Goal: Task Accomplishment & Management: Use online tool/utility

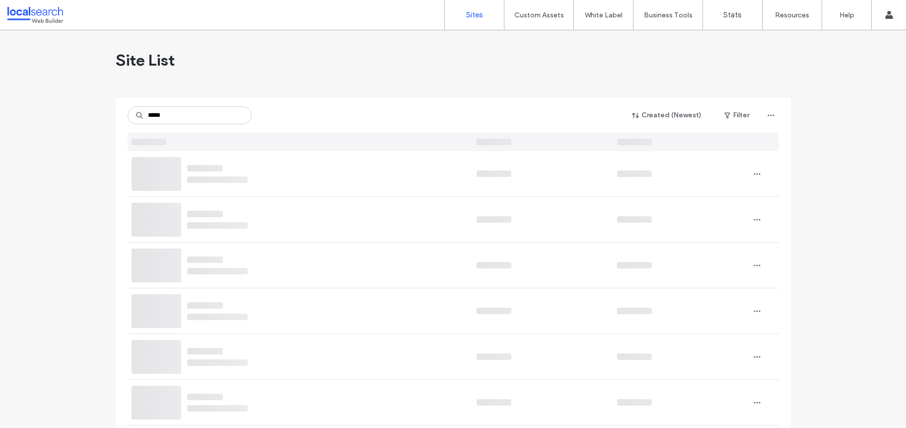
type input "******"
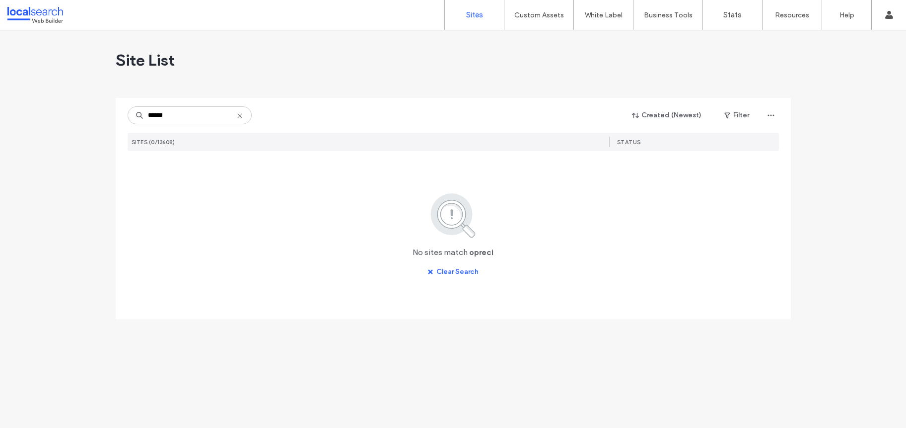
drag, startPoint x: 169, startPoint y: 120, endPoint x: 133, endPoint y: 111, distance: 37.8
click at [133, 111] on input "******" at bounding box center [190, 115] width 124 height 18
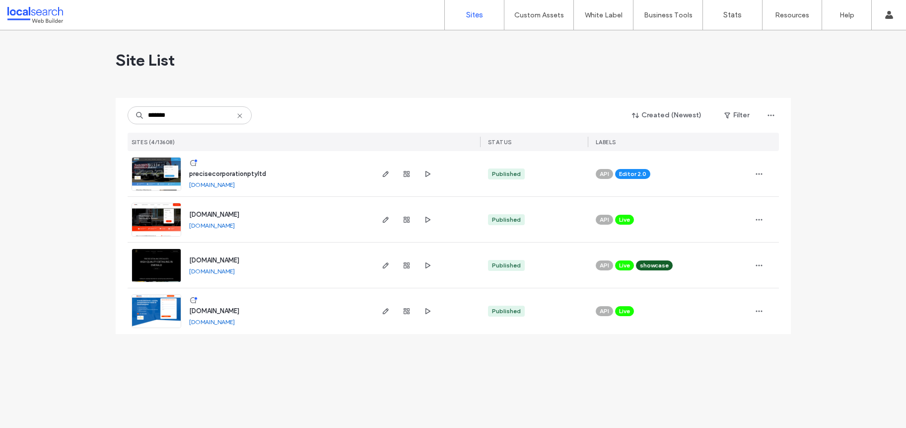
type input "*******"
click at [227, 212] on span "www.precisepe.com.au" at bounding box center [214, 214] width 50 height 7
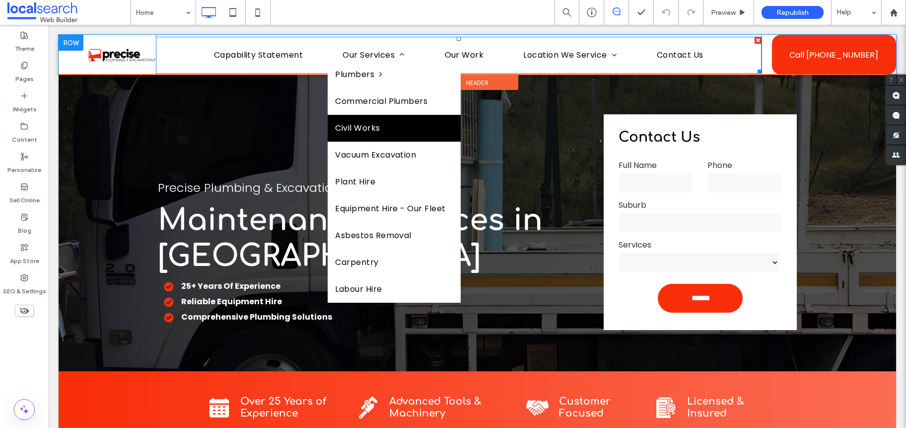
click at [380, 124] on link "Civil Works" at bounding box center [394, 128] width 133 height 27
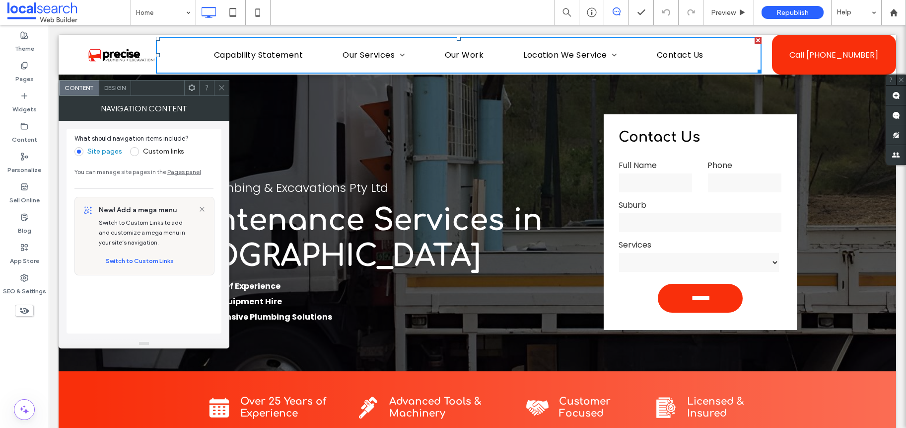
click at [221, 87] on use at bounding box center [221, 87] width 5 height 5
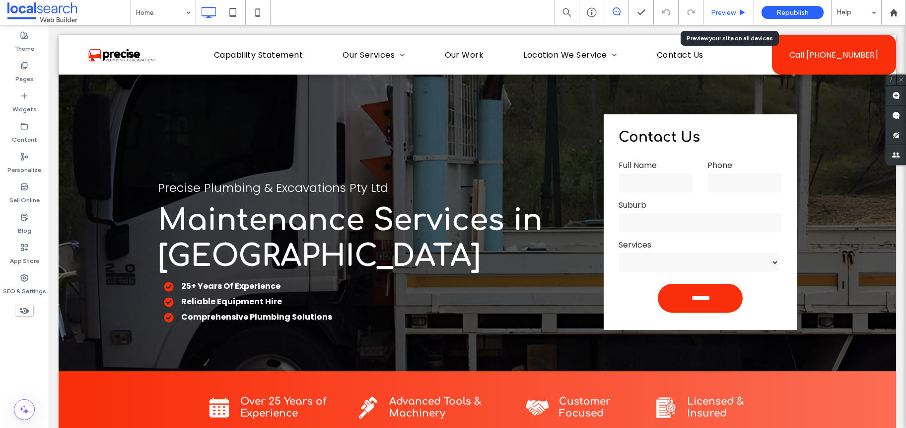
click at [732, 7] on div "Preview" at bounding box center [729, 12] width 51 height 25
click at [734, 12] on span "Preview" at bounding box center [723, 12] width 25 height 8
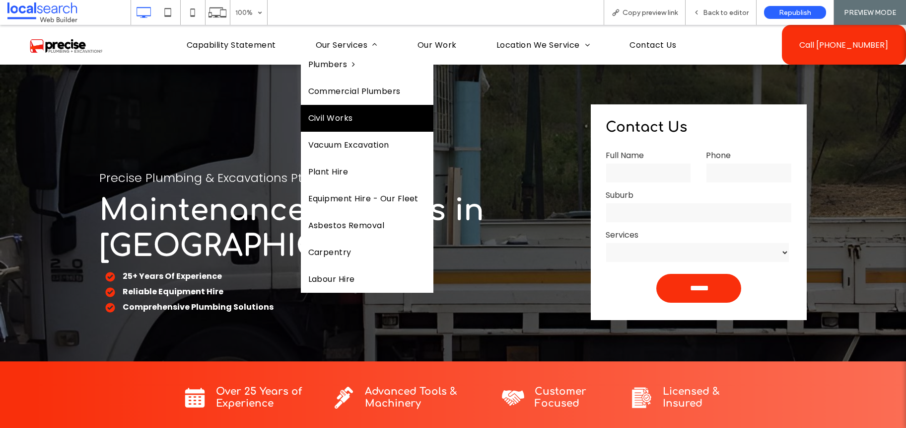
click at [331, 117] on span "Civil Works" at bounding box center [330, 118] width 45 height 12
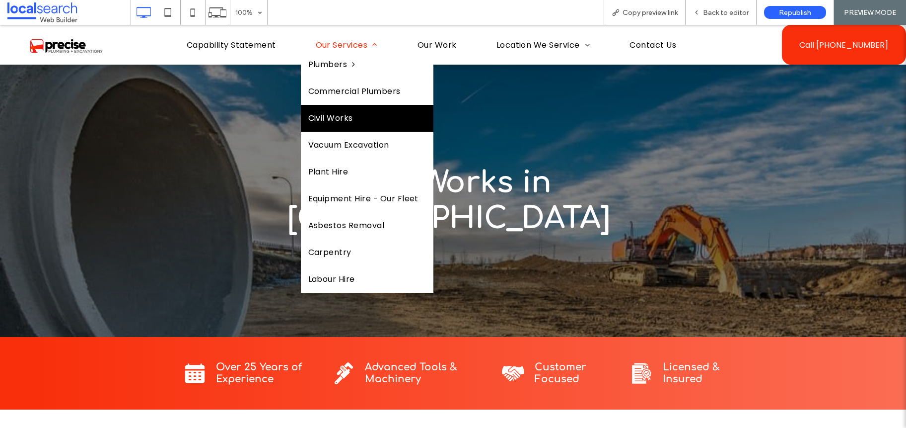
click at [342, 47] on span "Our Services" at bounding box center [347, 45] width 62 height 12
click at [339, 42] on span "Our Services" at bounding box center [347, 45] width 62 height 12
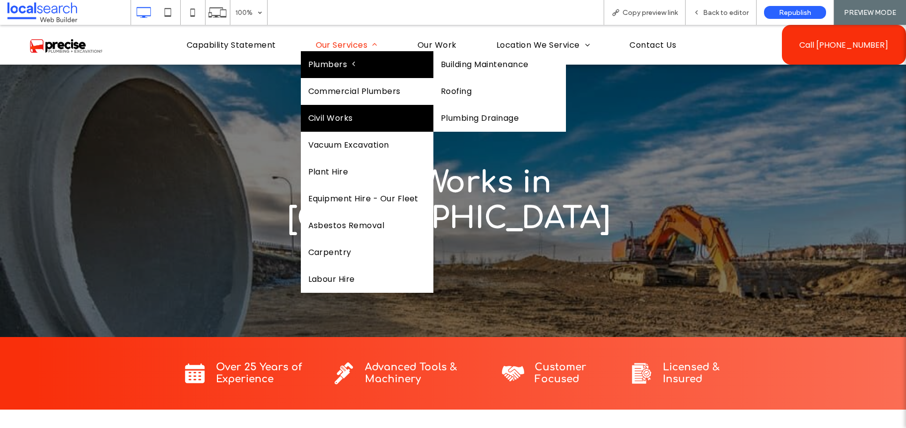
click at [330, 62] on span "Plumbers" at bounding box center [331, 65] width 47 height 12
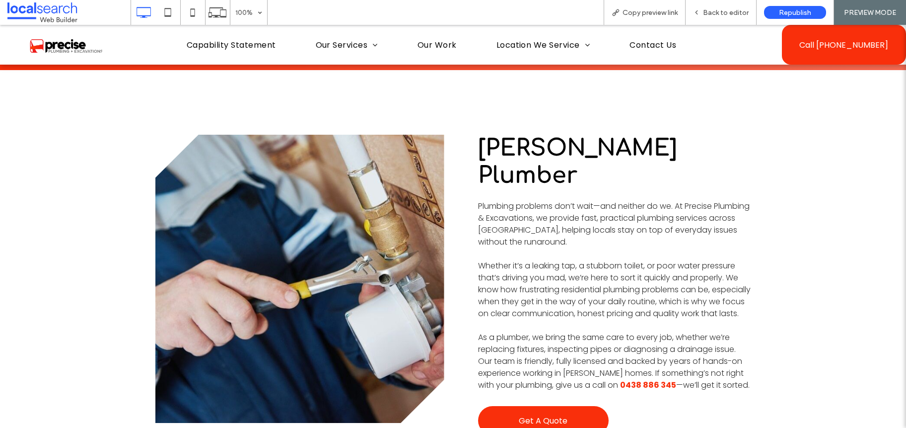
scroll to position [341, 0]
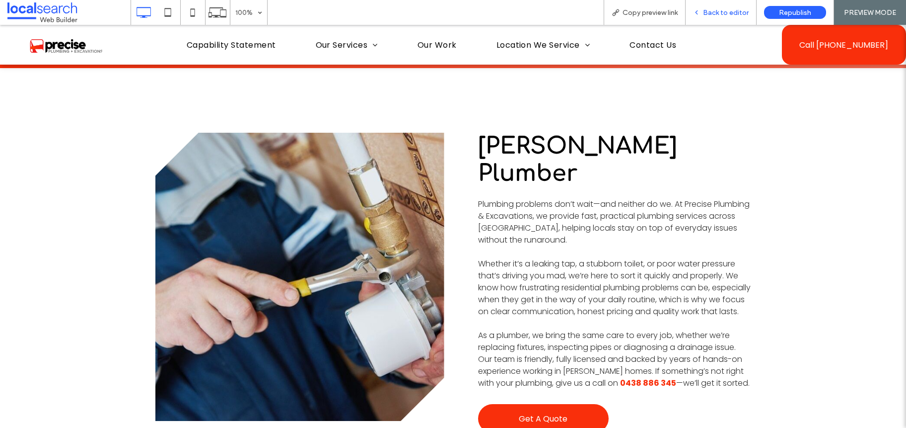
click at [735, 9] on span "Back to editor" at bounding box center [726, 12] width 46 height 8
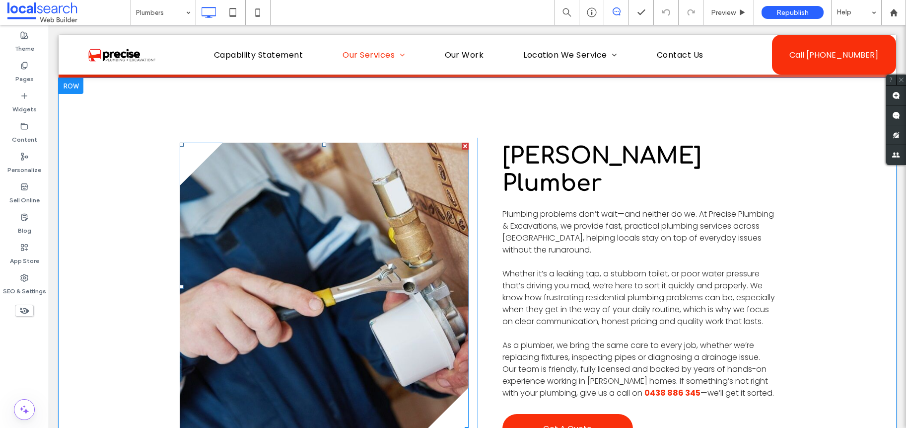
click at [417, 167] on link at bounding box center [324, 287] width 289 height 288
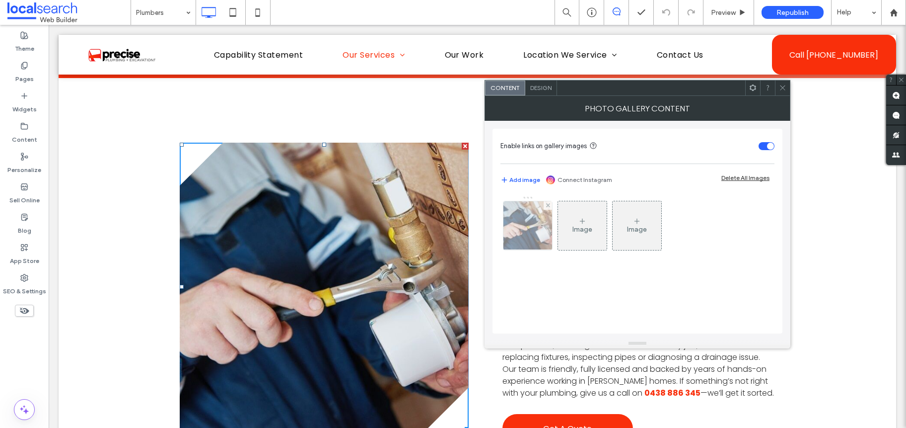
click at [524, 223] on img at bounding box center [527, 225] width 73 height 49
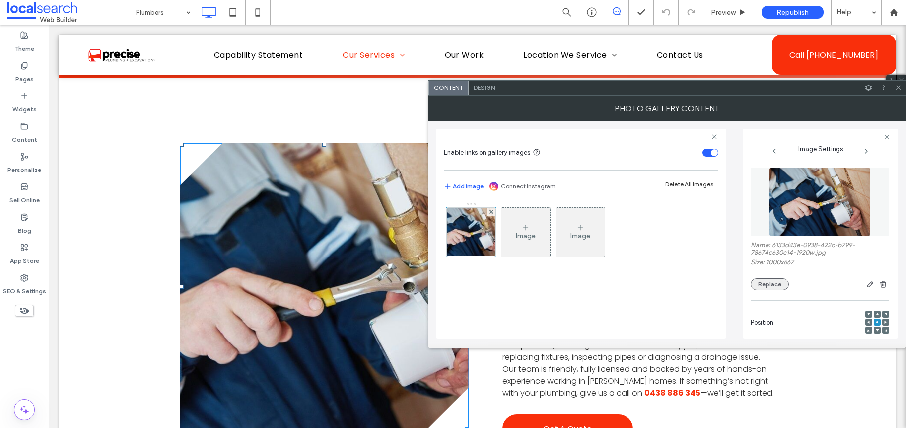
click at [770, 282] on button "Replace" at bounding box center [770, 284] width 38 height 12
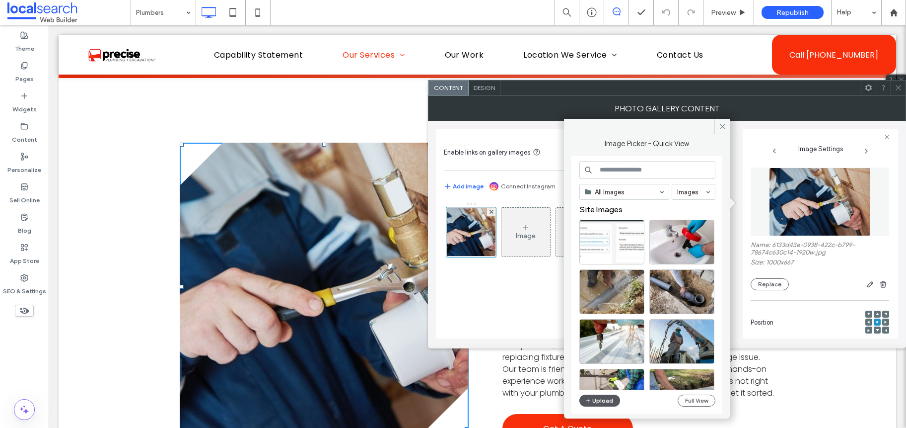
click at [597, 400] on button "Upload" at bounding box center [599, 400] width 41 height 12
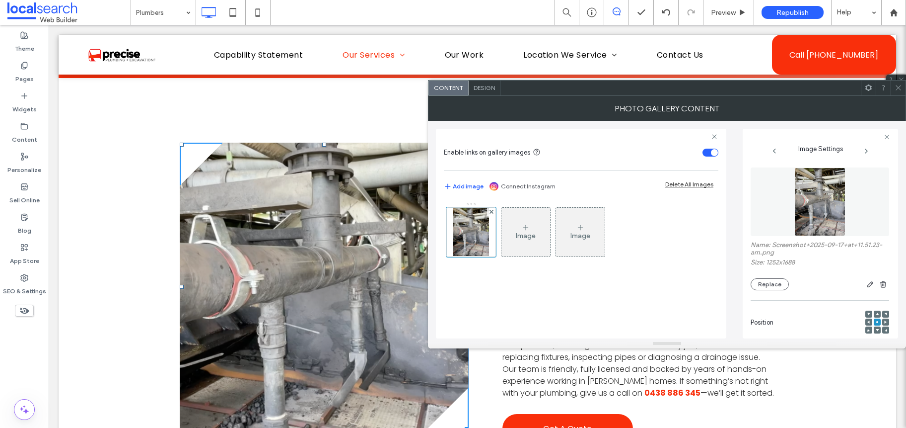
click at [903, 86] on div at bounding box center [898, 87] width 15 height 15
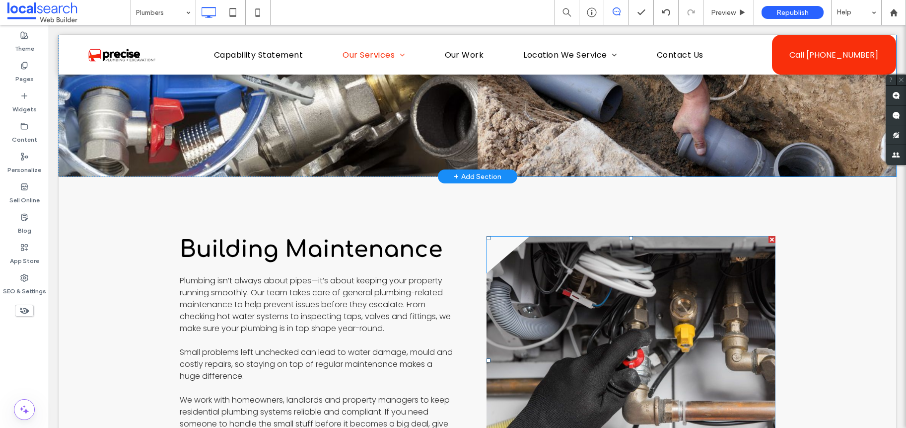
scroll to position [1159, 0]
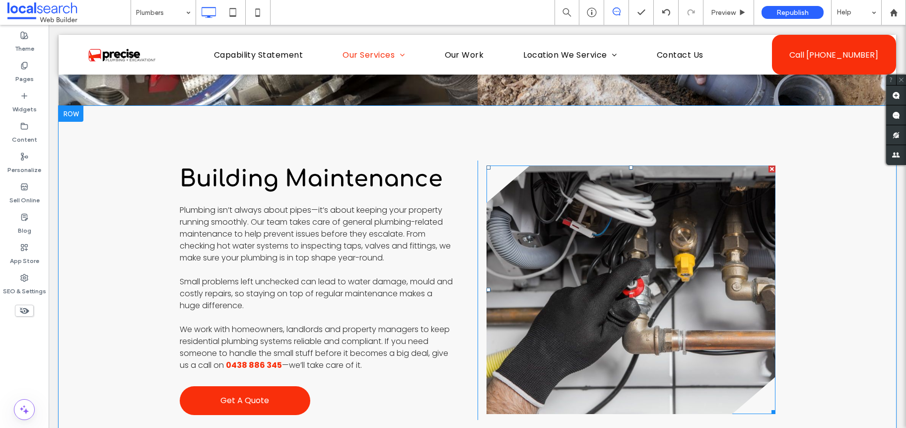
click at [636, 238] on link at bounding box center [631, 289] width 289 height 248
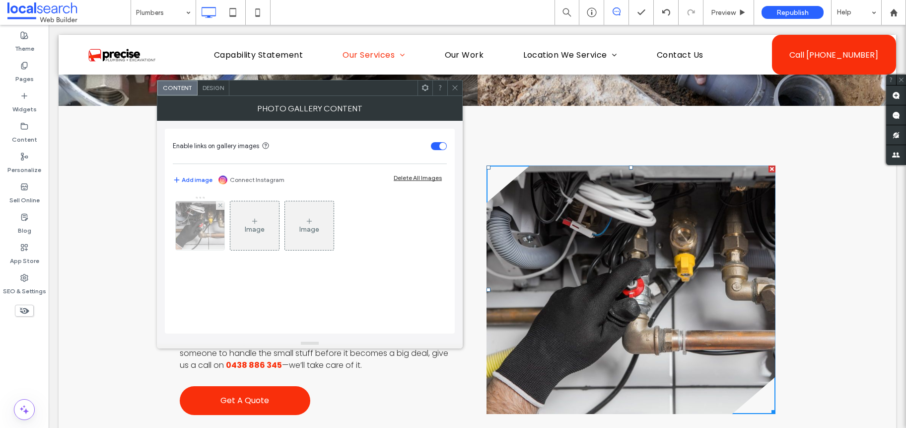
click at [212, 220] on div at bounding box center [200, 225] width 49 height 49
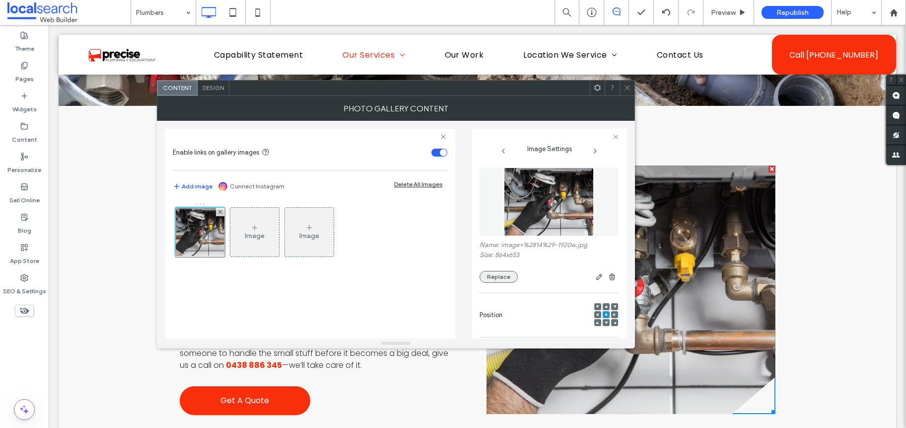
click at [488, 273] on button "Replace" at bounding box center [499, 277] width 38 height 12
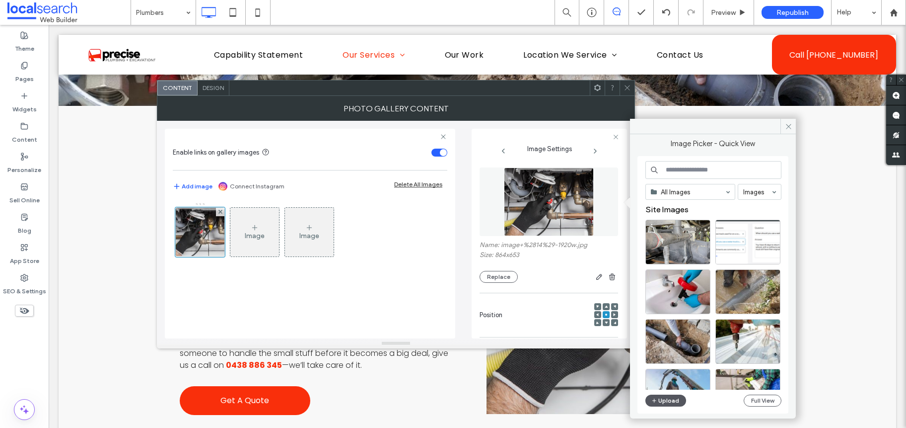
click at [653, 400] on use "button" at bounding box center [654, 400] width 4 height 4
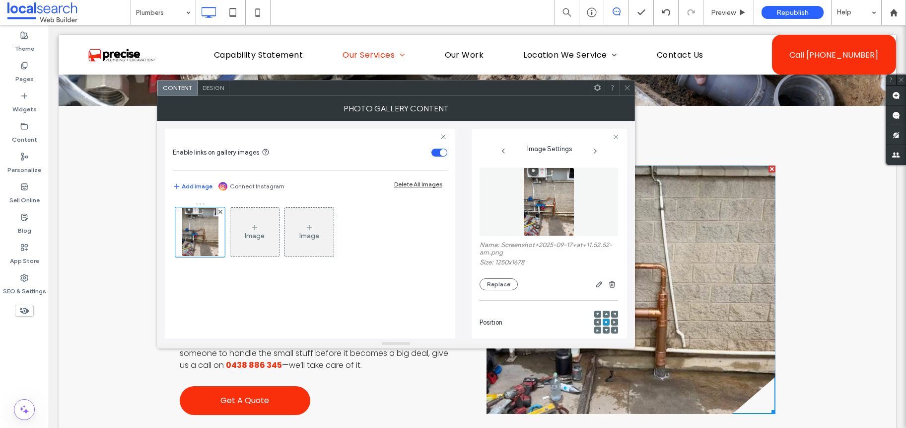
click at [625, 87] on icon at bounding box center [627, 87] width 7 height 7
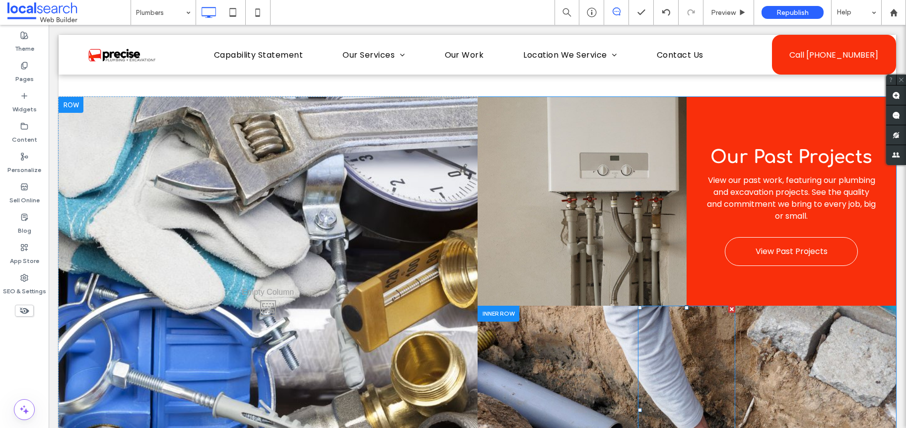
scroll to position [753, 0]
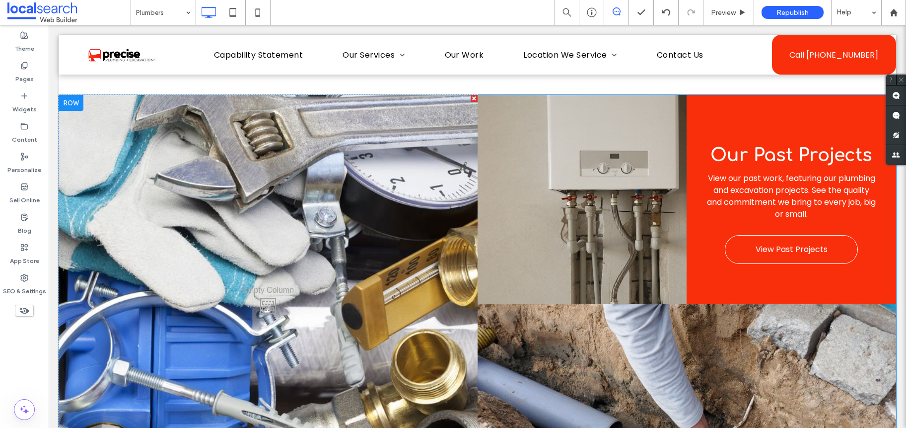
click at [317, 198] on div "Click To Paste" at bounding box center [268, 303] width 419 height 417
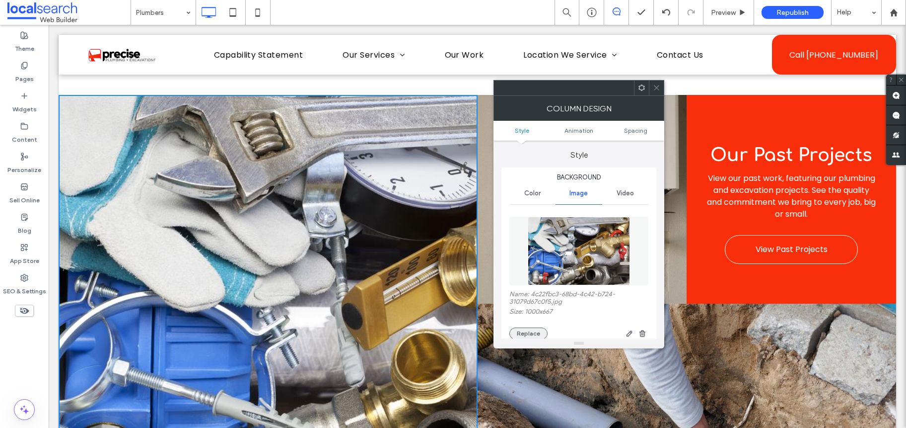
click at [531, 330] on button "Replace" at bounding box center [528, 333] width 38 height 12
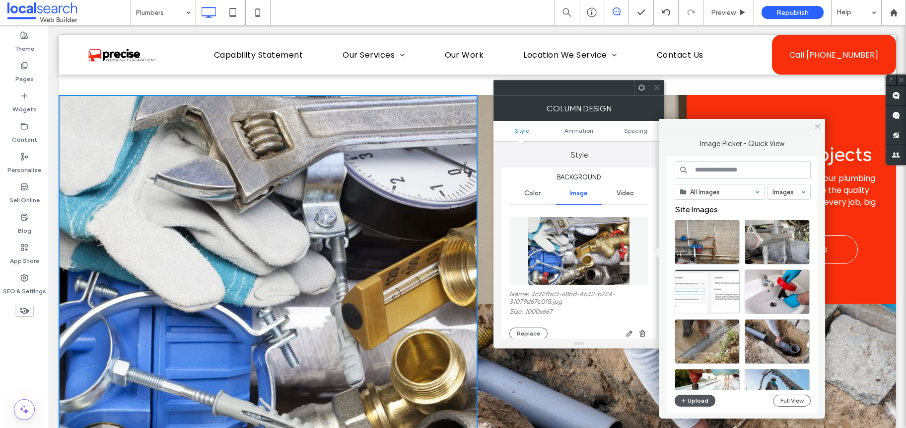
click at [688, 400] on button "Upload" at bounding box center [695, 400] width 41 height 12
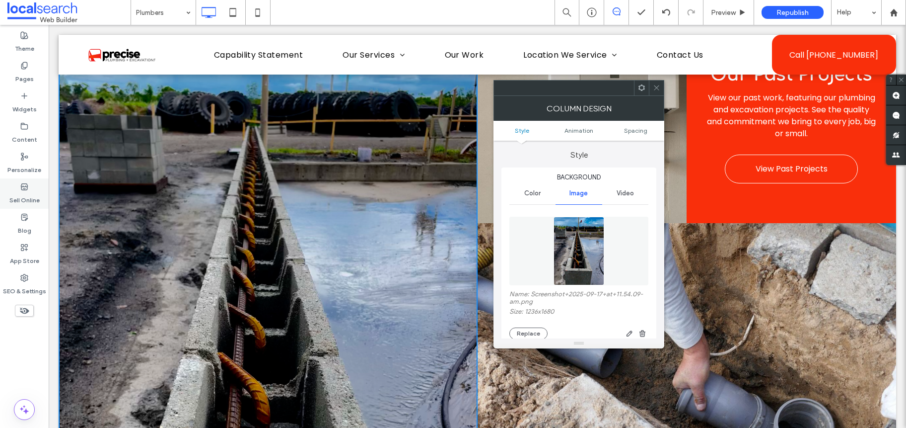
scroll to position [848, 0]
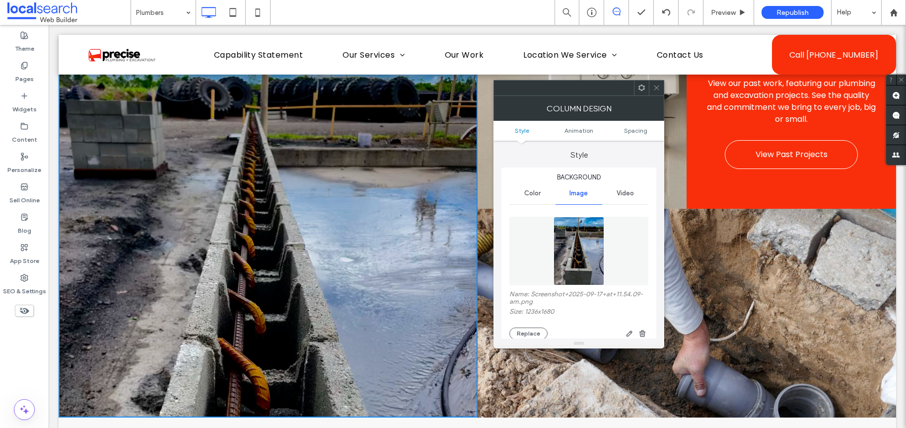
click at [656, 88] on icon at bounding box center [656, 87] width 7 height 7
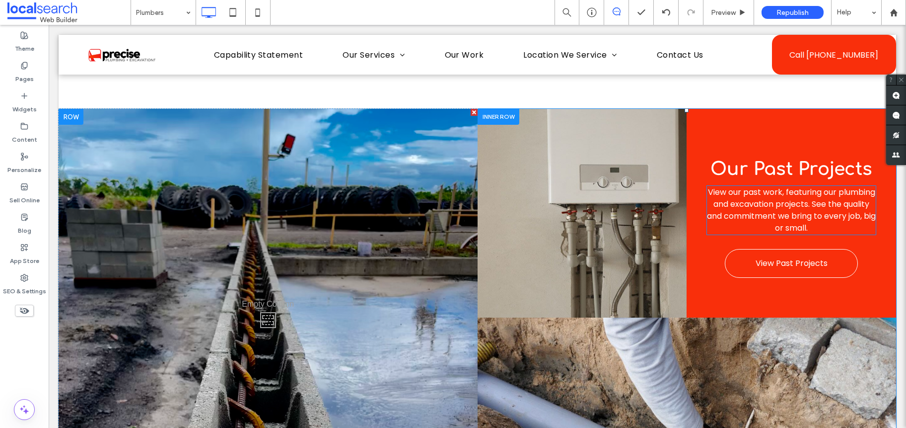
scroll to position [648, 0]
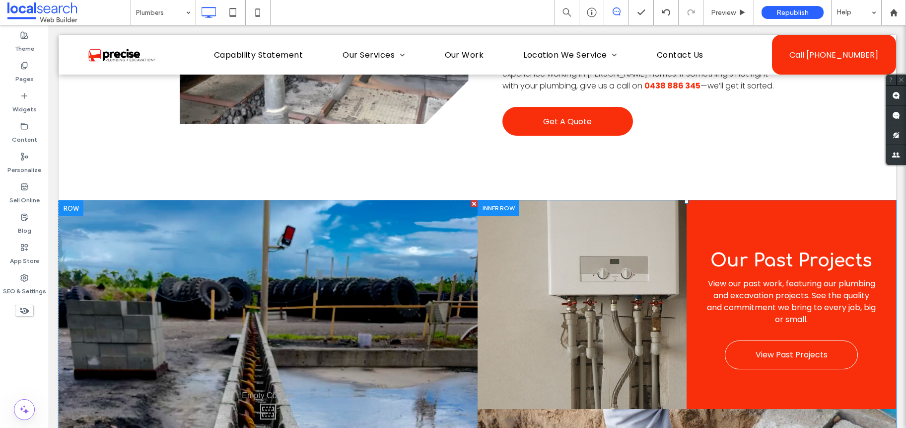
click at [617, 235] on div "Click To Paste" at bounding box center [583, 304] width 210 height 209
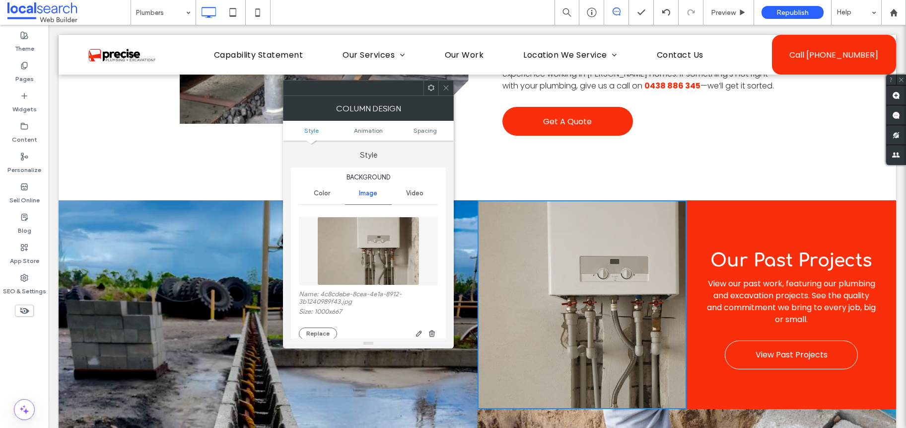
click at [373, 244] on img at bounding box center [368, 250] width 102 height 69
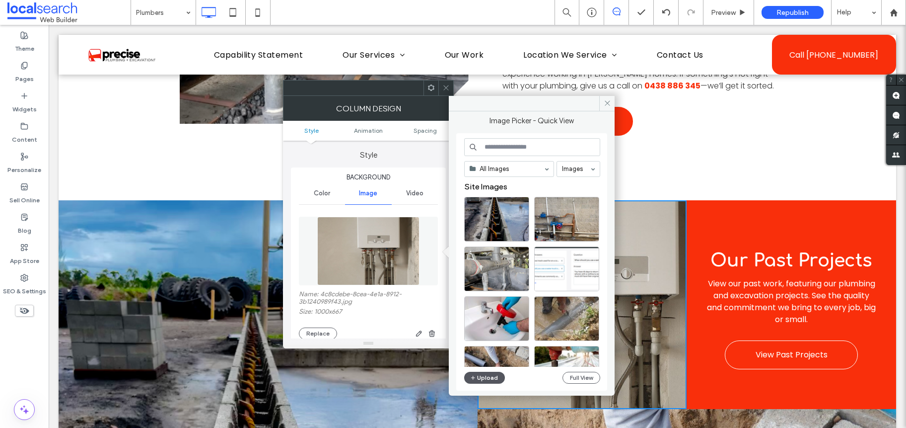
click at [485, 381] on button "Upload" at bounding box center [484, 377] width 41 height 12
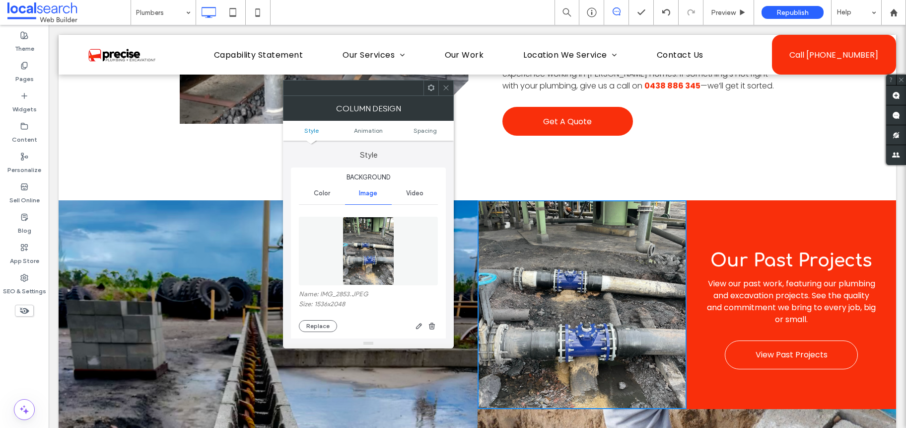
click at [449, 93] on span at bounding box center [445, 87] width 7 height 15
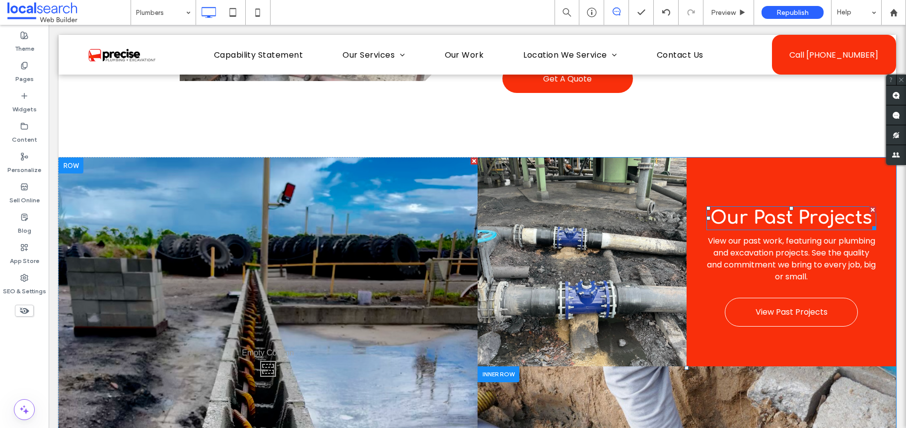
scroll to position [837, 0]
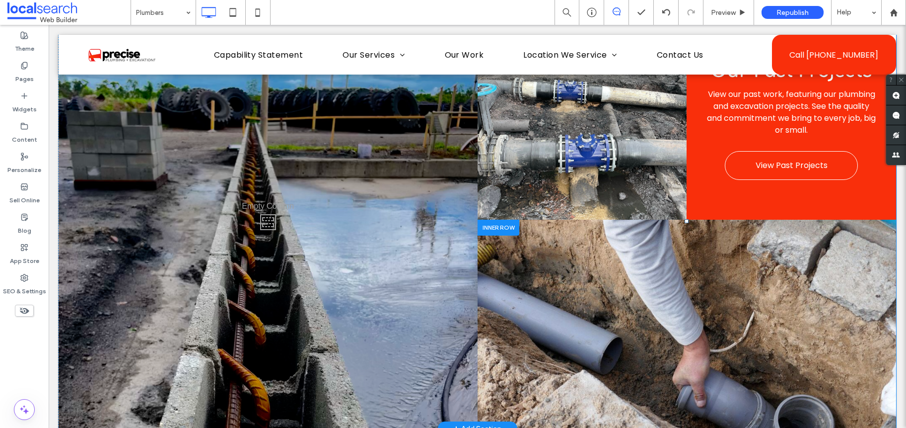
click at [740, 281] on div "Click To Paste" at bounding box center [687, 323] width 419 height 209
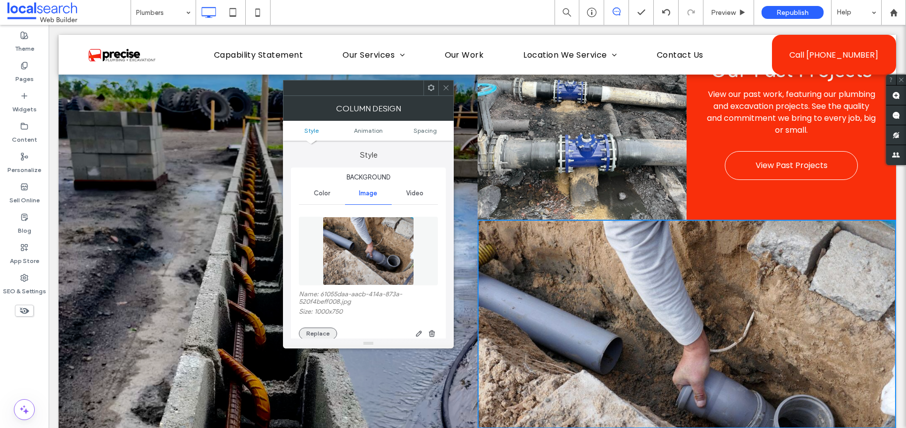
click at [324, 334] on button "Replace" at bounding box center [318, 333] width 38 height 12
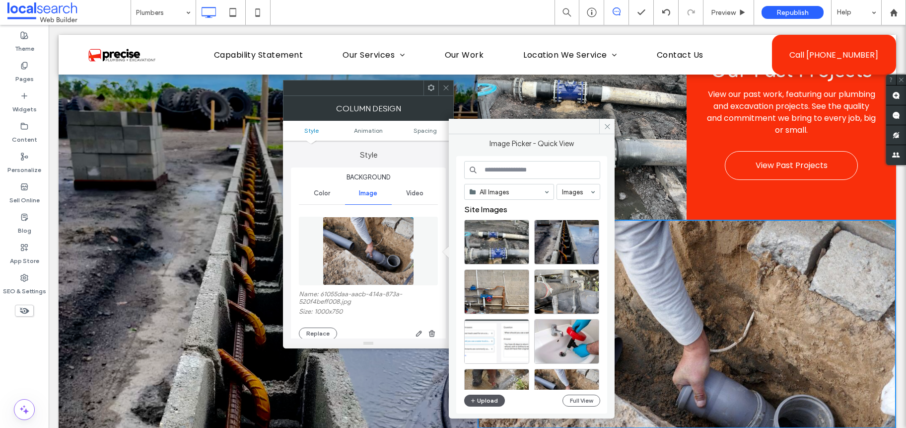
click at [488, 399] on button "Upload" at bounding box center [484, 400] width 41 height 12
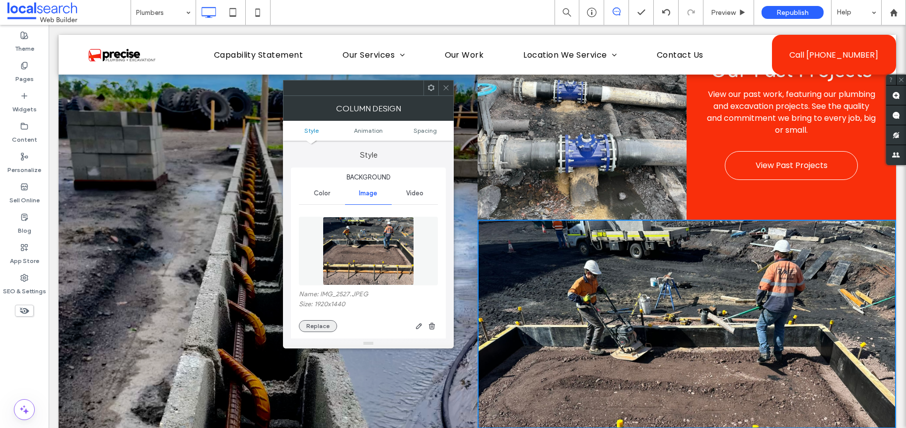
click at [322, 327] on button "Replace" at bounding box center [318, 326] width 38 height 12
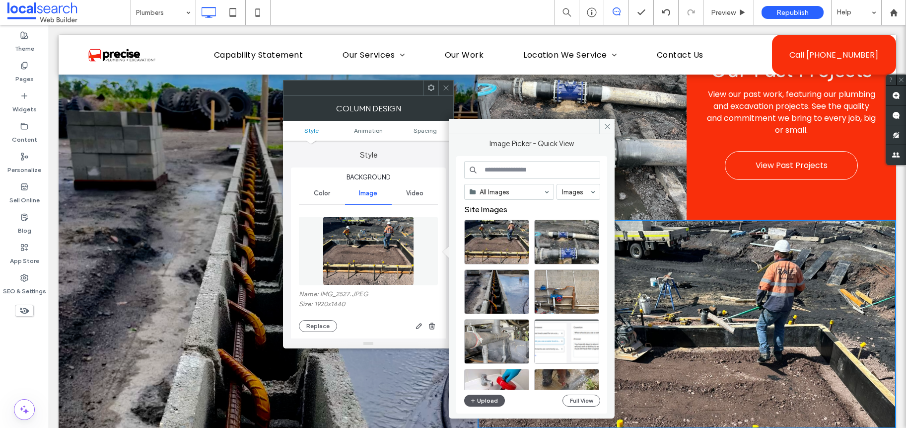
click at [477, 401] on button "Upload" at bounding box center [484, 400] width 41 height 12
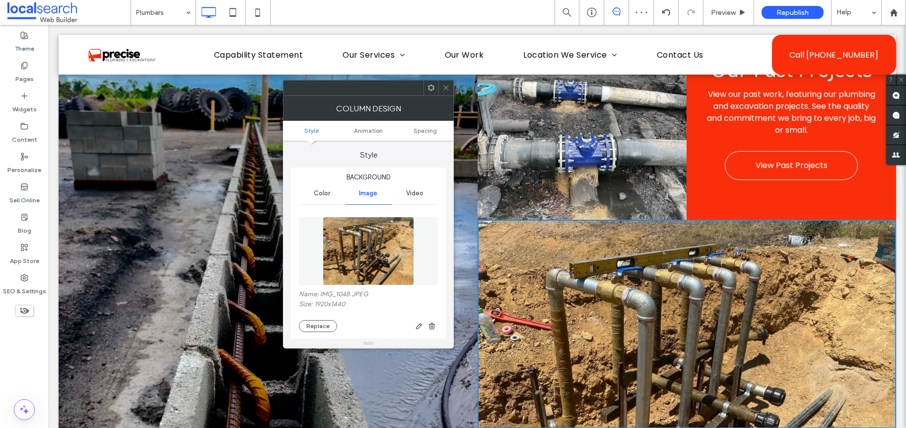
drag, startPoint x: 449, startPoint y: 89, endPoint x: 540, endPoint y: 144, distance: 106.3
click at [449, 89] on icon at bounding box center [445, 87] width 7 height 7
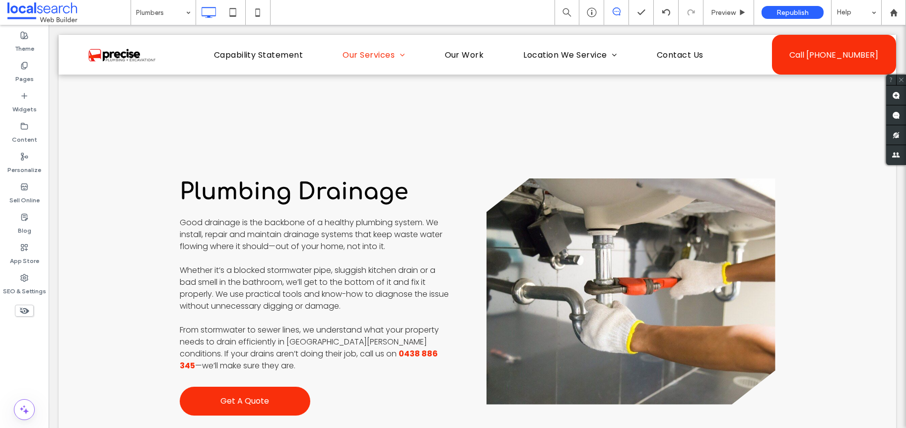
scroll to position [1871, 0]
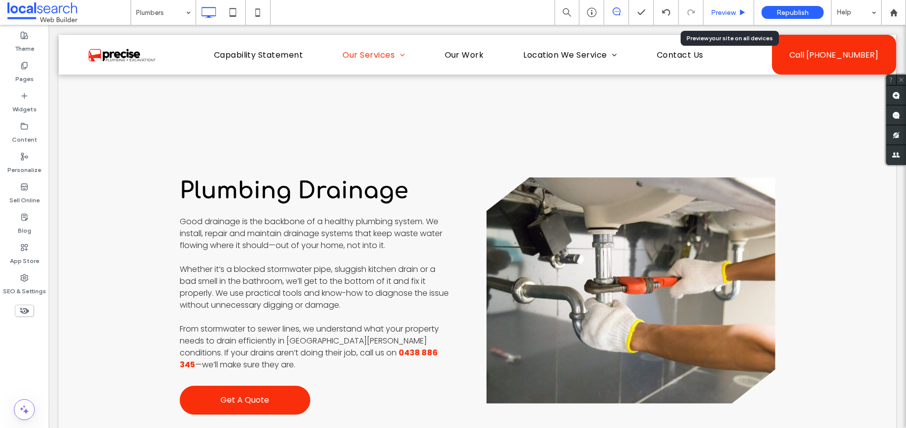
click at [730, 14] on span "Preview" at bounding box center [723, 12] width 25 height 8
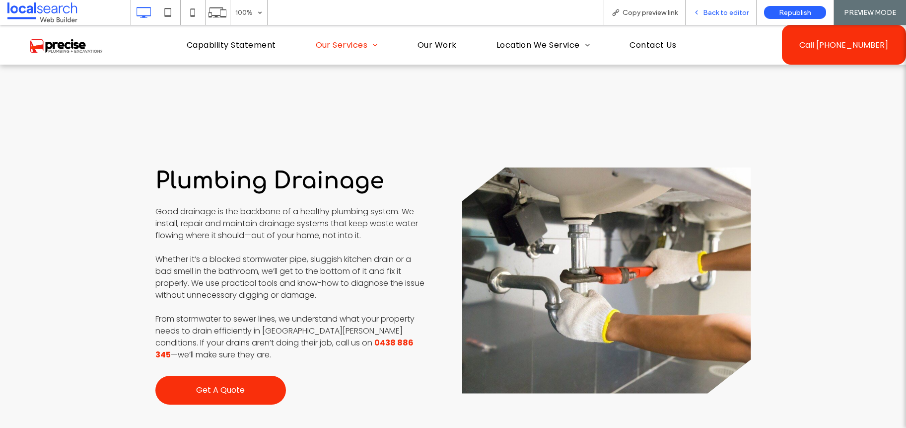
click at [725, 13] on span "Back to editor" at bounding box center [726, 12] width 46 height 8
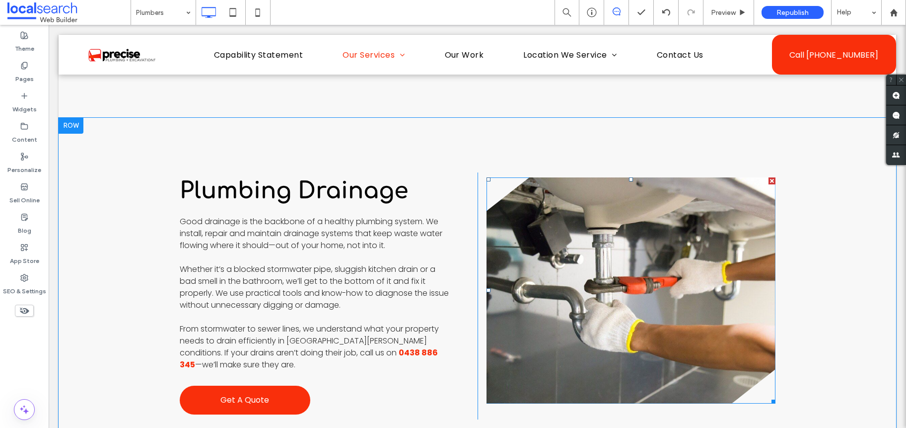
click at [669, 179] on link at bounding box center [631, 290] width 289 height 226
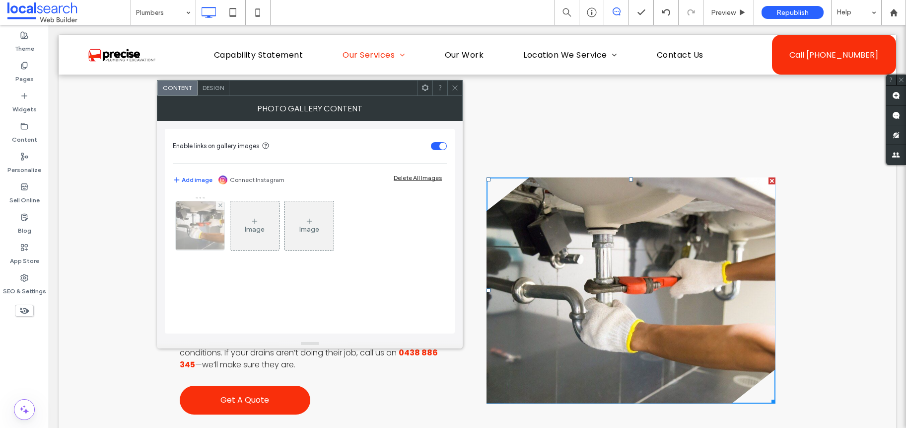
click at [188, 231] on img at bounding box center [199, 225] width 73 height 49
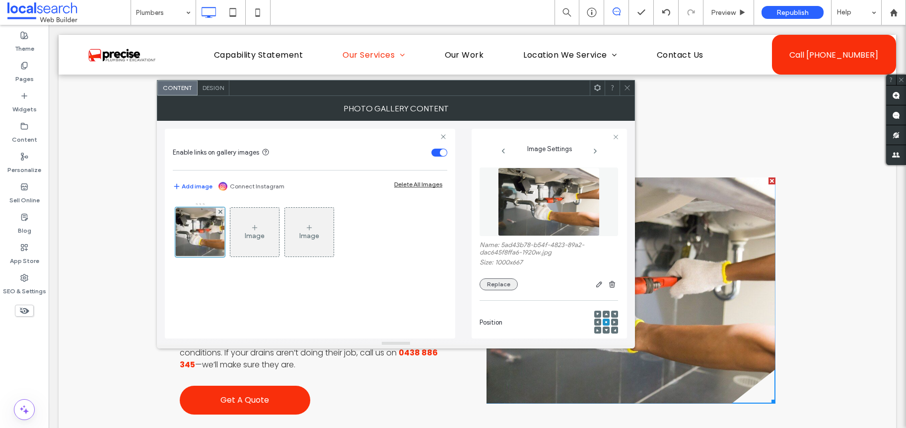
click at [492, 282] on button "Replace" at bounding box center [499, 284] width 38 height 12
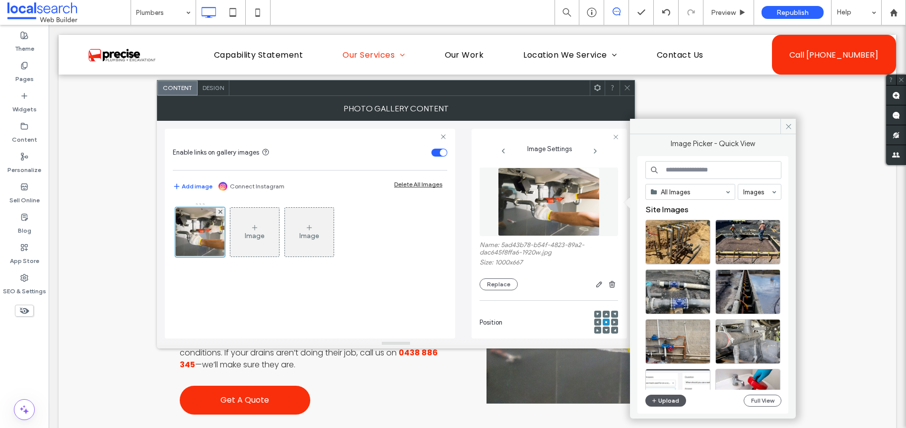
click at [663, 400] on button "Upload" at bounding box center [665, 400] width 41 height 12
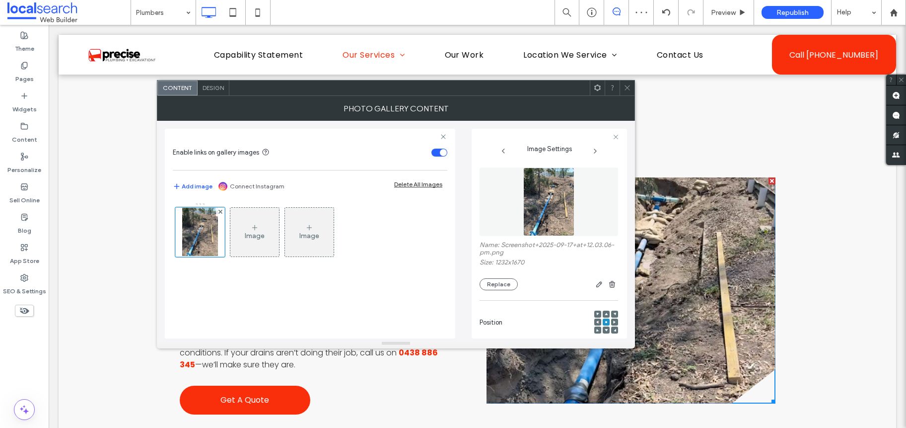
click at [627, 84] on icon at bounding box center [627, 87] width 7 height 7
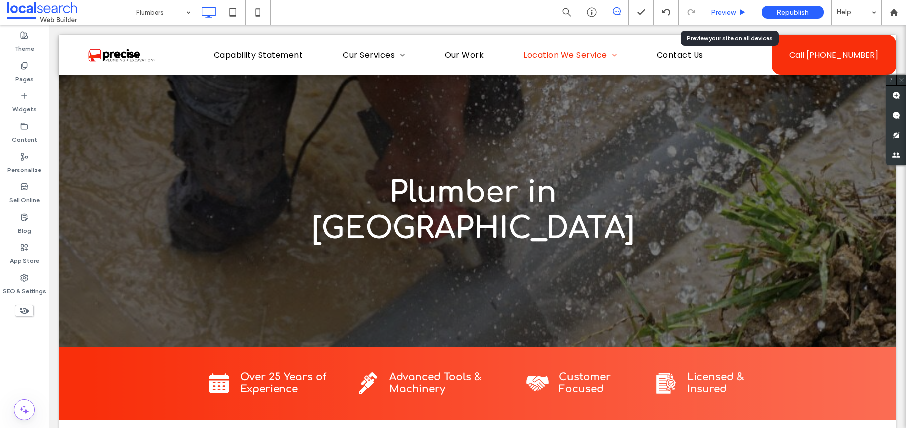
click at [736, 15] on div "Preview" at bounding box center [729, 12] width 50 height 8
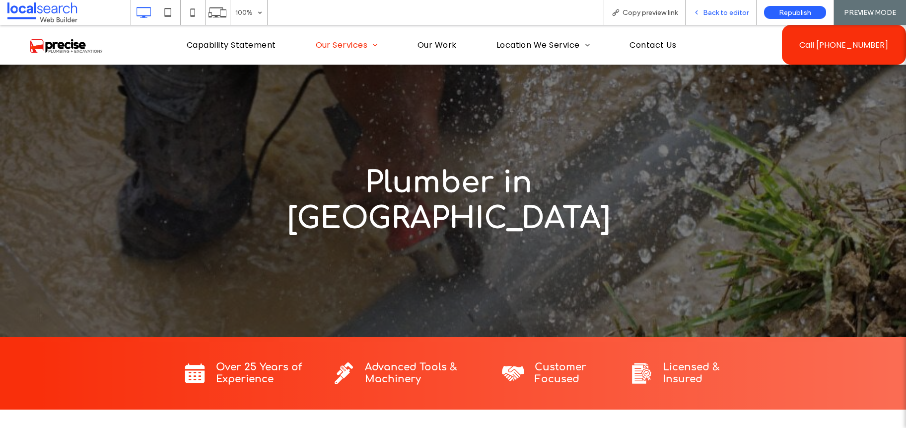
click at [712, 17] on div "Back to editor" at bounding box center [721, 12] width 71 height 25
click at [712, 14] on span "Back to editor" at bounding box center [726, 12] width 46 height 8
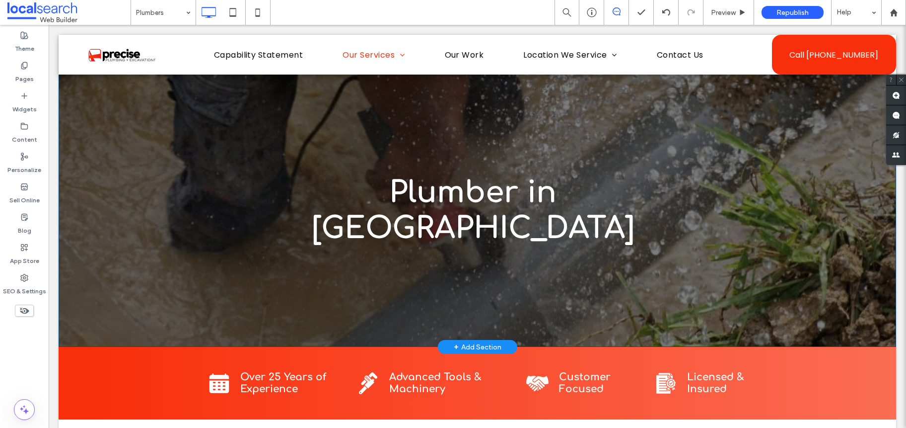
click at [104, 174] on div "Plumber in [PERSON_NAME] Click To Paste Row + Add Section" at bounding box center [478, 191] width 838 height 312
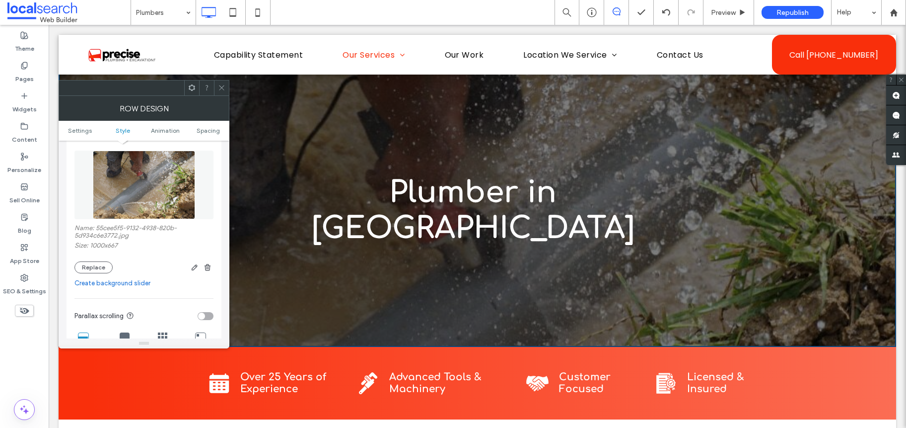
scroll to position [192, 0]
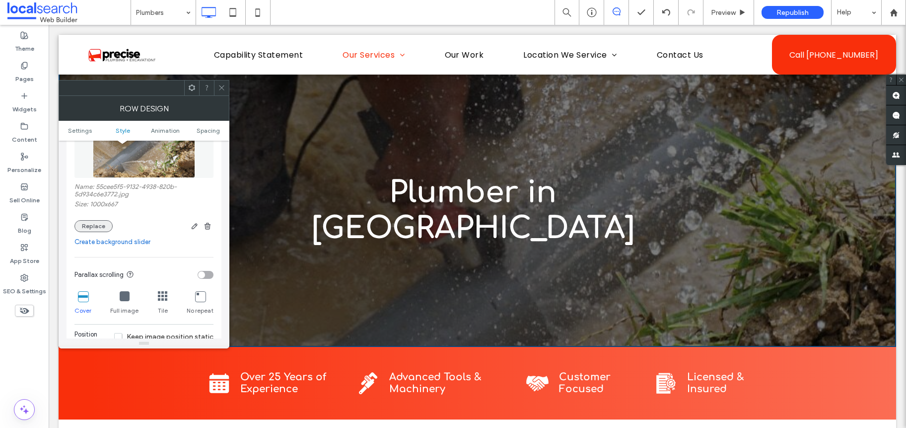
click at [79, 220] on button "Replace" at bounding box center [93, 226] width 38 height 12
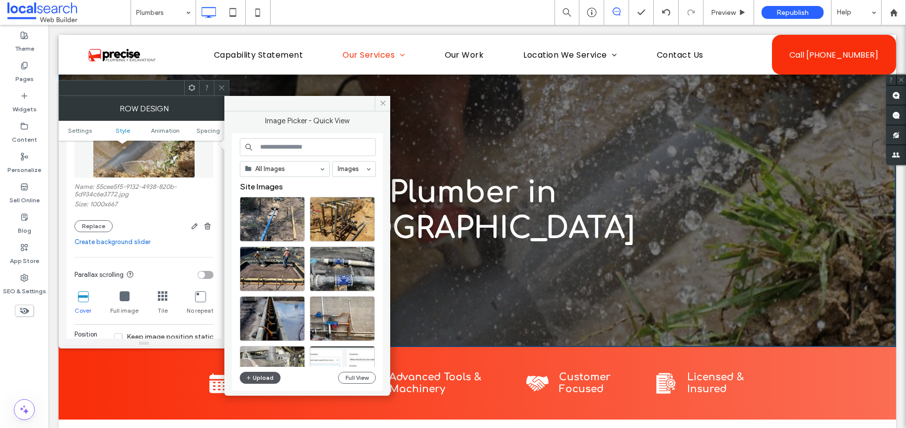
click at [273, 378] on button "Upload" at bounding box center [260, 377] width 41 height 12
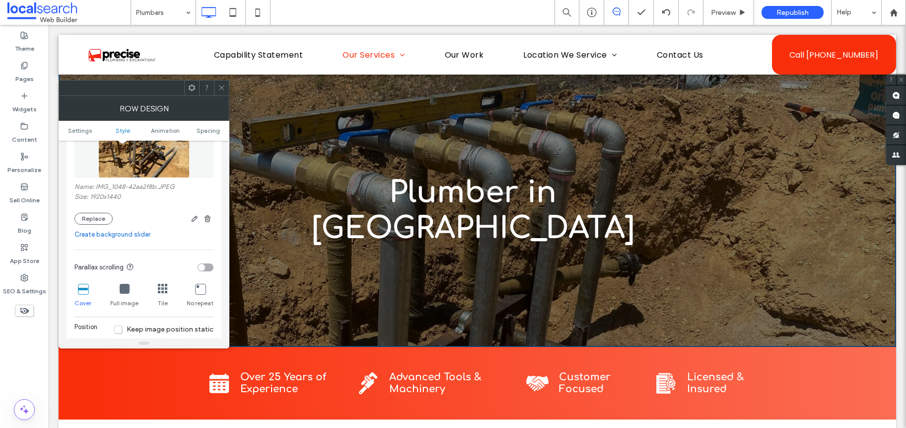
click at [225, 84] on div at bounding box center [221, 87] width 15 height 15
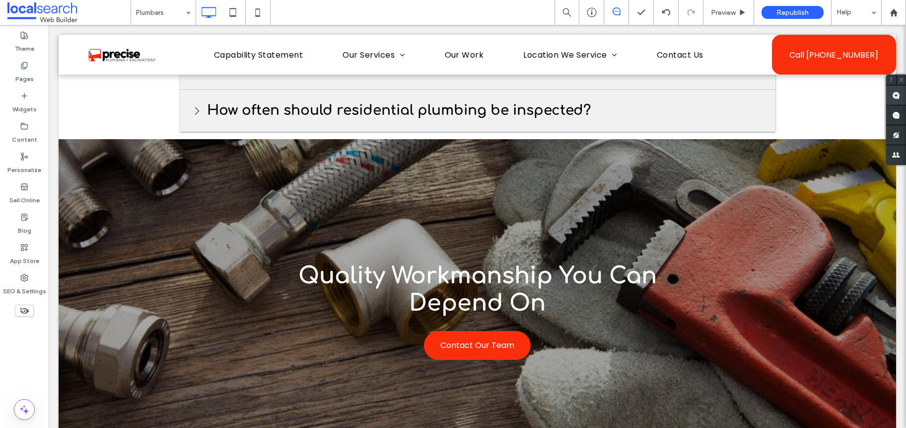
scroll to position [2353, 0]
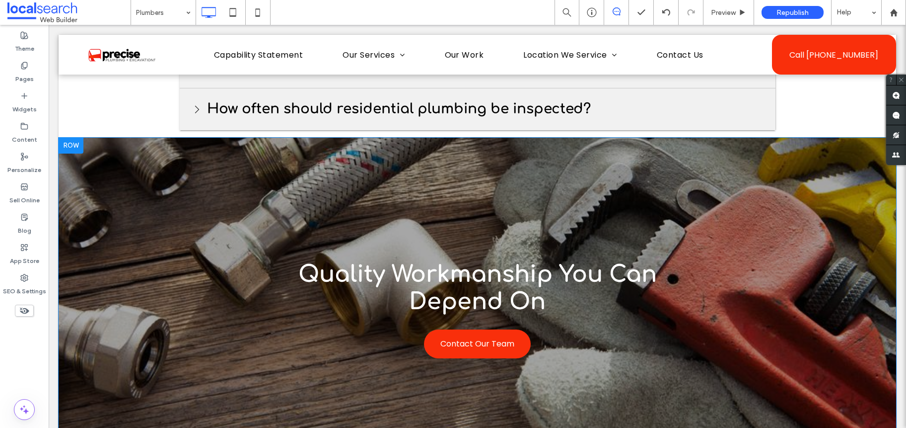
click at [153, 209] on div "Quality Workmanship You Can Depend On Contact Our Team Click To Paste Row + Add…" at bounding box center [478, 310] width 838 height 345
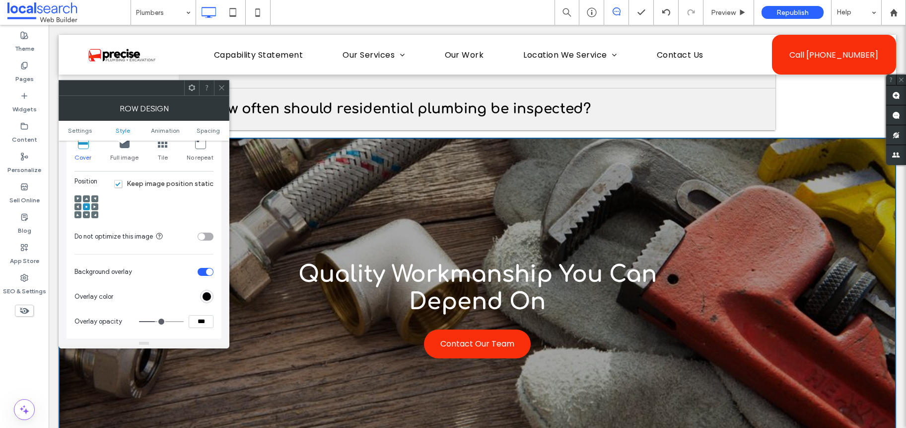
scroll to position [140, 0]
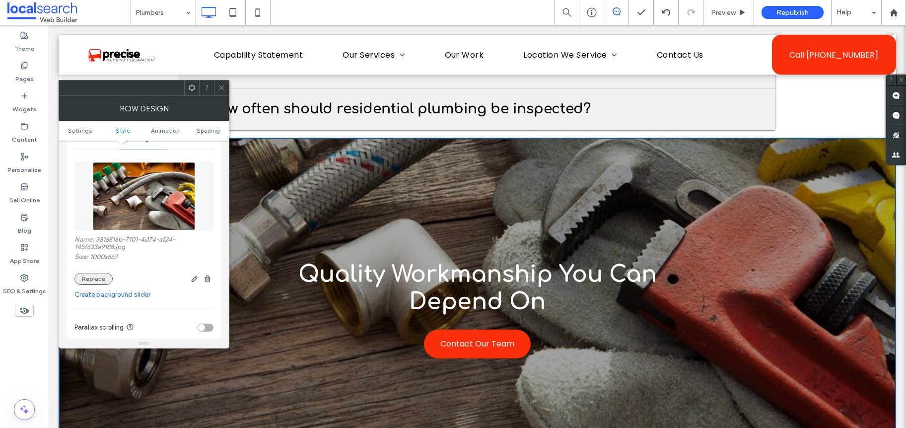
click at [96, 275] on button "Replace" at bounding box center [93, 279] width 38 height 12
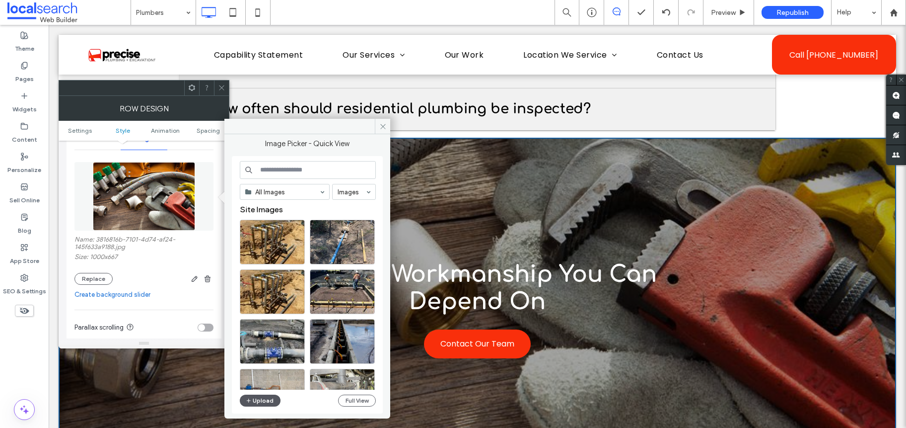
click at [251, 399] on icon "button" at bounding box center [249, 400] width 6 height 8
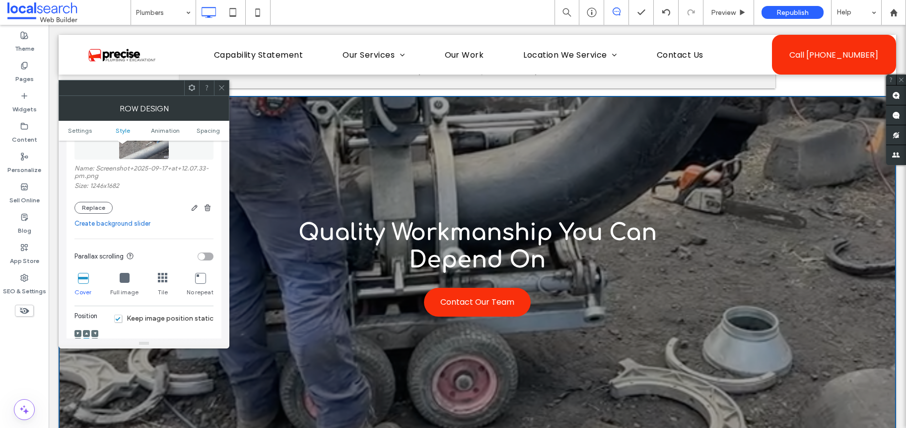
scroll to position [229, 0]
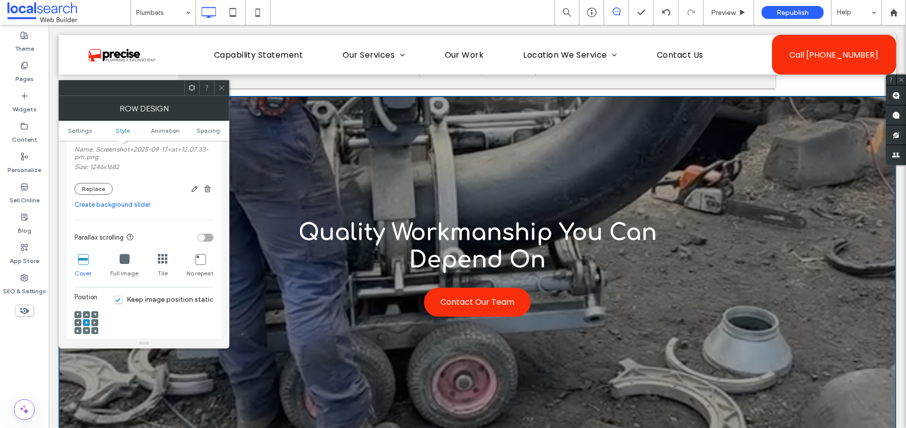
click at [83, 312] on div at bounding box center [86, 314] width 7 height 7
click at [86, 314] on use at bounding box center [86, 314] width 3 height 2
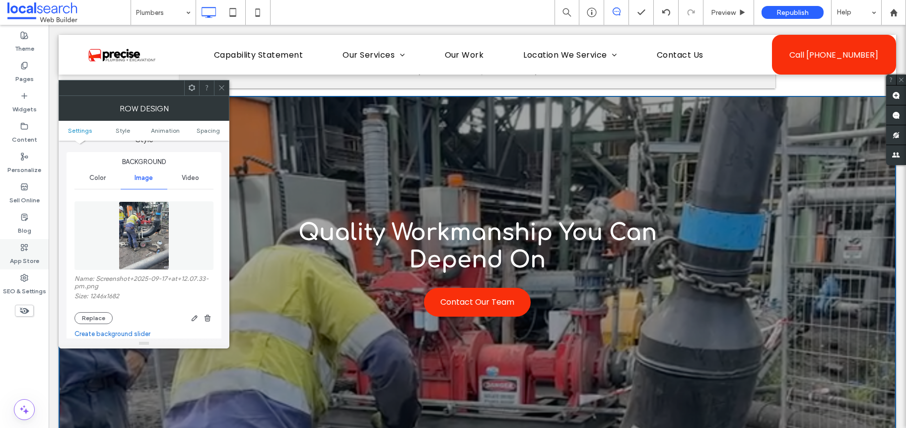
scroll to position [135, 0]
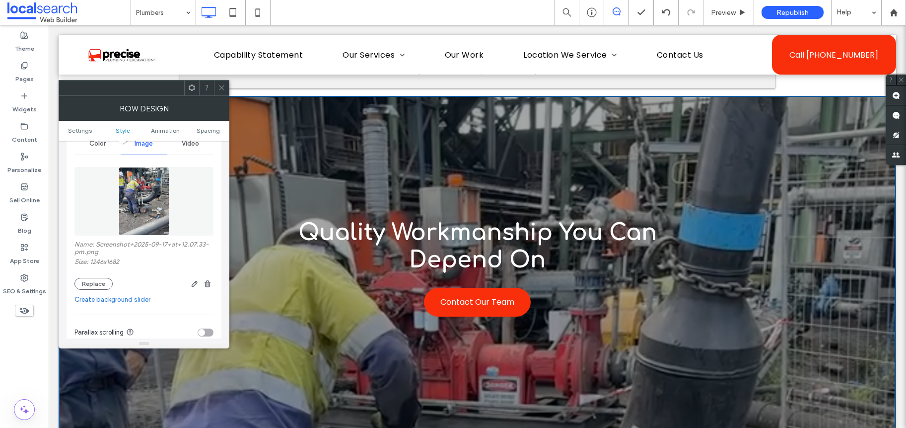
click at [190, 147] on div "Video" at bounding box center [190, 144] width 46 height 22
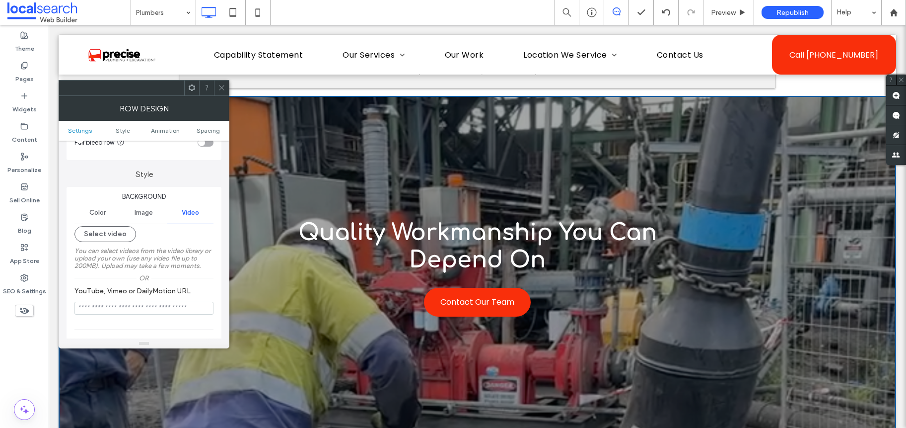
scroll to position [55, 0]
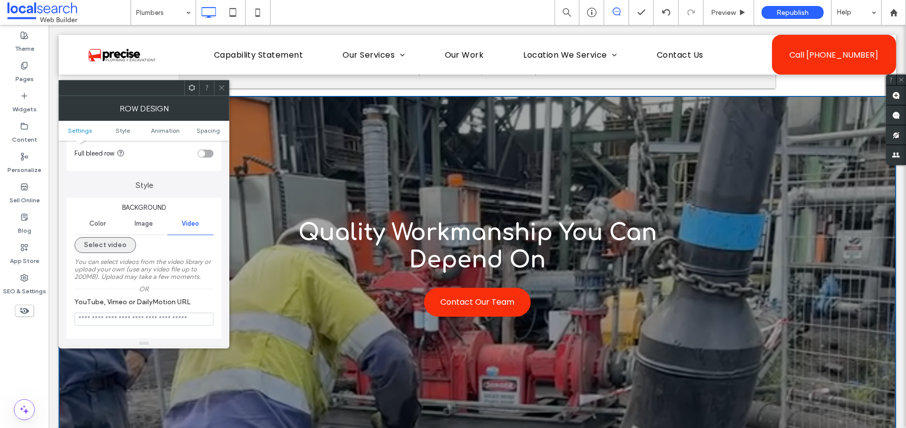
click at [116, 243] on button "Select video" at bounding box center [105, 245] width 62 height 16
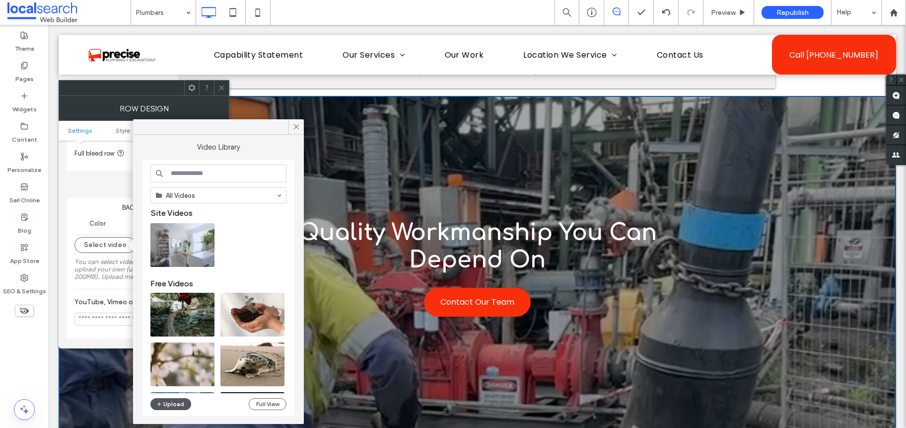
click at [176, 408] on button "Upload" at bounding box center [170, 404] width 41 height 12
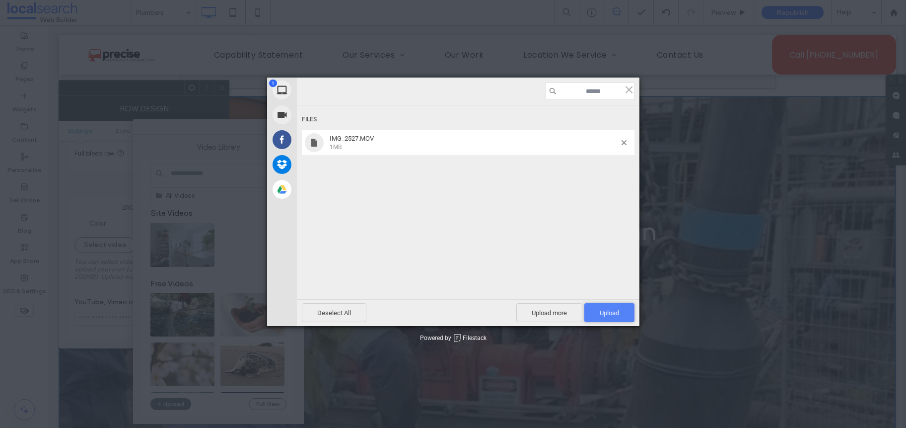
click at [607, 318] on span "Upload 1" at bounding box center [609, 312] width 50 height 19
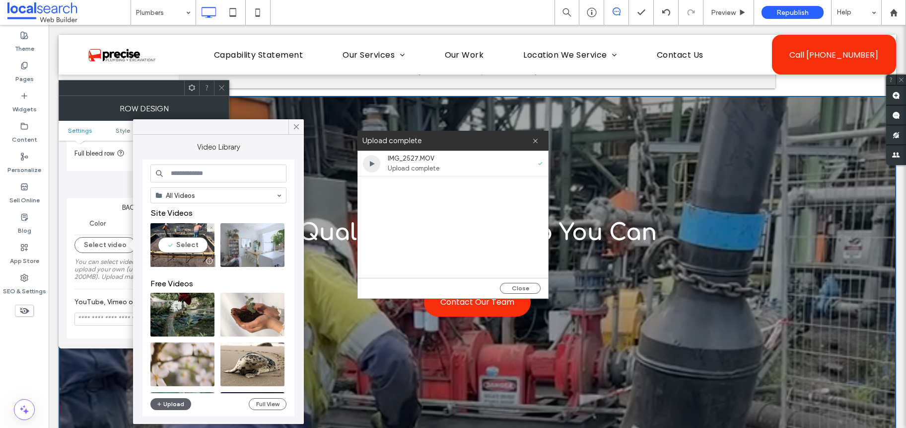
click at [179, 246] on video at bounding box center [182, 245] width 64 height 44
type input "**********"
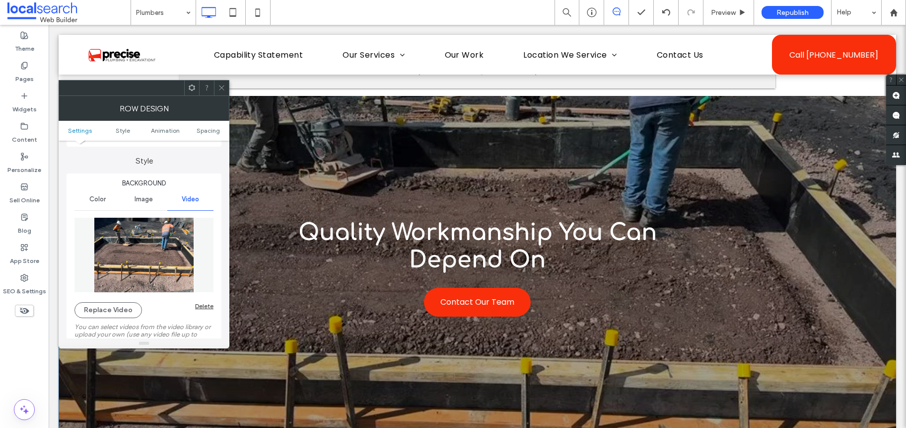
scroll to position [63, 0]
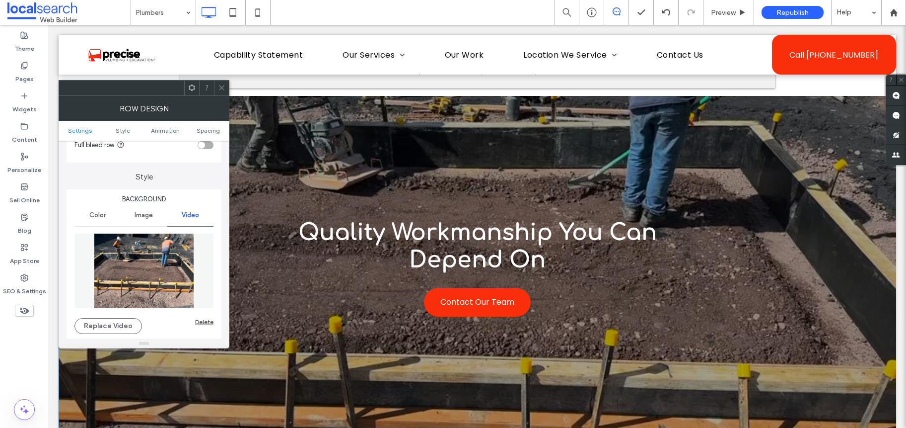
click at [139, 209] on div "Image" at bounding box center [144, 215] width 46 height 22
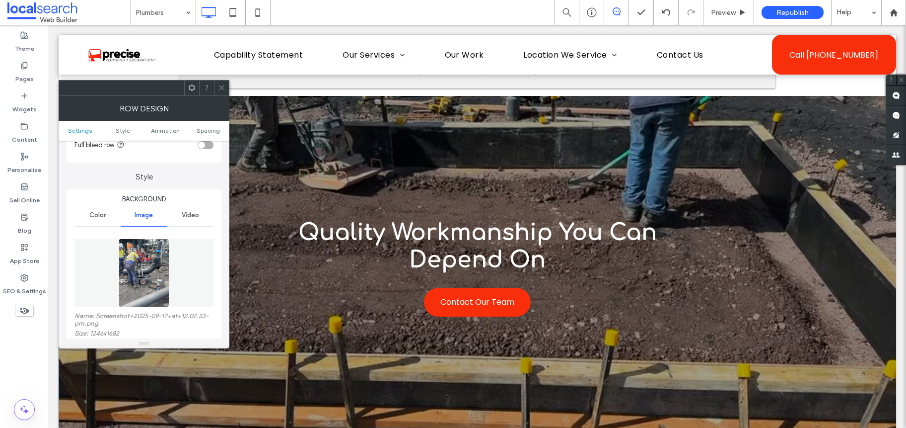
click at [175, 214] on div "Video" at bounding box center [190, 215] width 46 height 22
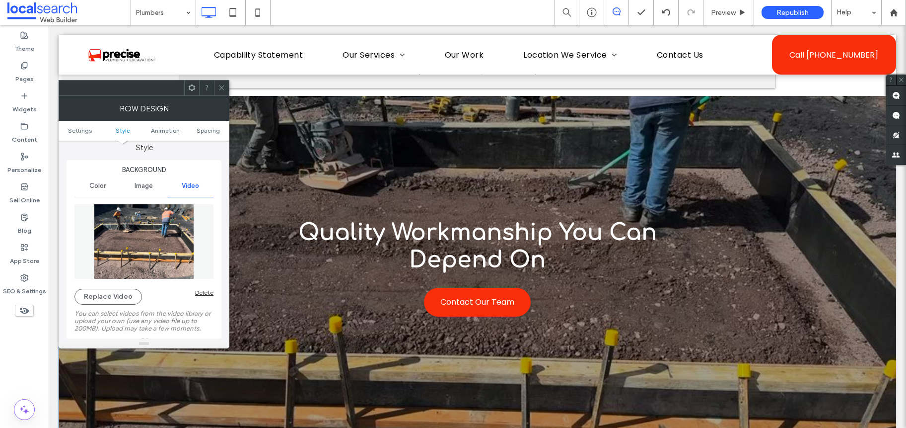
scroll to position [106, 0]
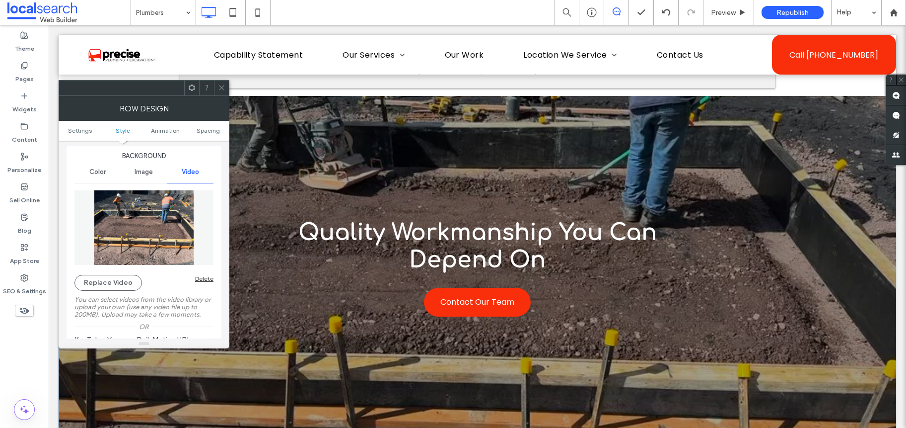
click at [138, 244] on img at bounding box center [143, 227] width 139 height 74
click at [149, 233] on img at bounding box center [143, 227] width 139 height 74
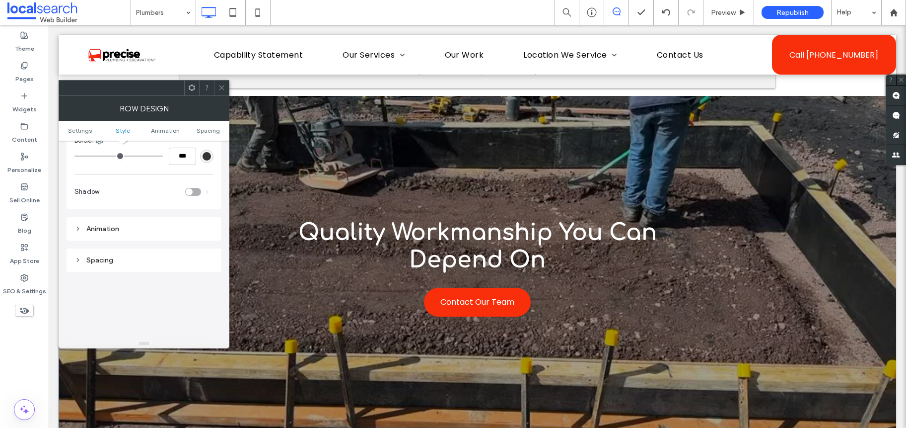
scroll to position [578, 0]
click at [116, 237] on div "Animation" at bounding box center [144, 227] width 155 height 23
click at [116, 232] on div "Animation" at bounding box center [143, 227] width 139 height 13
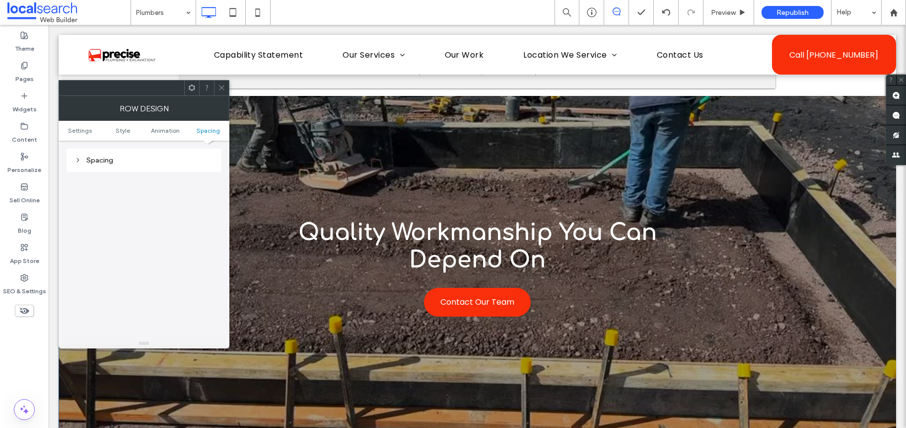
click at [120, 168] on div "Spacing" at bounding box center [144, 159] width 155 height 23
click at [120, 165] on div "Spacing" at bounding box center [143, 159] width 139 height 13
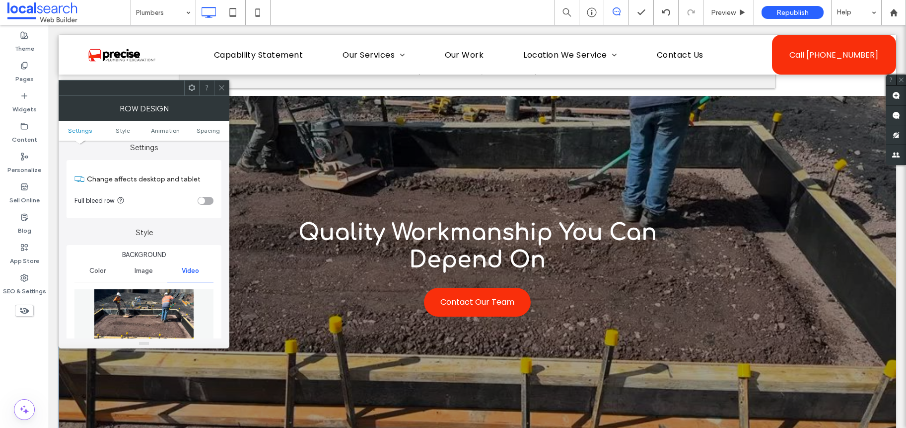
scroll to position [0, 0]
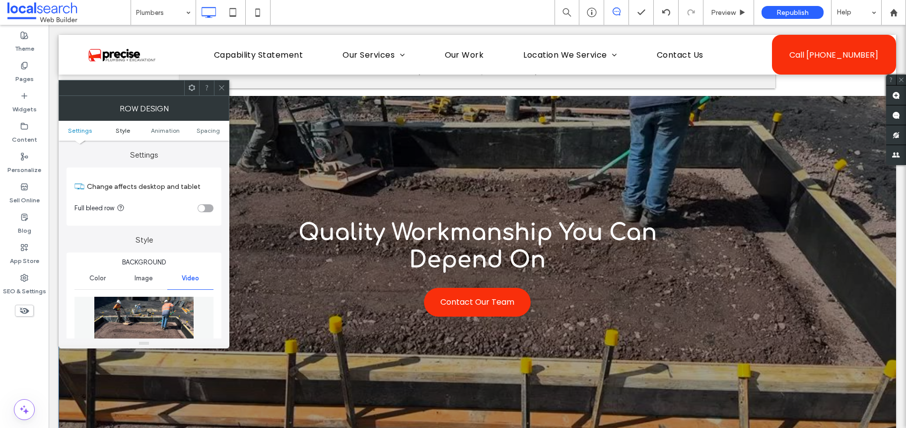
click at [117, 128] on span "Style" at bounding box center [123, 130] width 14 height 7
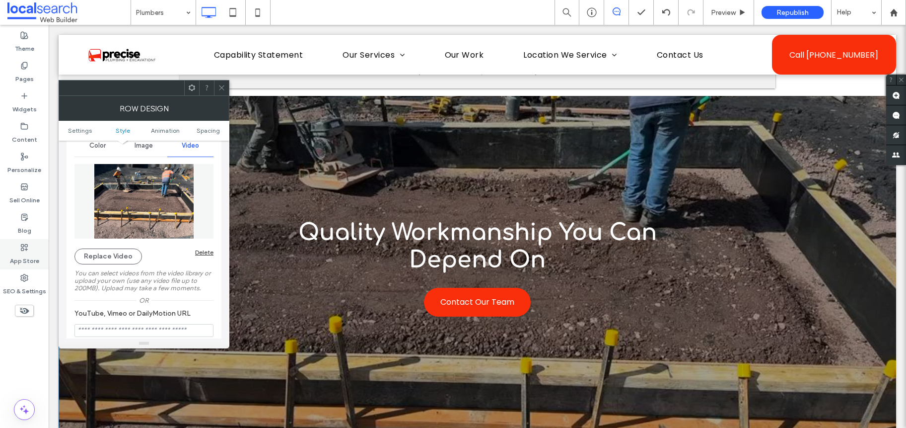
scroll to position [134, 0]
click at [204, 251] on div "Delete" at bounding box center [204, 250] width 18 height 7
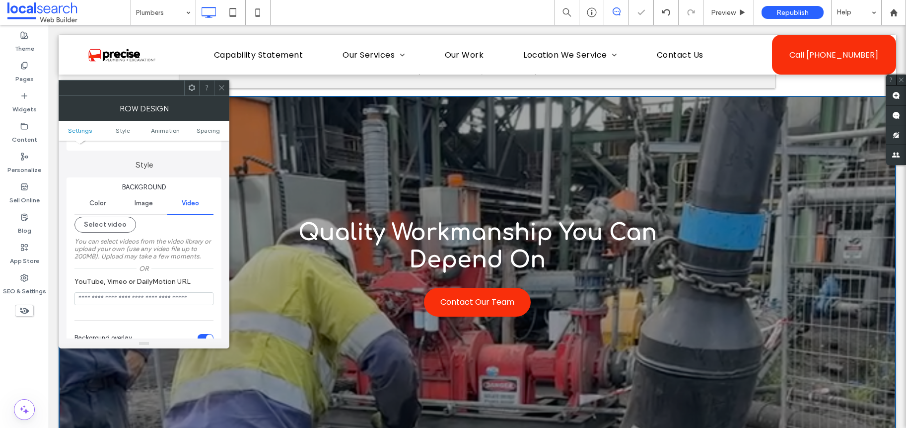
scroll to position [0, 0]
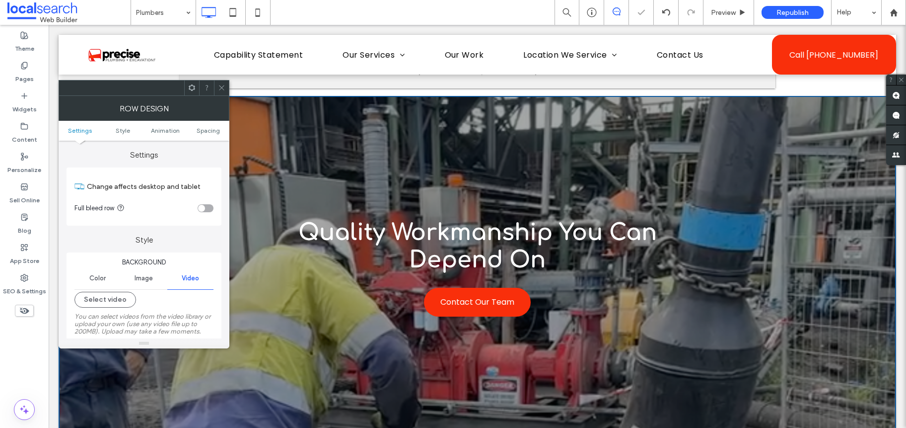
click at [150, 273] on div "Image" at bounding box center [144, 278] width 46 height 22
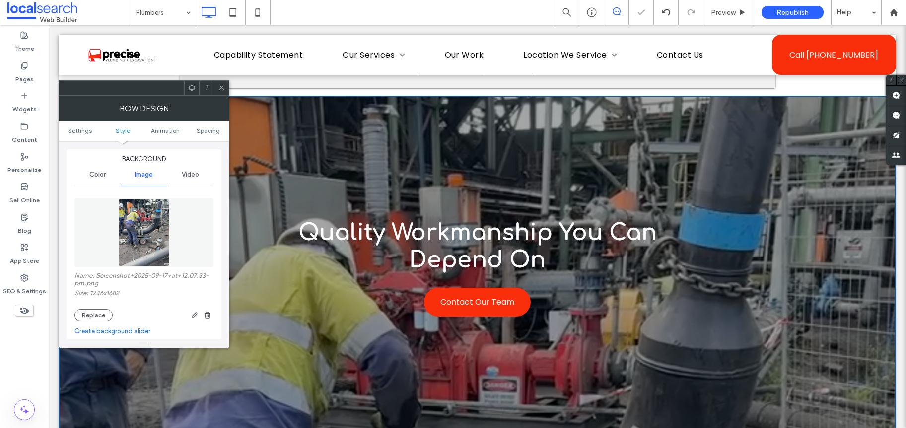
scroll to position [140, 0]
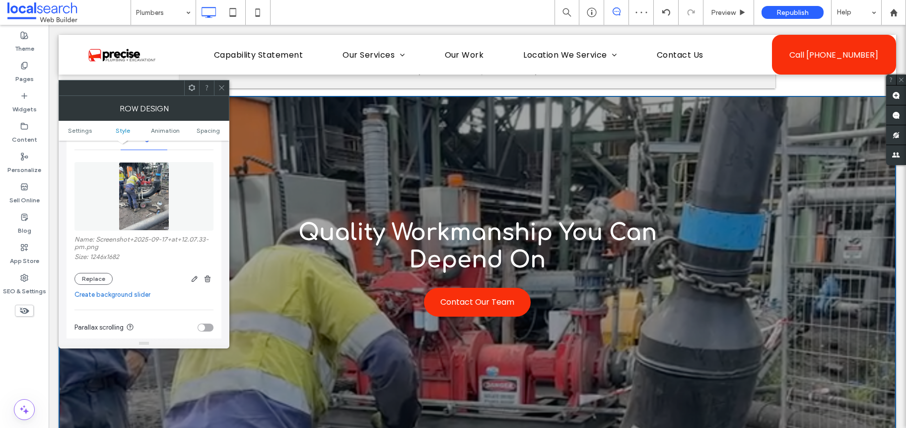
drag, startPoint x: 91, startPoint y: 279, endPoint x: 87, endPoint y: 285, distance: 7.2
click at [91, 279] on button "Replace" at bounding box center [93, 279] width 38 height 12
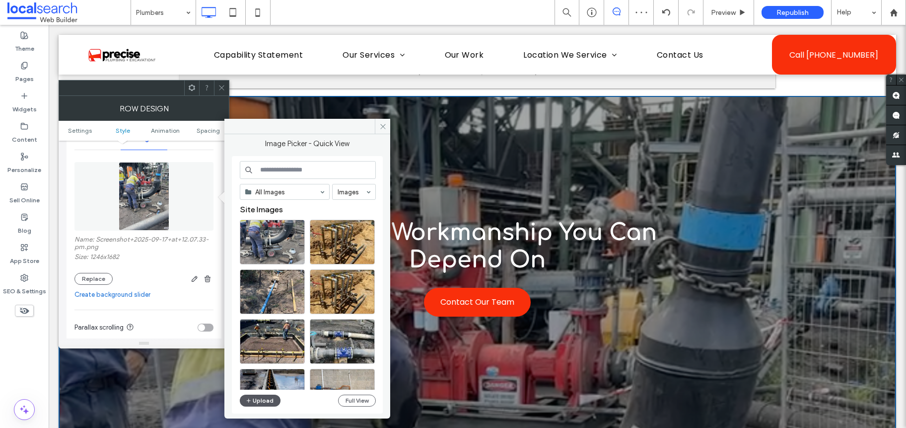
click at [270, 399] on button "Upload" at bounding box center [260, 400] width 41 height 12
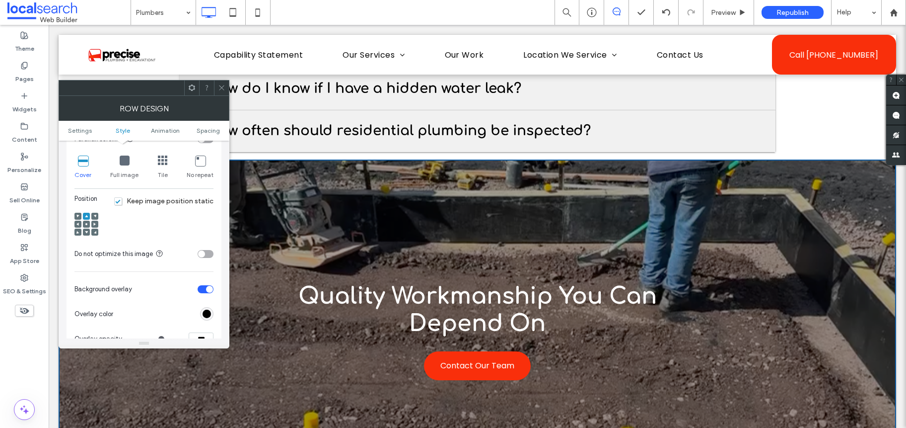
scroll to position [370, 0]
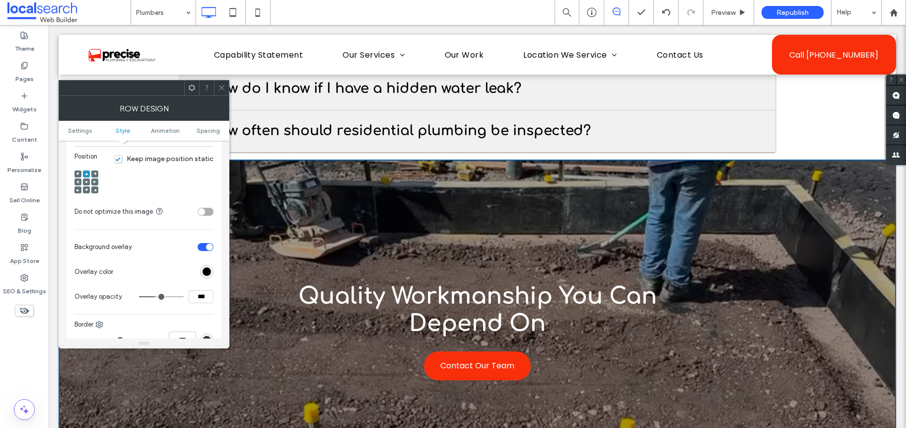
click at [89, 180] on div at bounding box center [86, 181] width 7 height 7
click at [86, 181] on use at bounding box center [86, 182] width 2 height 2
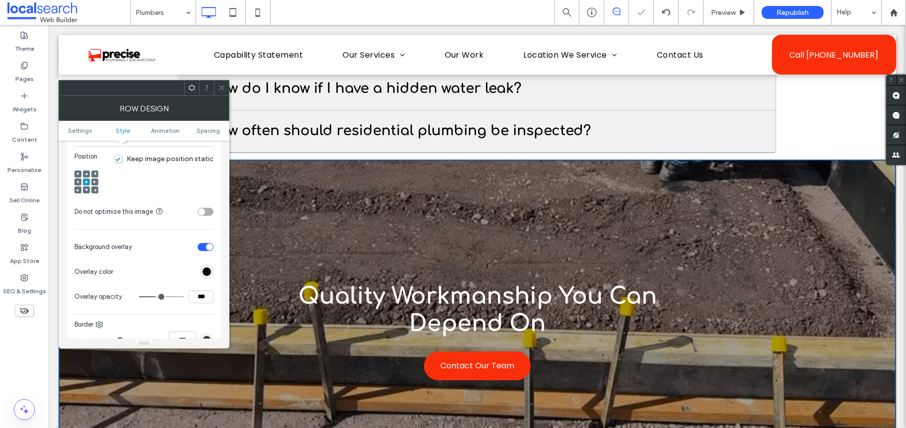
click at [86, 174] on use at bounding box center [86, 173] width 3 height 2
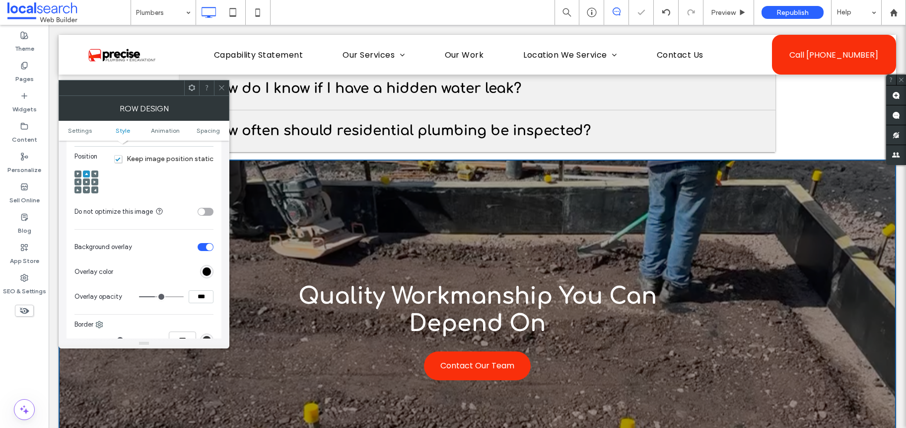
click at [218, 89] on icon at bounding box center [221, 87] width 7 height 7
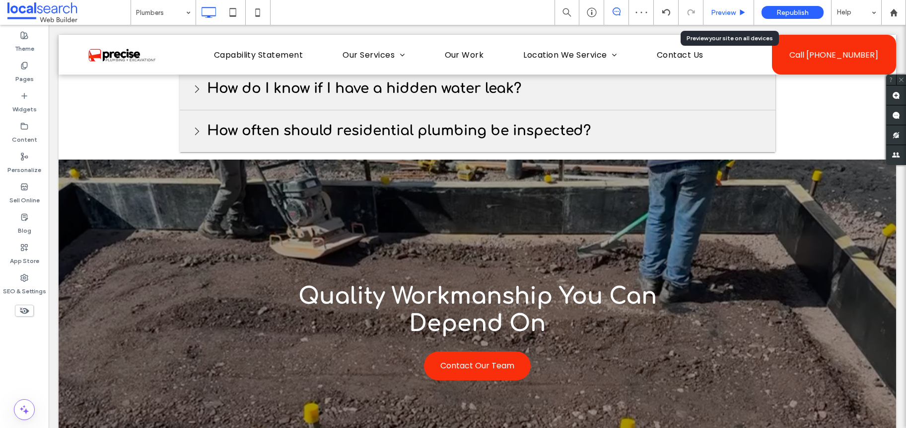
click at [719, 8] on span "Preview" at bounding box center [723, 12] width 25 height 8
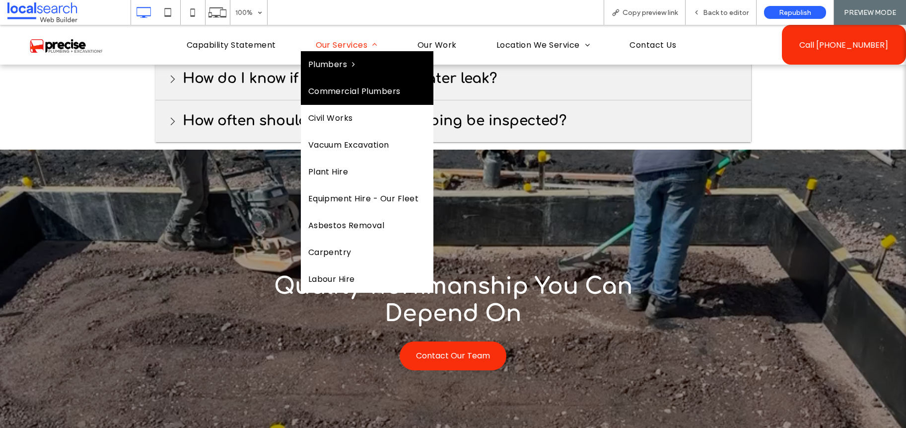
click at [377, 92] on span "Commercial Plumbers" at bounding box center [354, 91] width 92 height 12
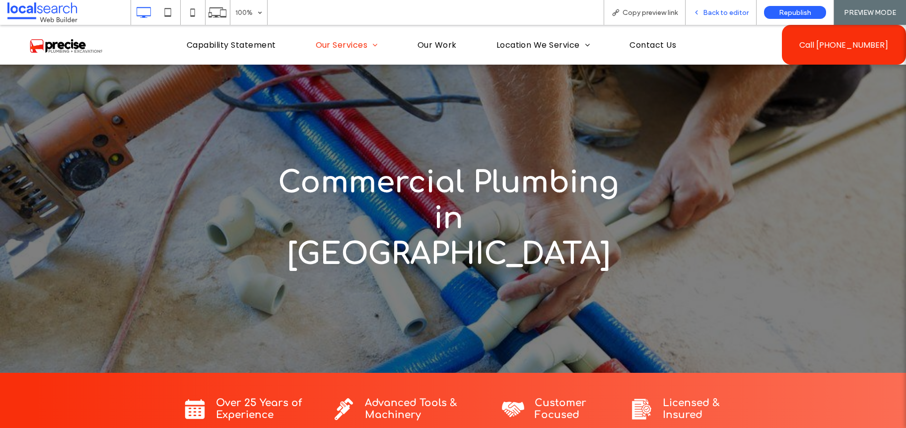
click at [728, 9] on span "Back to editor" at bounding box center [726, 12] width 46 height 8
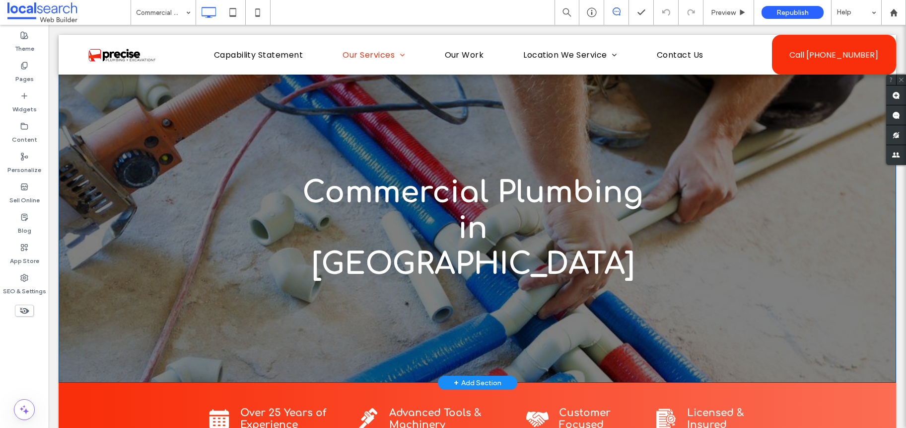
click at [266, 151] on div "Commercial Plumbing in [GEOGRAPHIC_DATA] Click To Paste" at bounding box center [477, 228] width 639 height 228
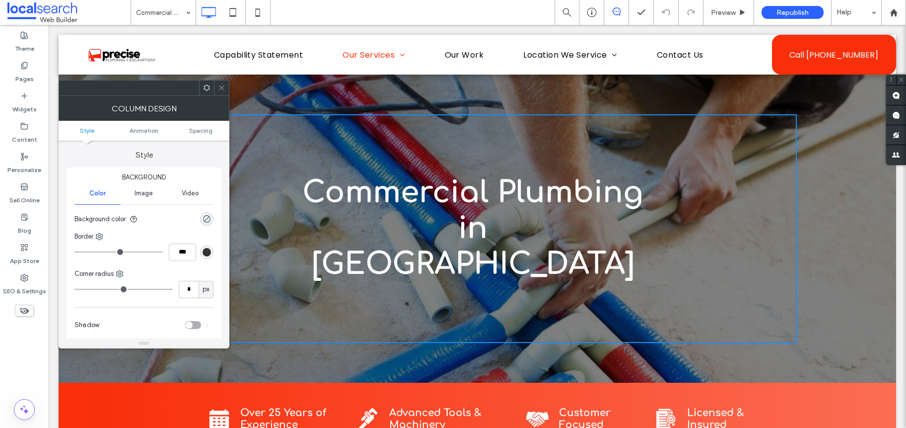
click at [136, 191] on span "Image" at bounding box center [144, 193] width 18 height 8
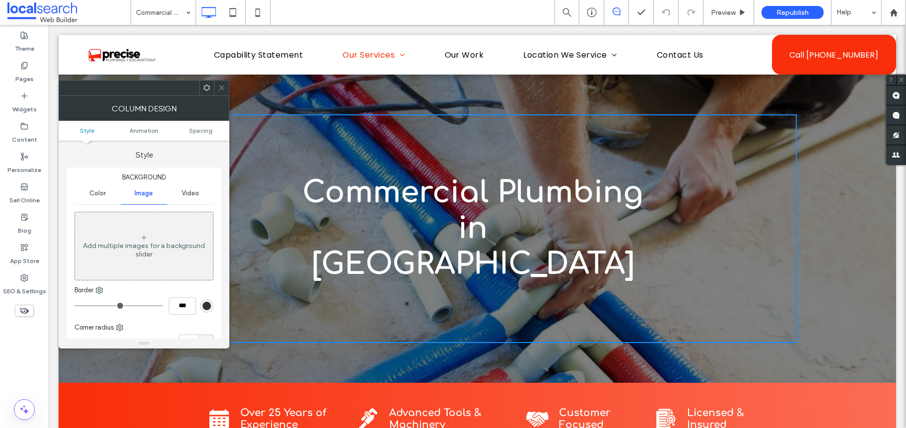
click at [104, 193] on span "Color" at bounding box center [97, 193] width 16 height 8
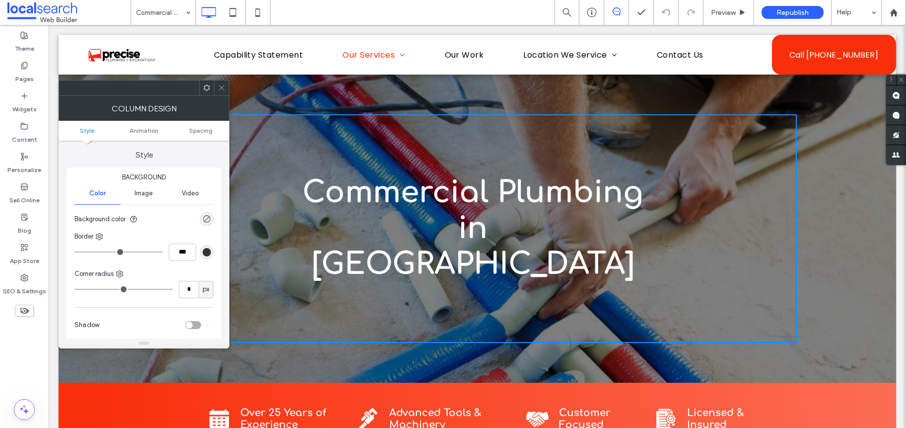
click at [220, 86] on icon at bounding box center [221, 87] width 7 height 7
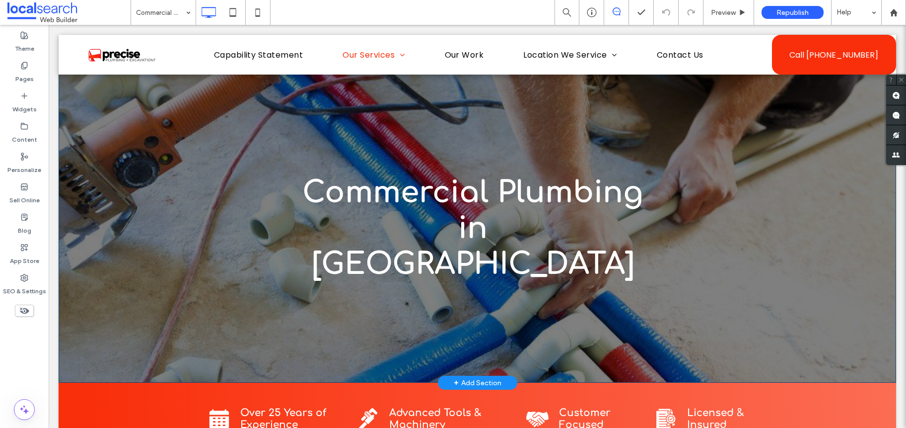
click at [132, 89] on div "Commercial Plumbing in [GEOGRAPHIC_DATA] Click To Paste Row + Add Section" at bounding box center [478, 209] width 838 height 348
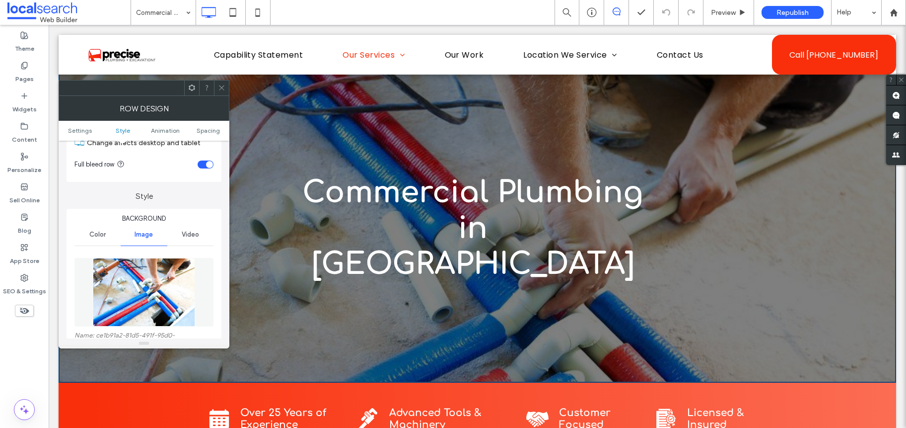
scroll to position [164, 0]
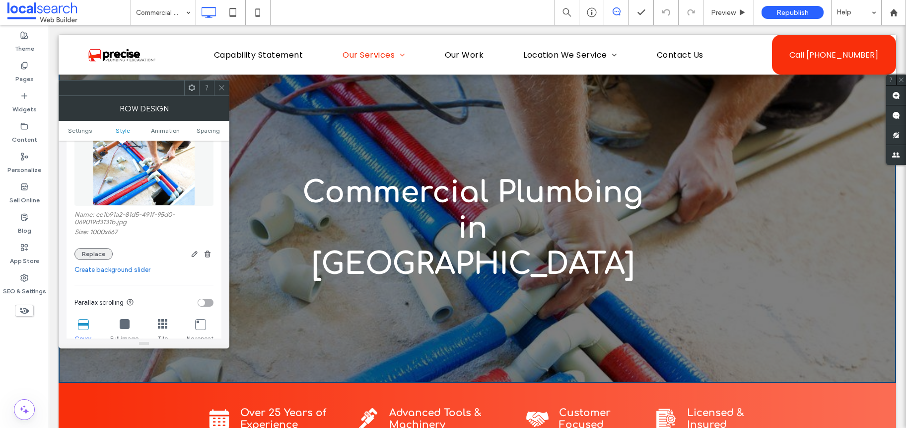
click at [96, 256] on button "Replace" at bounding box center [93, 254] width 38 height 12
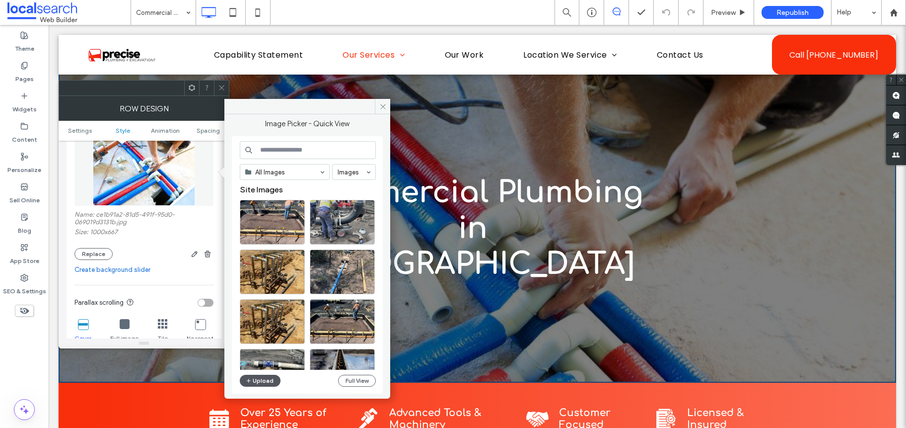
click at [267, 380] on button "Upload" at bounding box center [260, 380] width 41 height 12
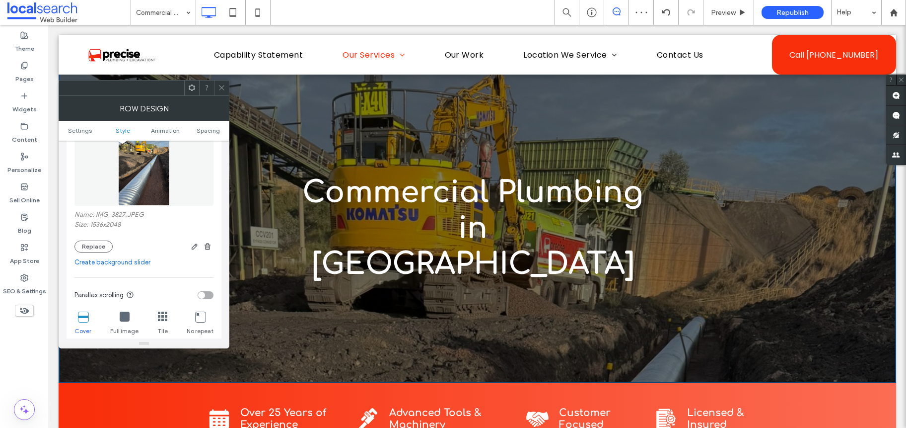
click at [144, 172] on img at bounding box center [144, 171] width 52 height 69
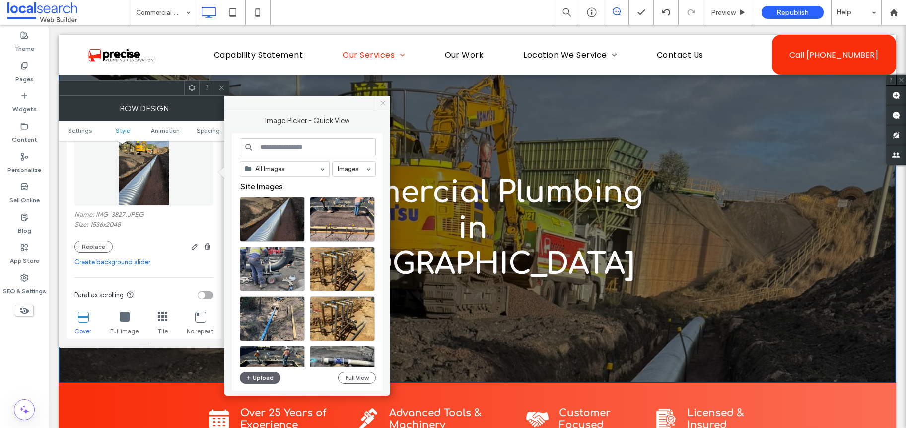
click at [381, 103] on icon at bounding box center [382, 102] width 7 height 7
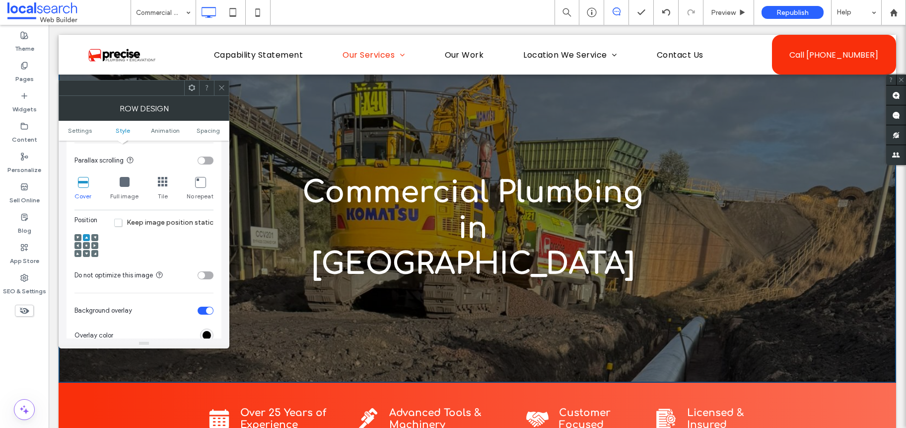
scroll to position [311, 0]
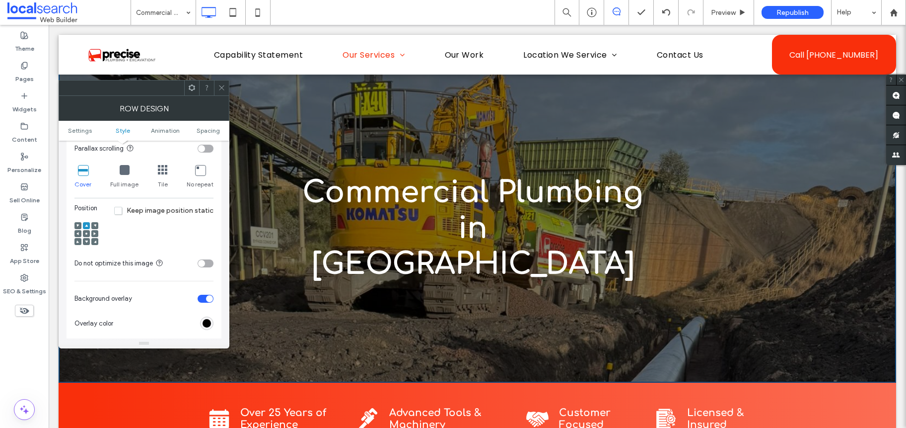
click at [87, 234] on icon at bounding box center [86, 233] width 3 height 3
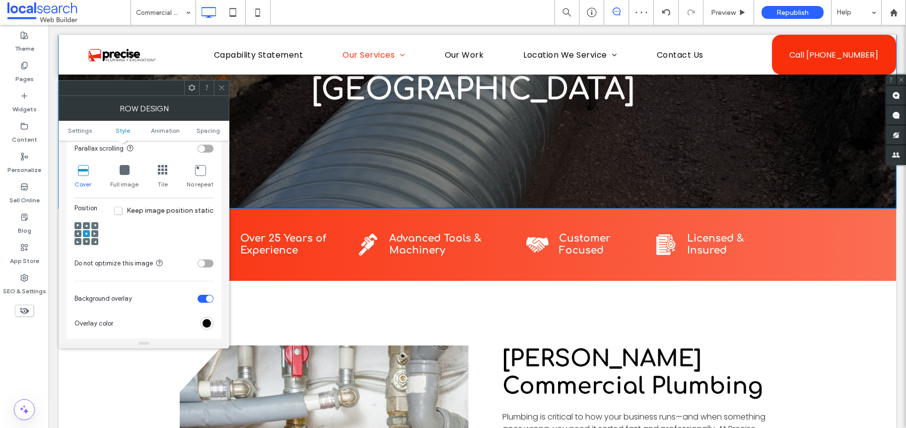
scroll to position [0, 0]
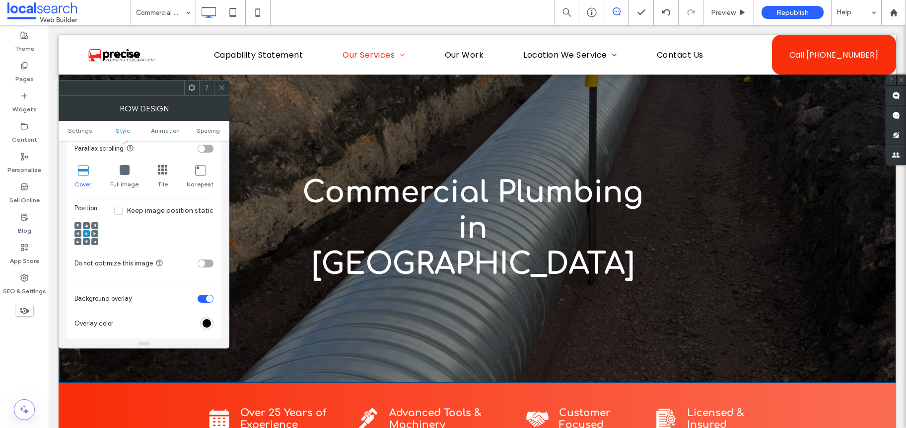
click at [222, 84] on icon at bounding box center [221, 87] width 7 height 7
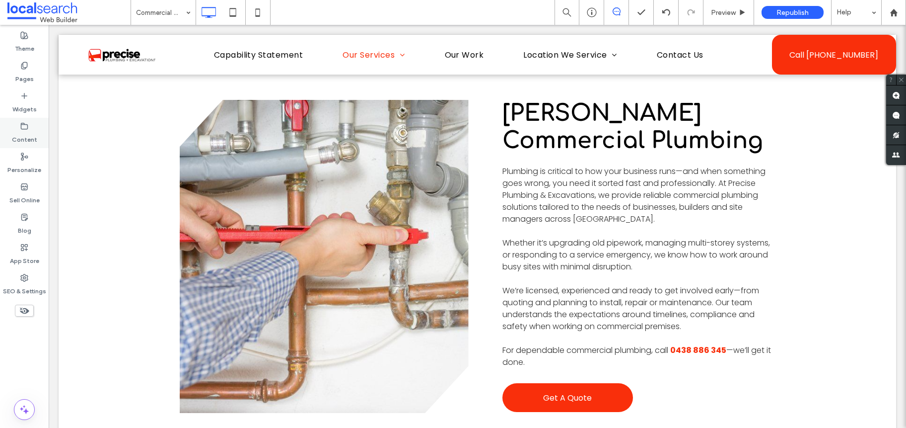
scroll to position [422, 0]
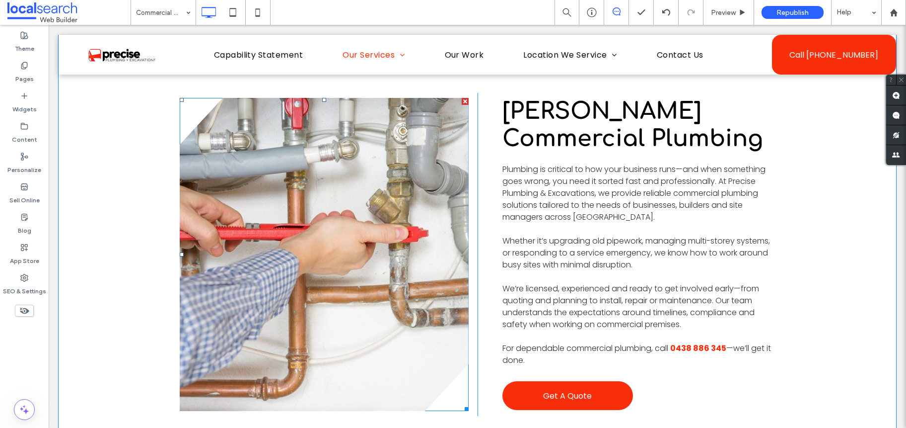
click at [396, 193] on link at bounding box center [324, 254] width 289 height 313
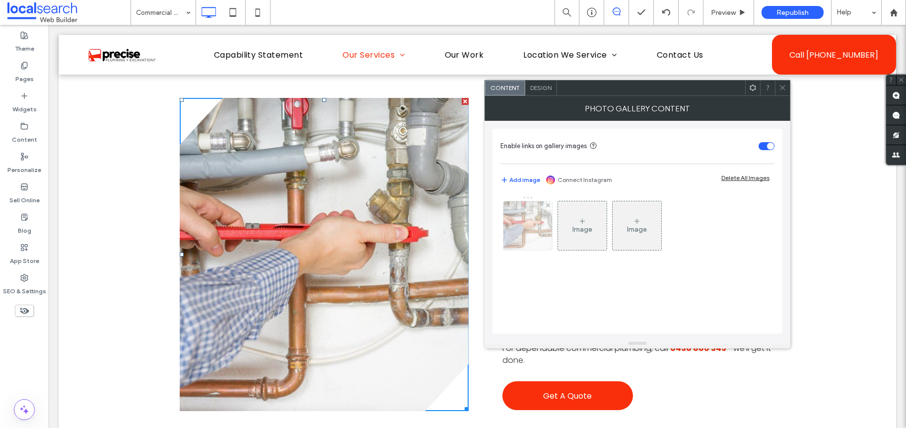
click at [527, 205] on div at bounding box center [527, 225] width 49 height 49
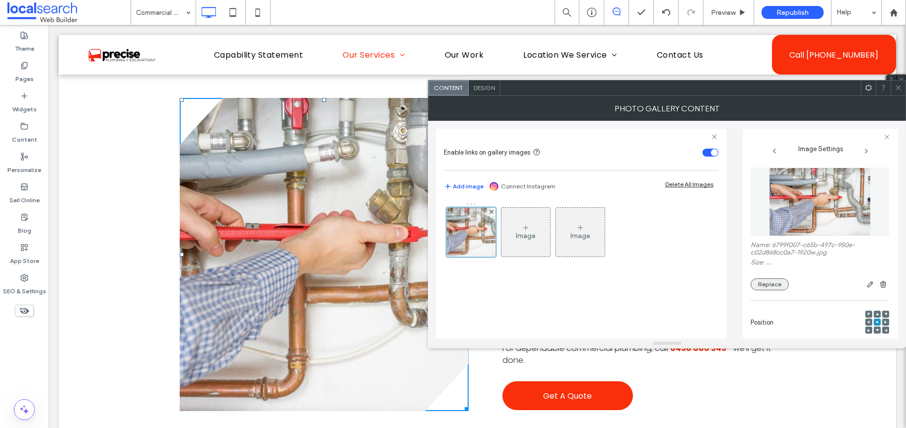
click at [772, 281] on button "Replace" at bounding box center [770, 284] width 38 height 12
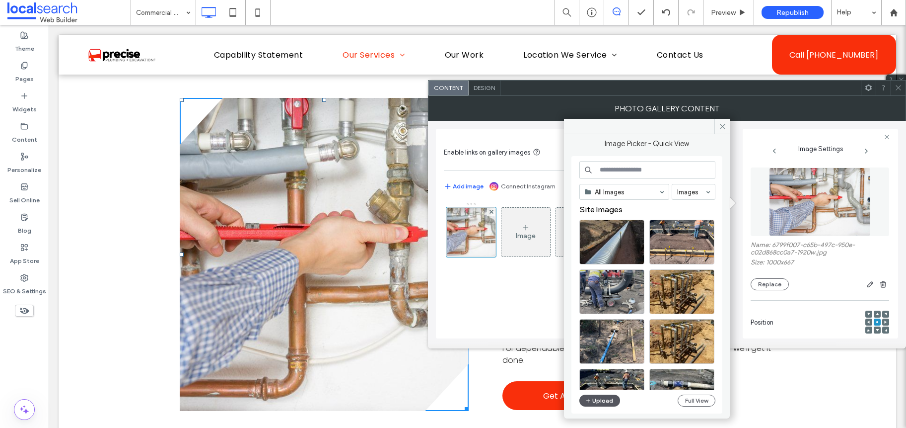
click at [609, 399] on button "Upload" at bounding box center [599, 400] width 41 height 12
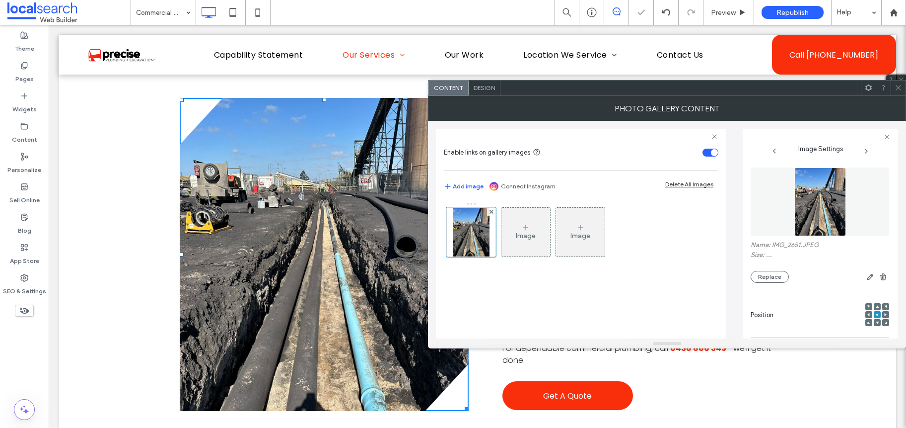
click at [895, 89] on icon at bounding box center [898, 87] width 7 height 7
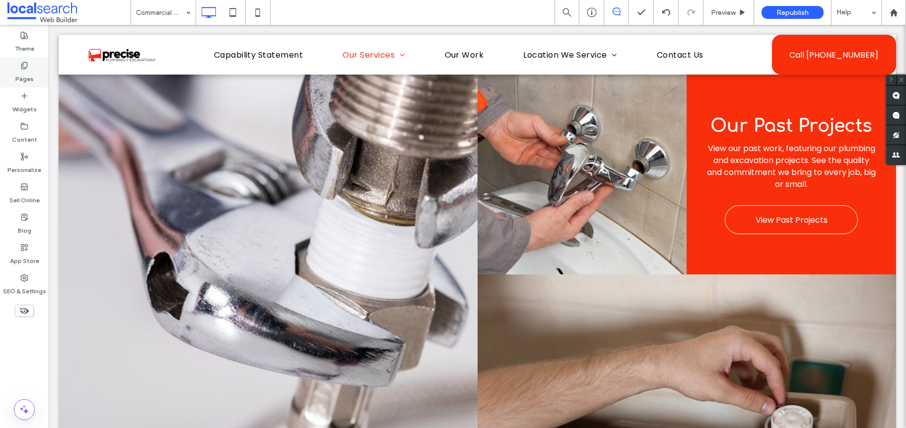
scroll to position [882, 0]
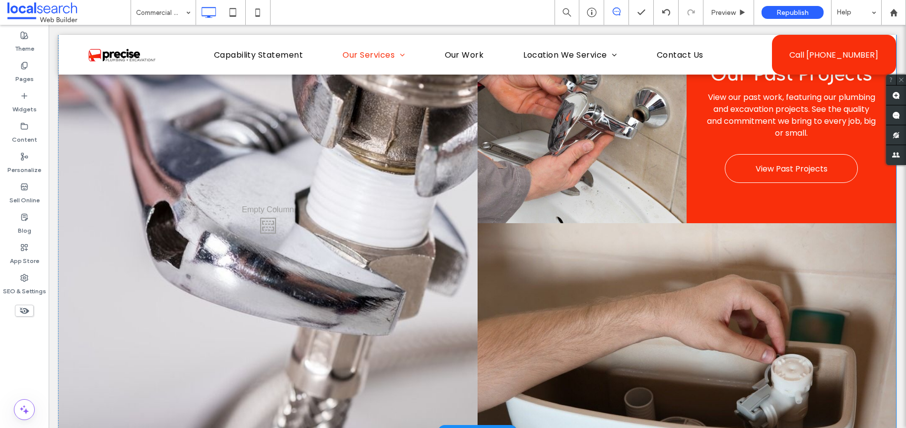
click at [139, 123] on div "Click To Paste" at bounding box center [268, 222] width 419 height 417
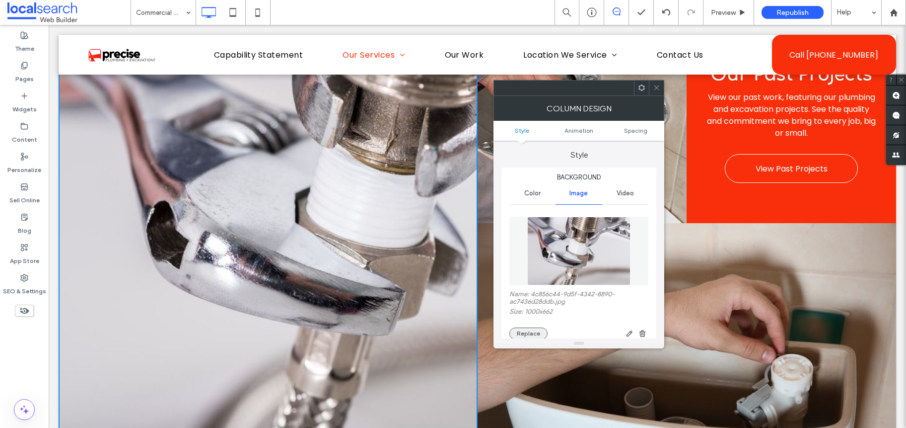
click at [543, 337] on button "Replace" at bounding box center [528, 333] width 38 height 12
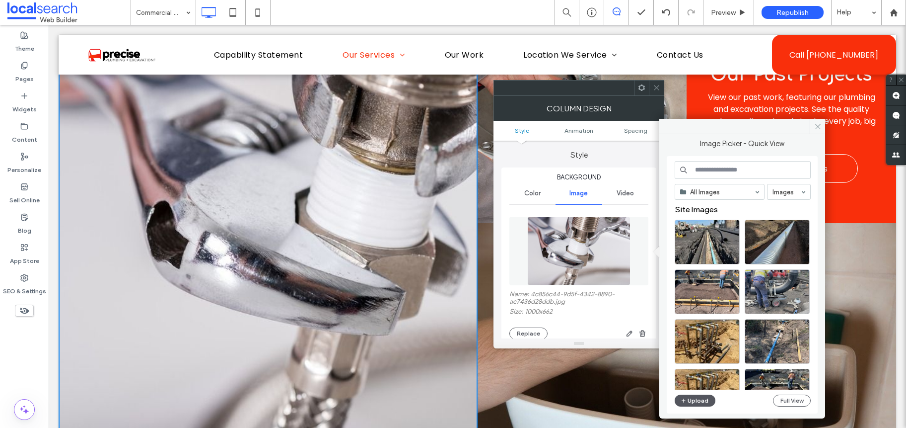
click at [698, 395] on button "Upload" at bounding box center [695, 400] width 41 height 12
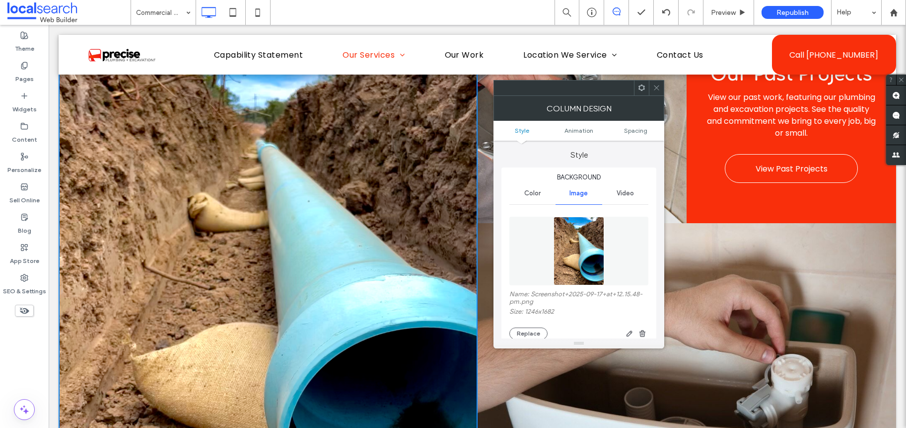
click at [656, 85] on icon at bounding box center [656, 87] width 7 height 7
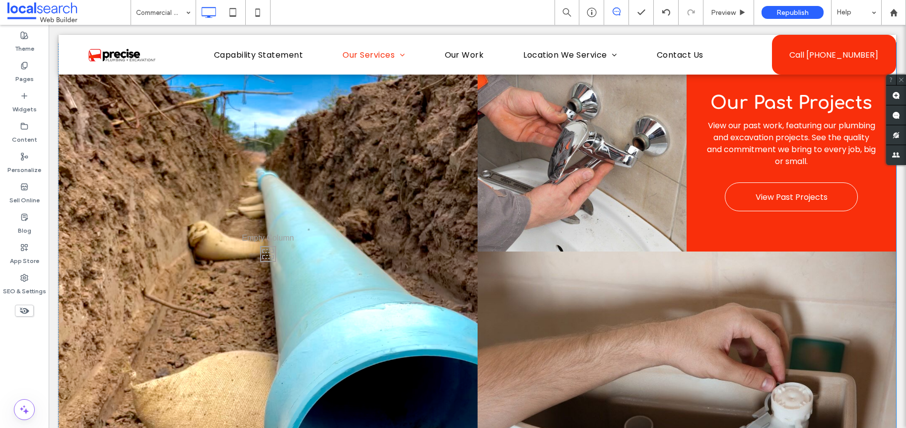
scroll to position [851, 0]
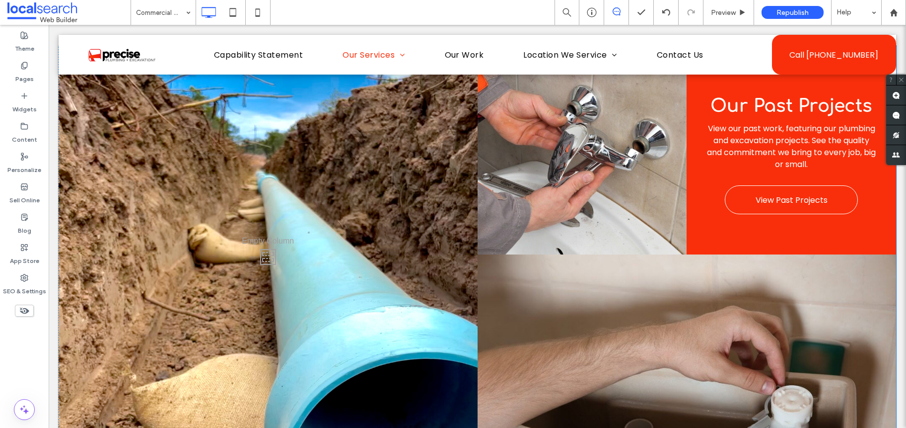
click at [593, 148] on div "Click To Paste" at bounding box center [583, 150] width 210 height 209
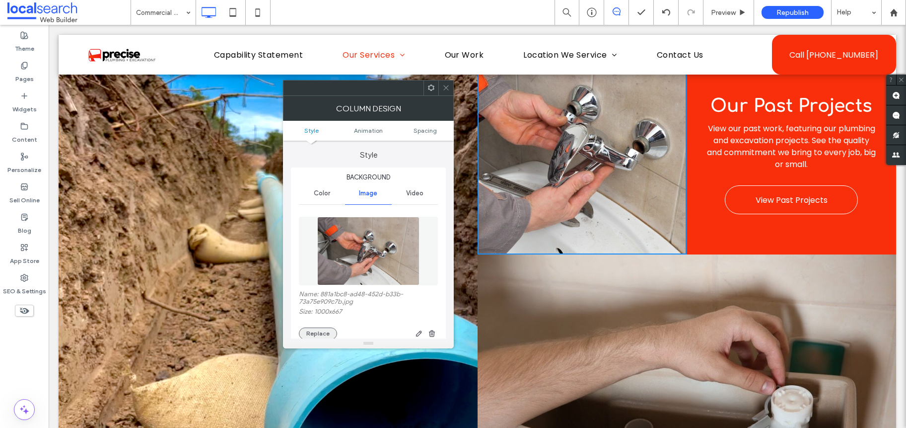
click at [325, 328] on button "Replace" at bounding box center [318, 333] width 38 height 12
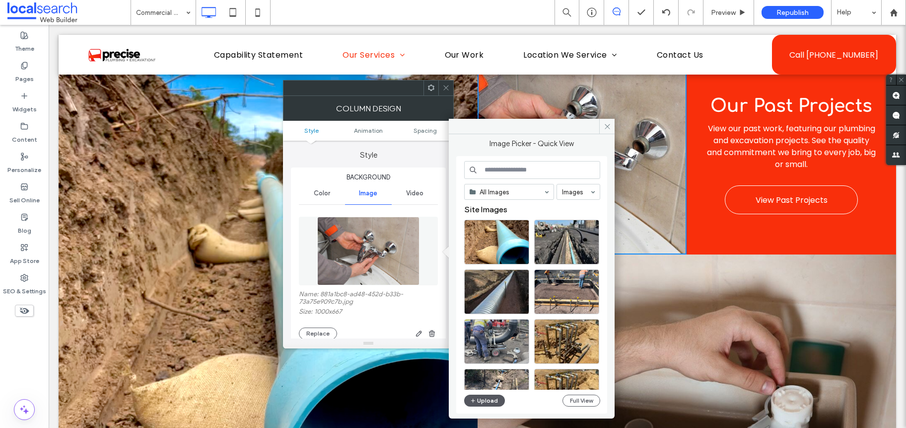
click at [488, 396] on button "Upload" at bounding box center [484, 400] width 41 height 12
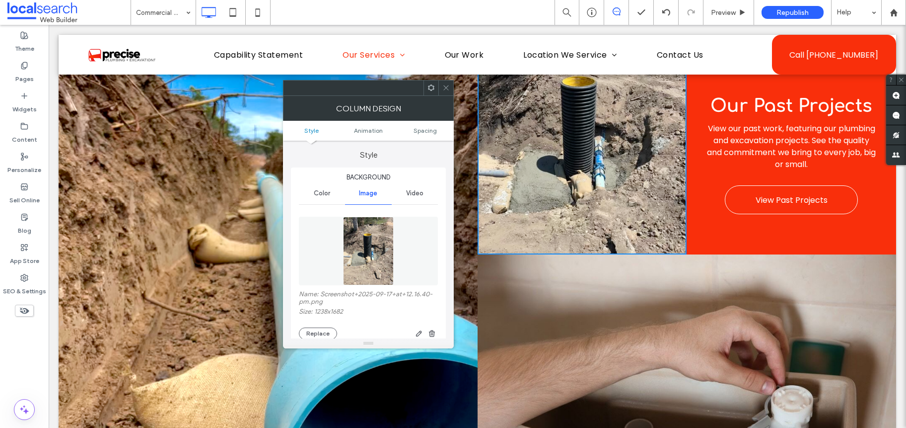
click at [444, 85] on icon at bounding box center [445, 87] width 7 height 7
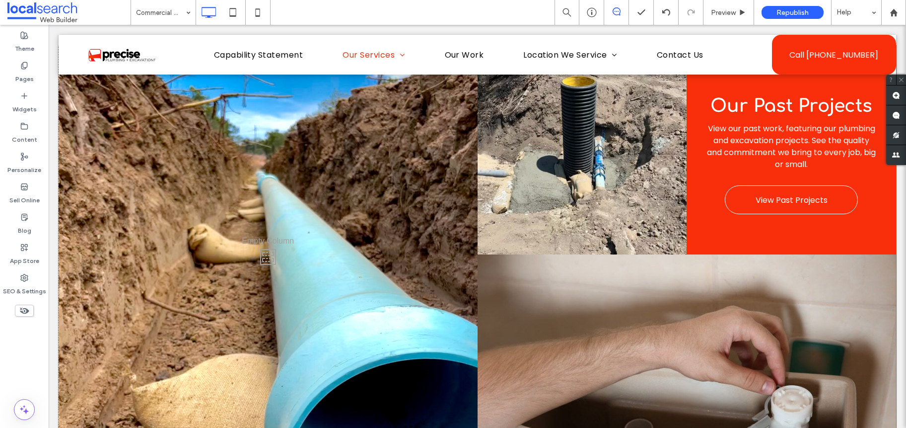
click at [520, 195] on div "Click To Paste" at bounding box center [583, 150] width 210 height 209
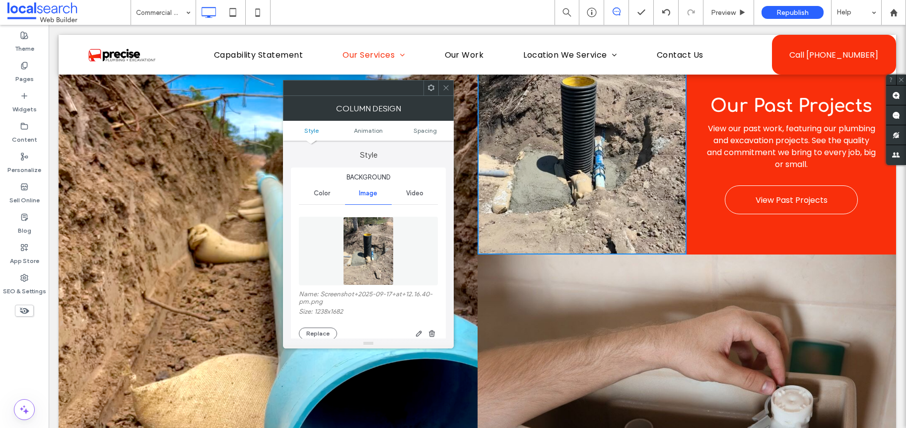
click at [444, 84] on icon at bounding box center [445, 87] width 7 height 7
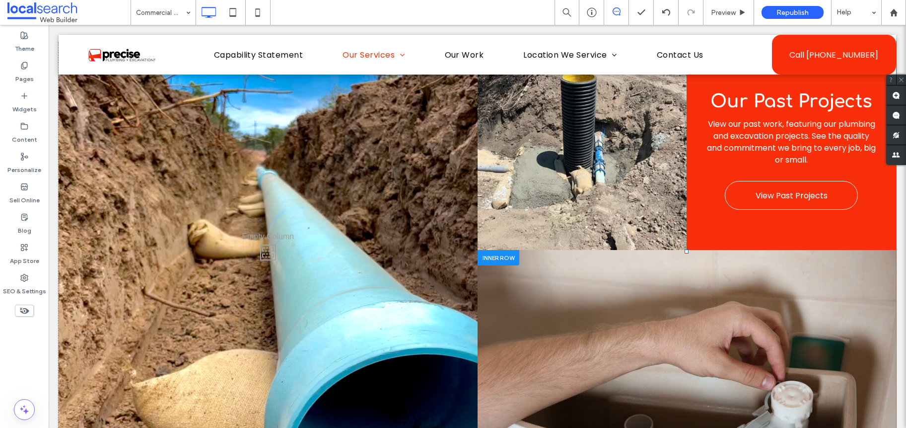
scroll to position [940, 0]
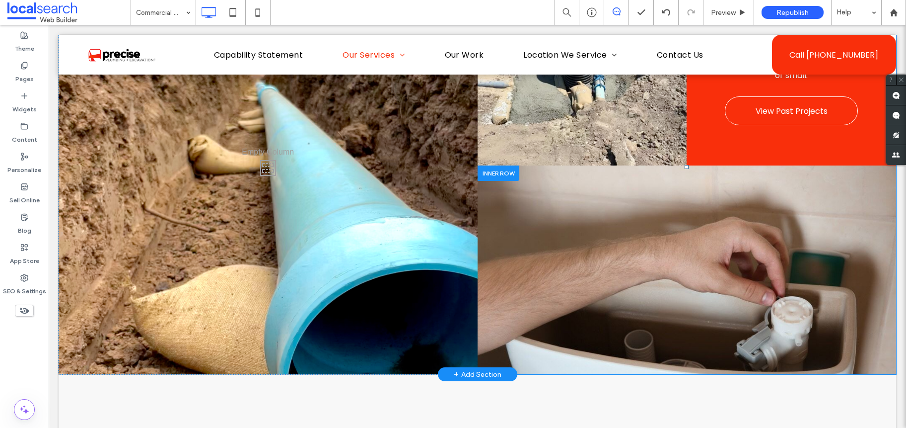
click at [544, 183] on div "Click To Paste" at bounding box center [687, 269] width 419 height 209
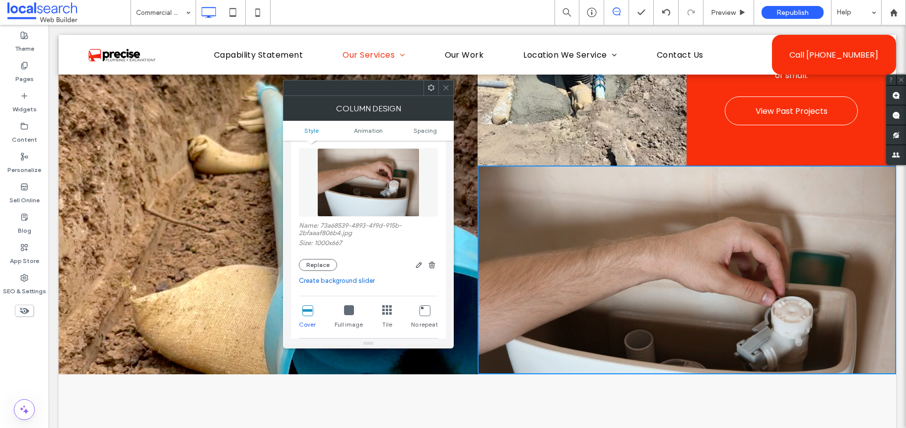
scroll to position [72, 0]
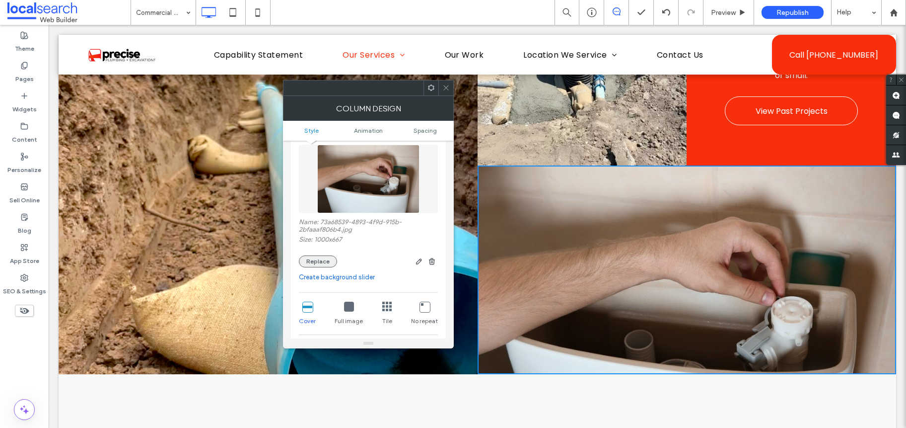
click at [320, 266] on button "Replace" at bounding box center [318, 261] width 38 height 12
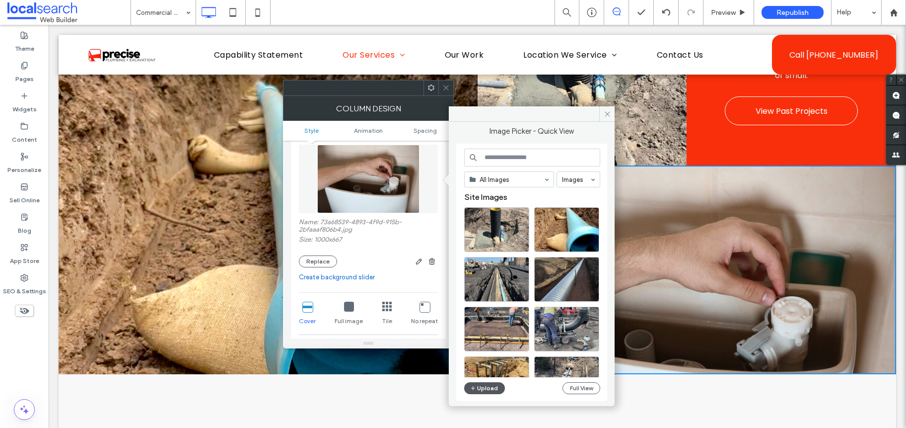
click at [478, 386] on button "Upload" at bounding box center [484, 388] width 41 height 12
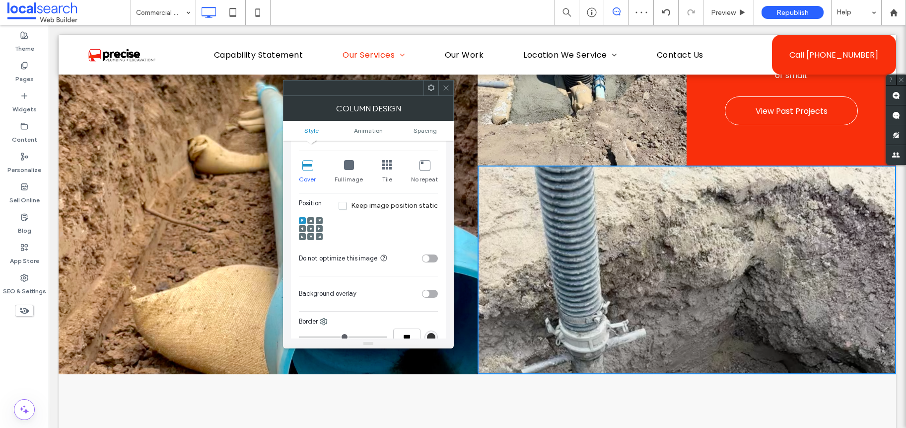
scroll to position [216, 0]
click at [312, 226] on icon at bounding box center [310, 225] width 3 height 3
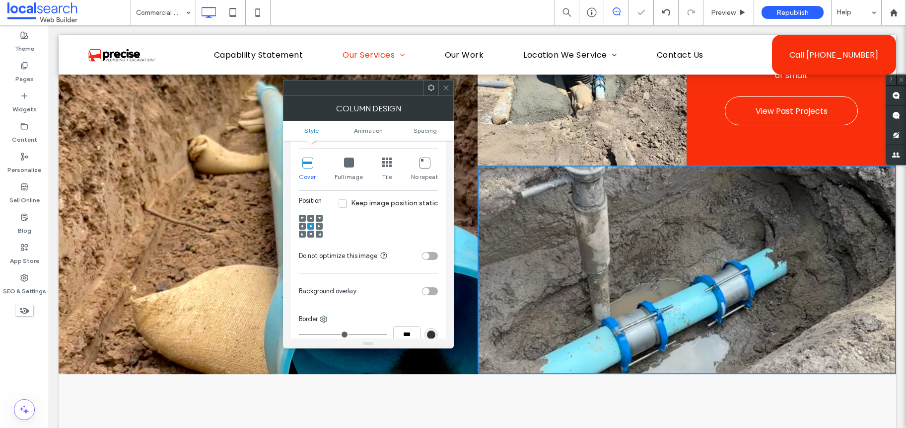
click at [444, 88] on icon at bounding box center [445, 87] width 7 height 7
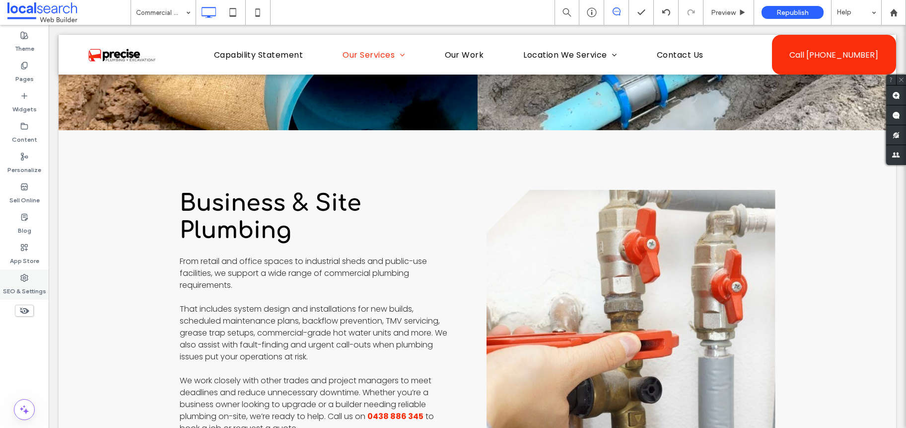
scroll to position [1182, 0]
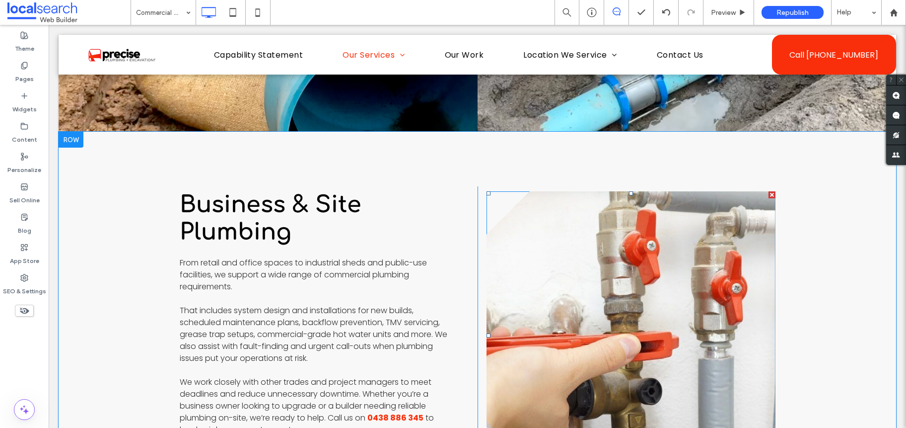
click at [593, 315] on link at bounding box center [631, 335] width 289 height 288
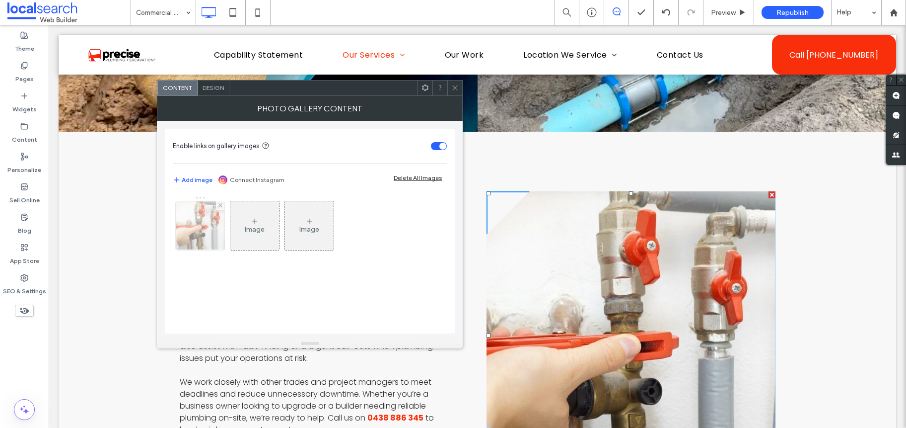
click at [201, 222] on div at bounding box center [200, 225] width 49 height 49
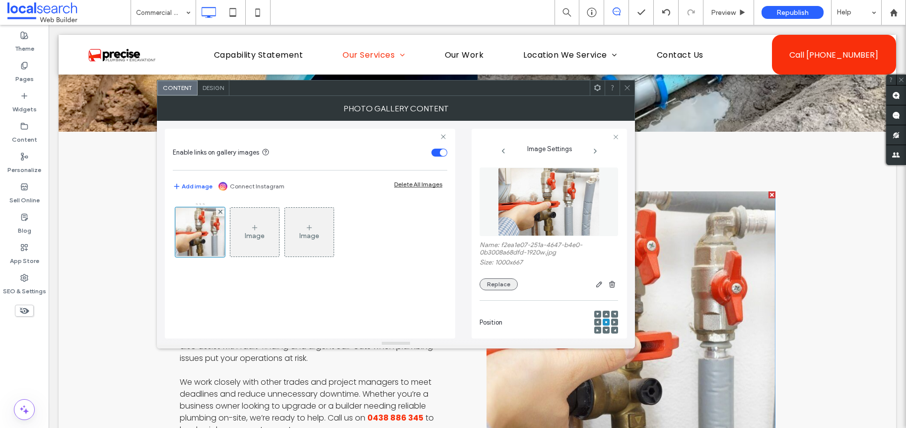
click at [501, 280] on button "Replace" at bounding box center [499, 284] width 38 height 12
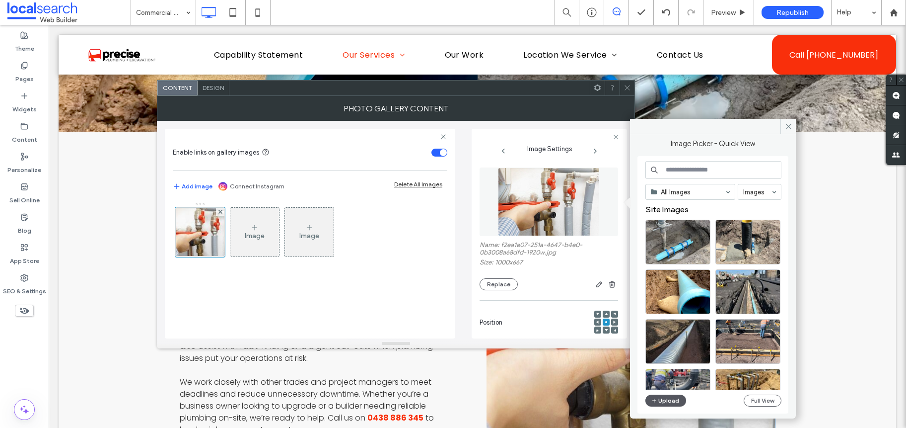
click at [658, 396] on button "Upload" at bounding box center [665, 400] width 41 height 12
click at [658, 395] on button "Upload" at bounding box center [665, 400] width 41 height 12
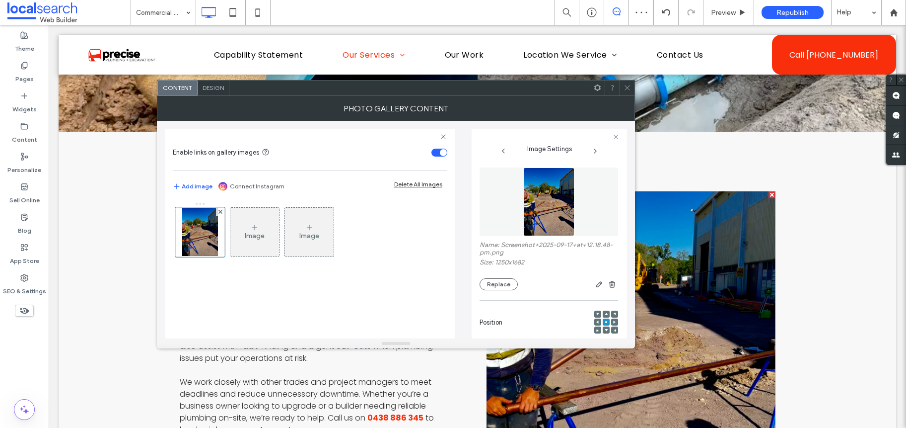
click at [624, 92] on span at bounding box center [627, 87] width 7 height 15
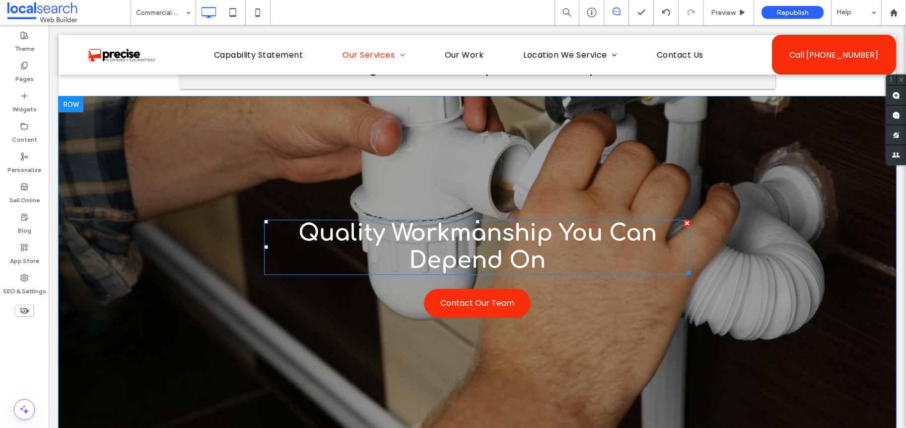
scroll to position [1785, 0]
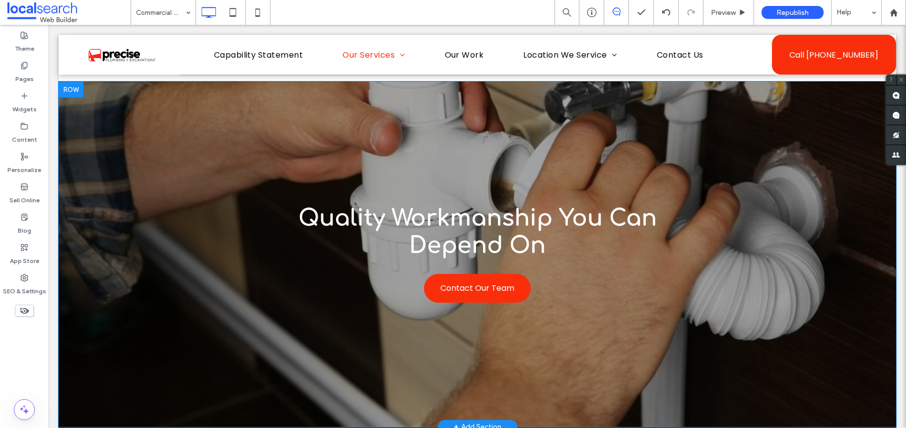
click at [161, 143] on div "Quality Workmanship You Can Depend On Contact Our Team Click To Paste Row + Add…" at bounding box center [478, 253] width 838 height 345
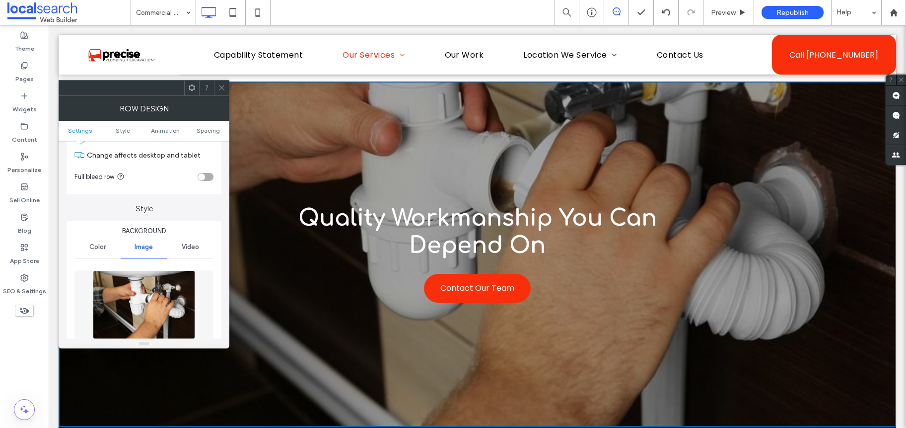
scroll to position [195, 0]
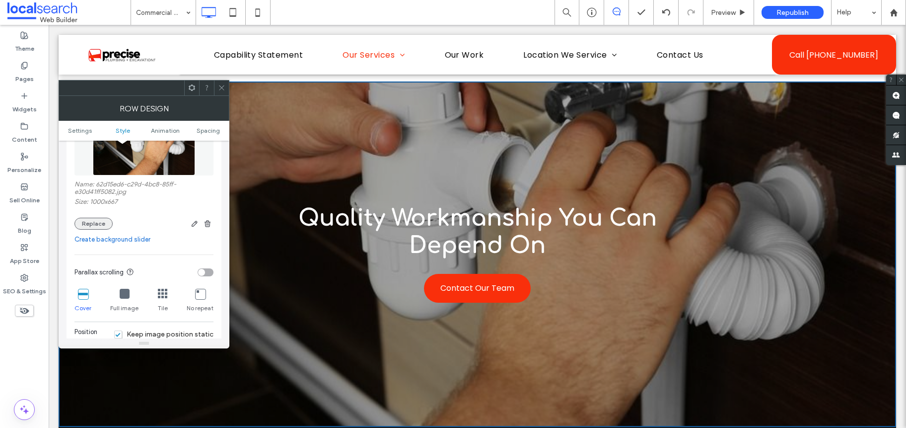
click at [92, 217] on button "Replace" at bounding box center [93, 223] width 38 height 12
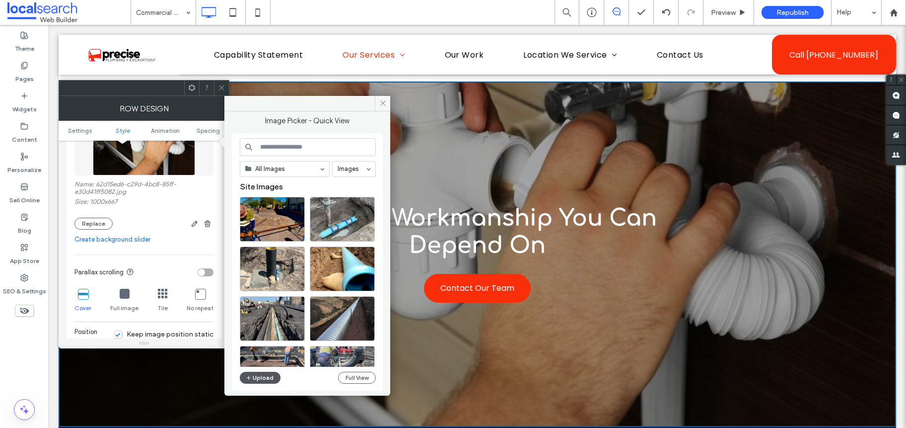
click at [266, 376] on button "Upload" at bounding box center [260, 377] width 41 height 12
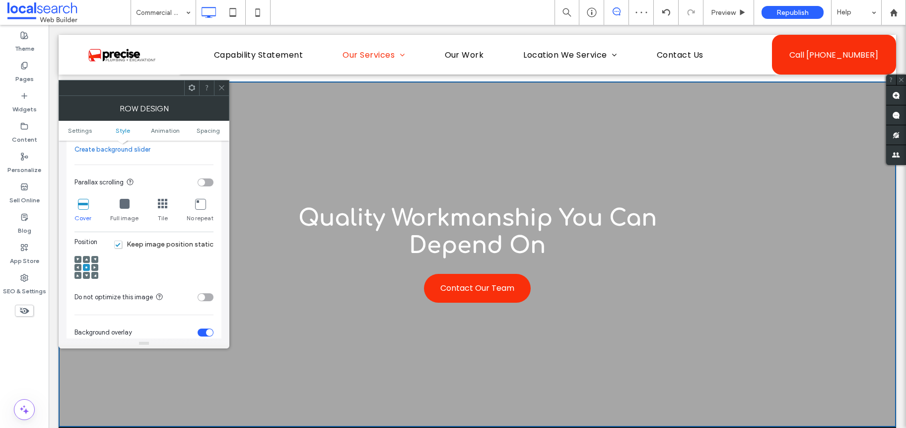
scroll to position [290, 0]
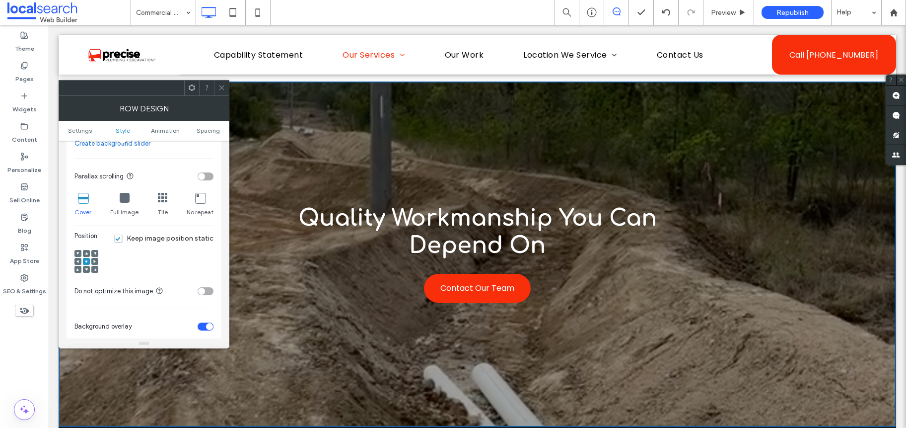
click at [83, 269] on div at bounding box center [86, 269] width 7 height 7
click at [85, 269] on icon at bounding box center [86, 269] width 3 height 3
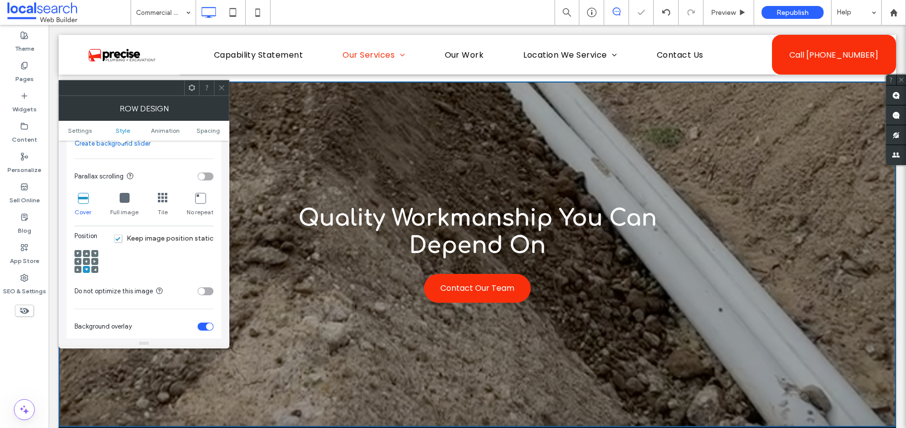
click at [85, 263] on span at bounding box center [86, 261] width 3 height 7
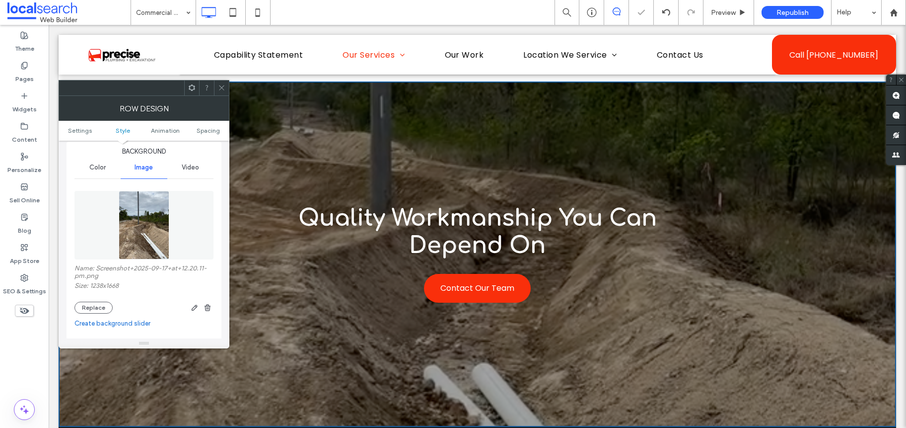
scroll to position [215, 0]
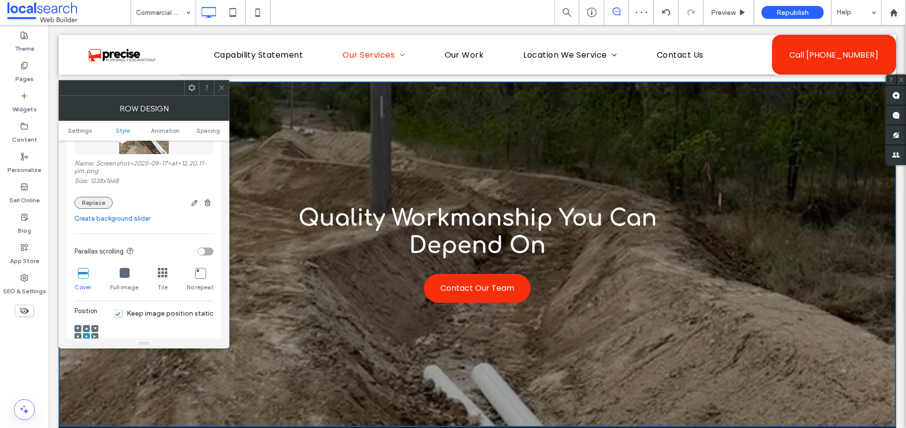
click at [91, 204] on button "Replace" at bounding box center [93, 203] width 38 height 12
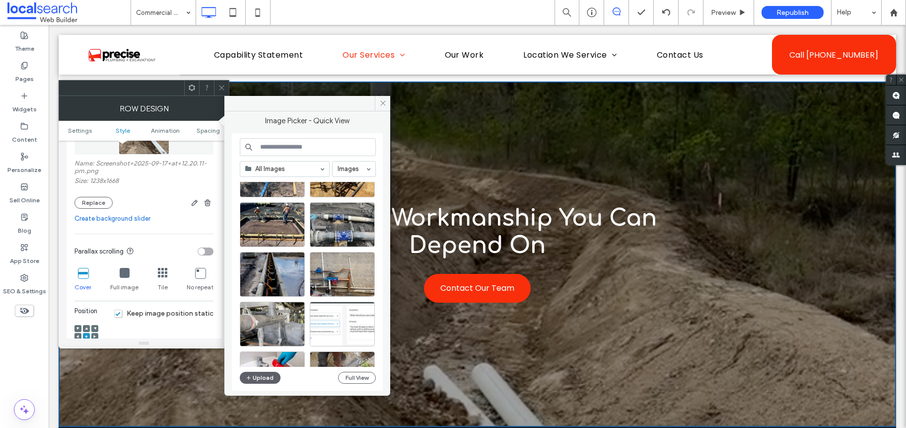
scroll to position [301, 0]
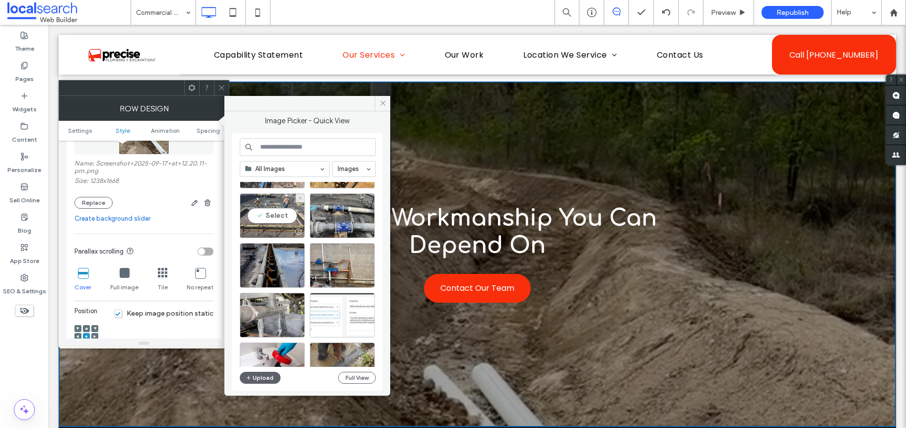
click at [268, 217] on div "Select" at bounding box center [272, 215] width 65 height 45
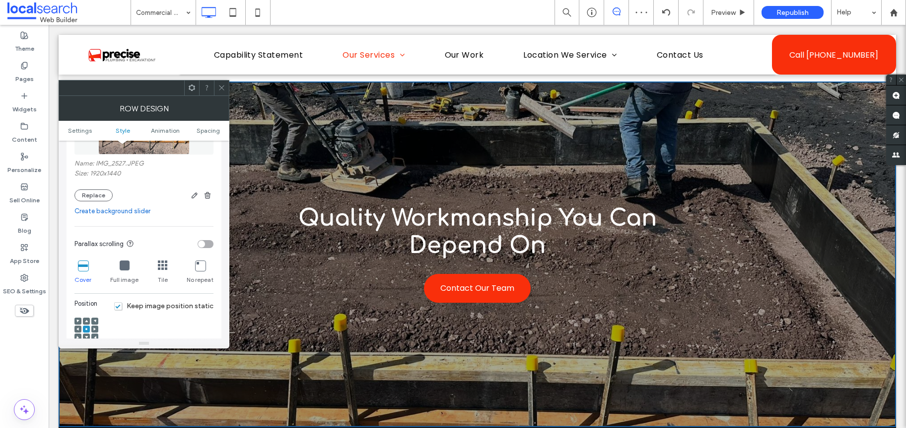
click at [85, 318] on span at bounding box center [86, 320] width 3 height 7
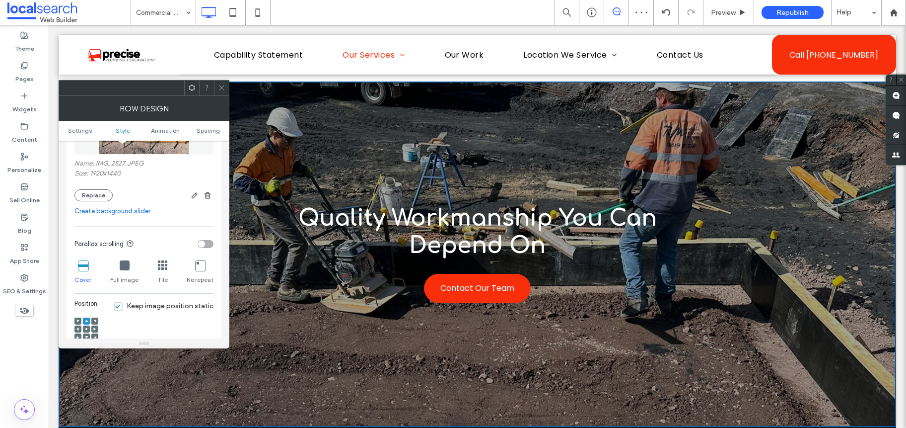
click at [220, 92] on span at bounding box center [221, 87] width 7 height 15
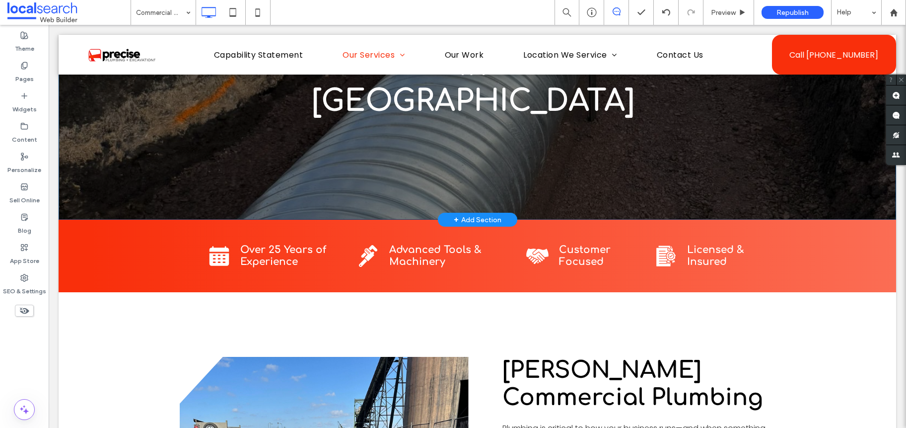
scroll to position [0, 0]
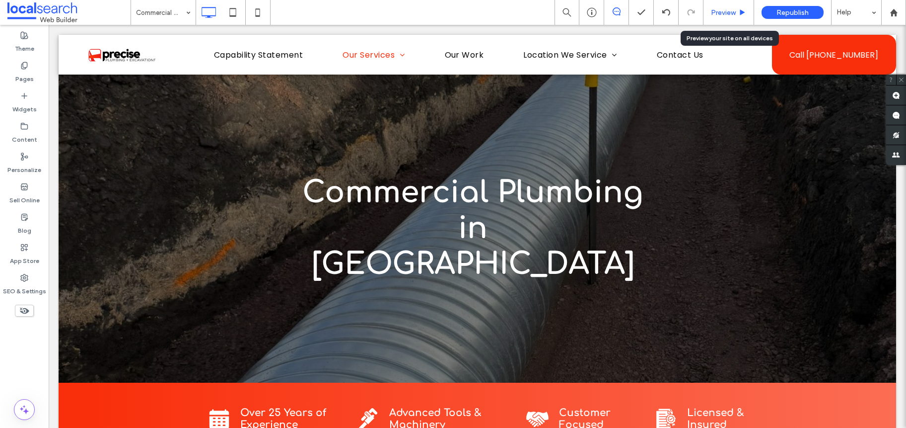
click at [725, 8] on span "Preview" at bounding box center [723, 12] width 25 height 8
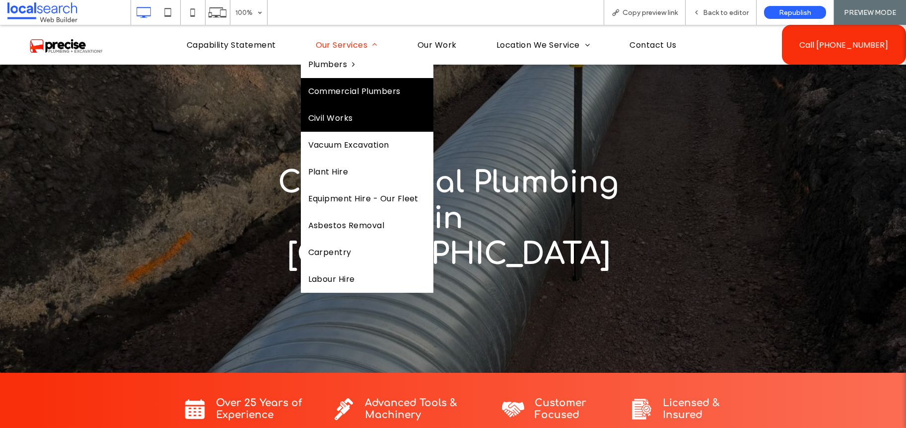
click at [323, 118] on span "Civil Works" at bounding box center [330, 118] width 45 height 12
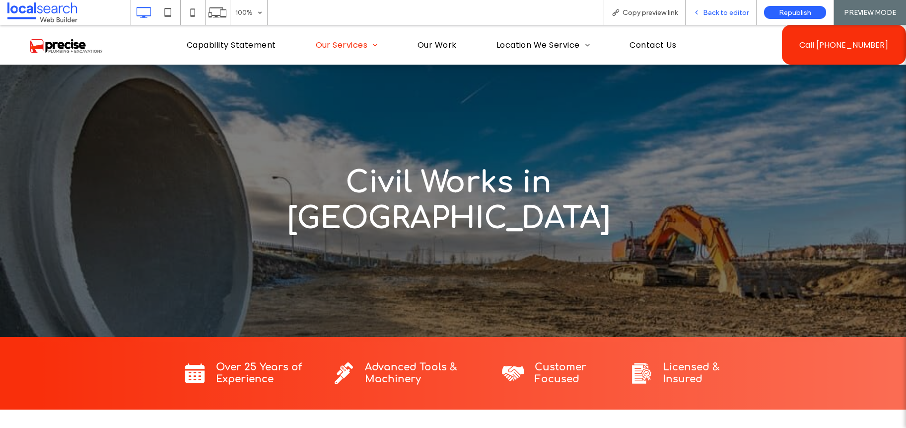
click at [716, 4] on div "Back to editor" at bounding box center [721, 12] width 71 height 25
click at [716, 7] on div "Back to editor" at bounding box center [721, 12] width 71 height 25
click at [717, 10] on span "Back to editor" at bounding box center [726, 12] width 46 height 8
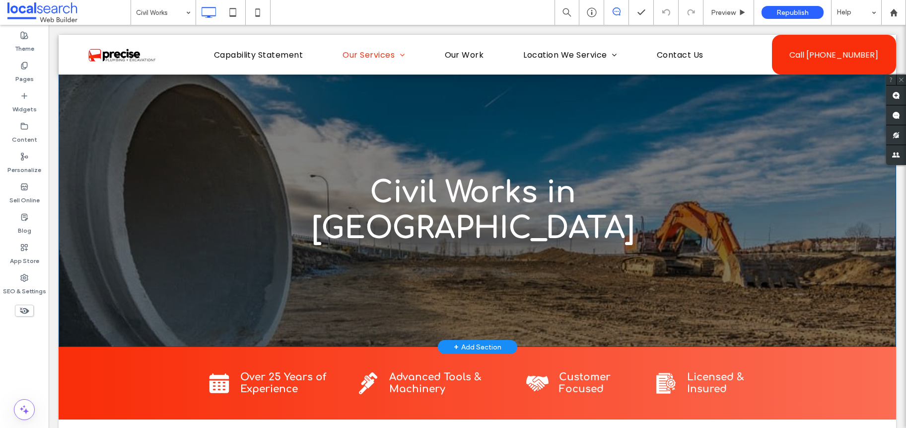
click at [105, 172] on div "Civil Works in [PERSON_NAME] Click To Paste Row + Add Section" at bounding box center [478, 191] width 838 height 312
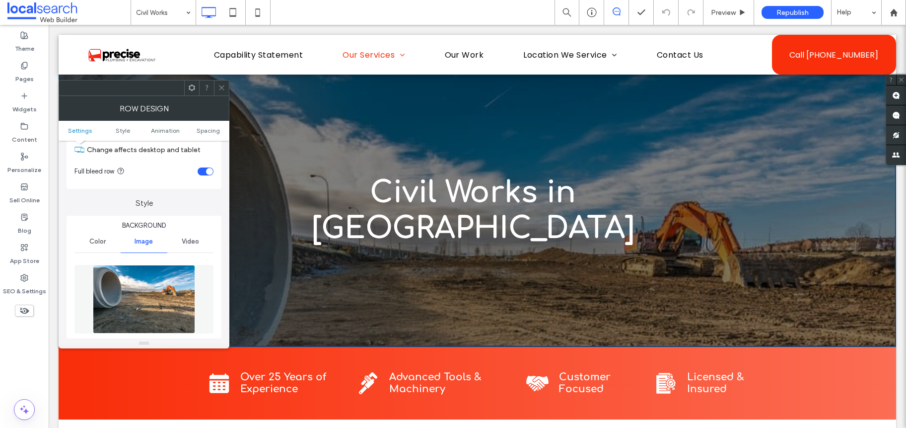
scroll to position [103, 0]
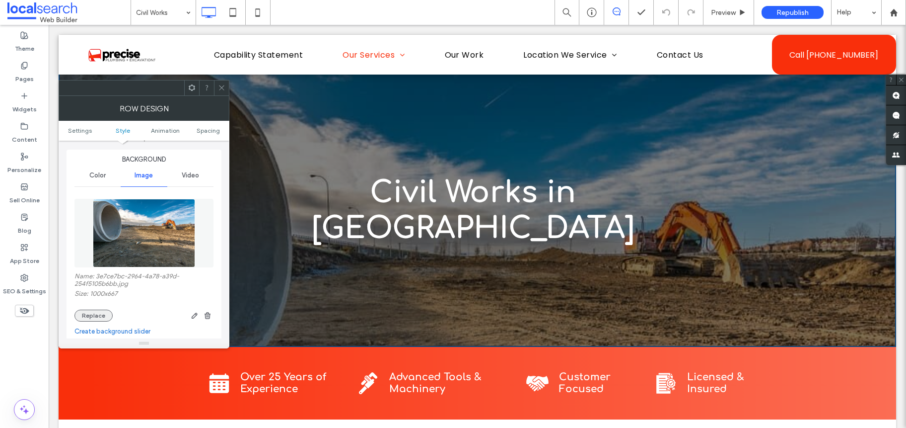
click at [96, 314] on button "Replace" at bounding box center [93, 315] width 38 height 12
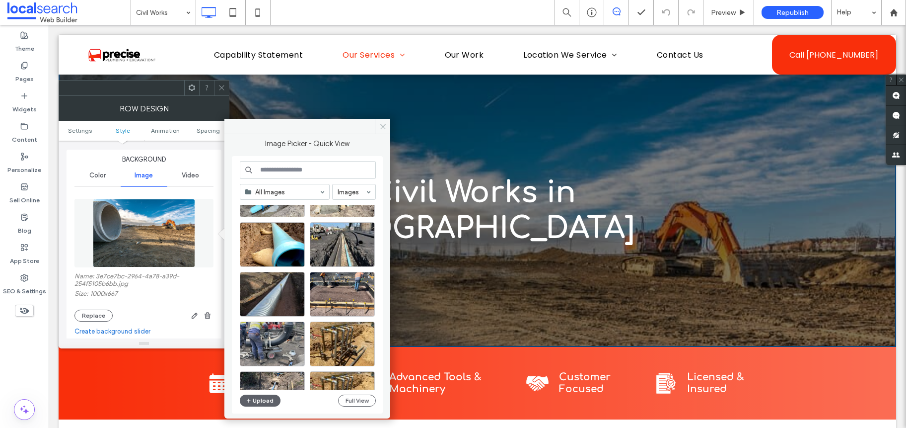
scroll to position [145, 0]
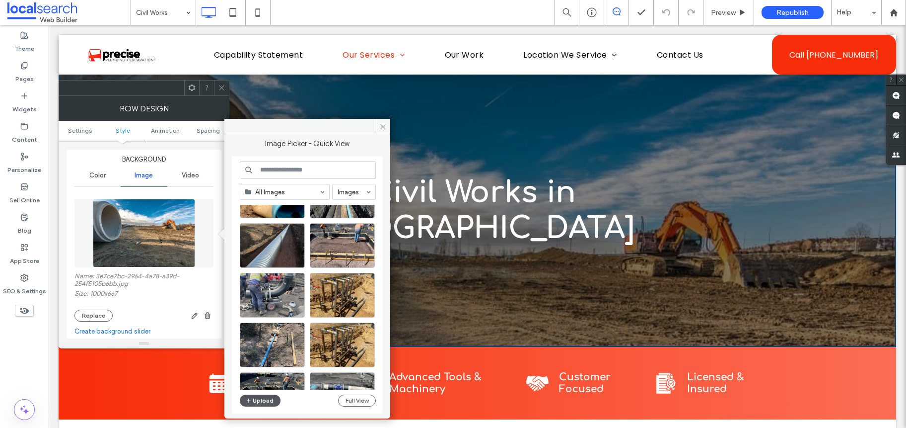
click at [262, 395] on button "Upload" at bounding box center [260, 400] width 41 height 12
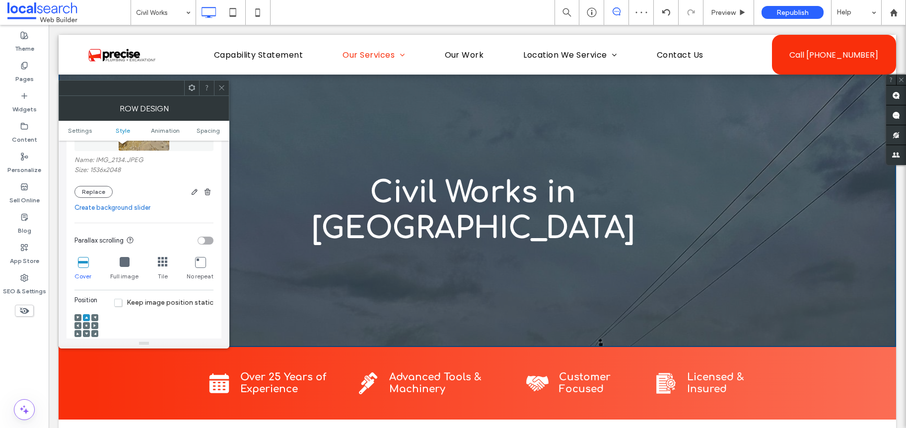
scroll to position [248, 0]
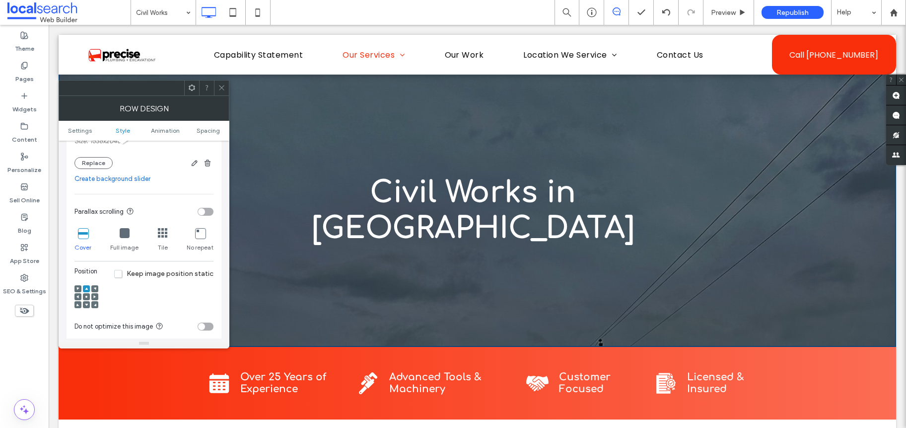
click at [88, 294] on div at bounding box center [86, 296] width 7 height 7
click at [86, 295] on icon at bounding box center [86, 296] width 3 height 3
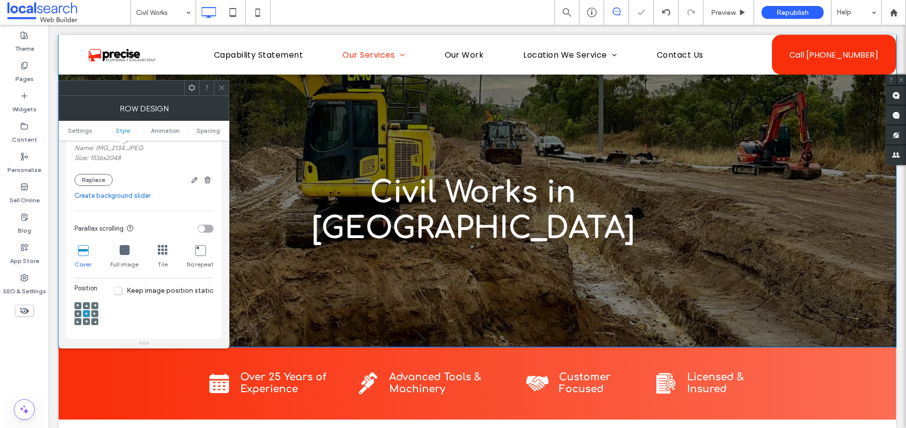
scroll to position [181, 0]
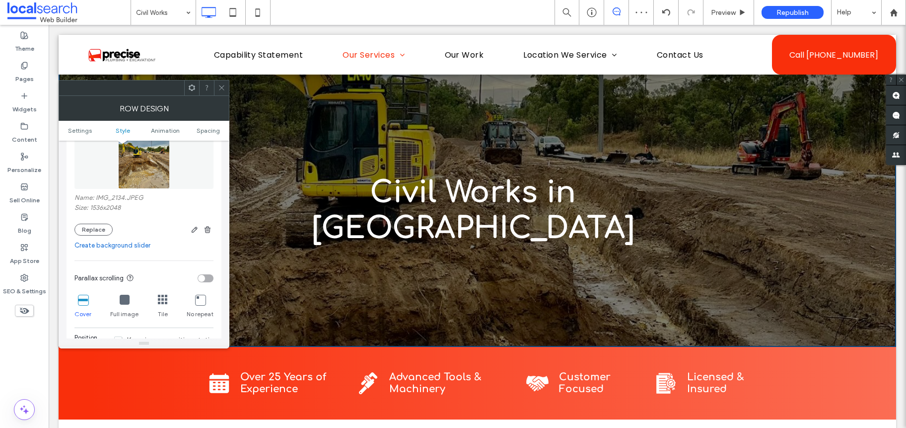
click at [219, 87] on icon at bounding box center [221, 87] width 7 height 7
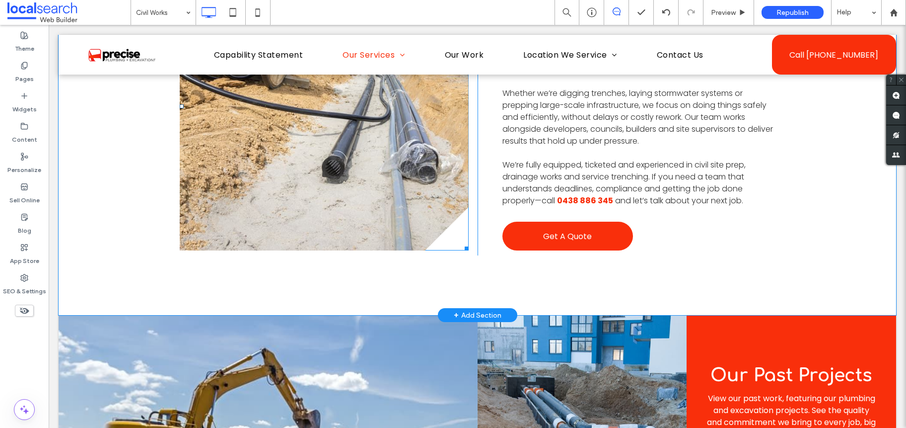
scroll to position [300, 0]
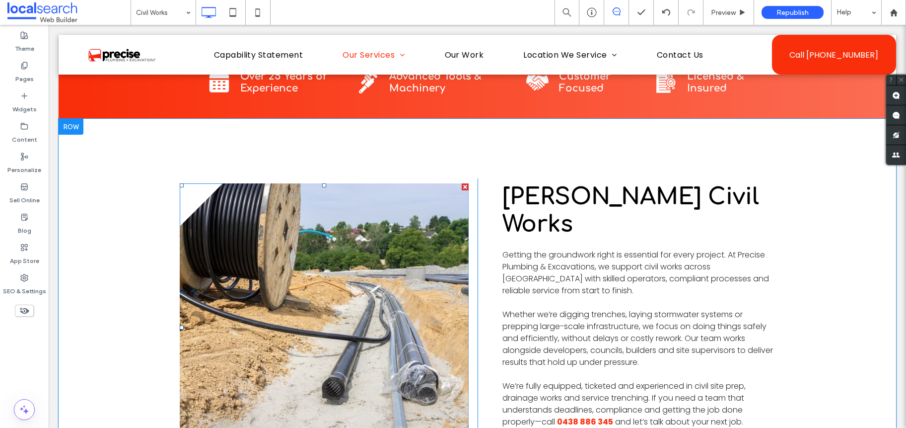
click at [342, 277] on link at bounding box center [324, 327] width 289 height 288
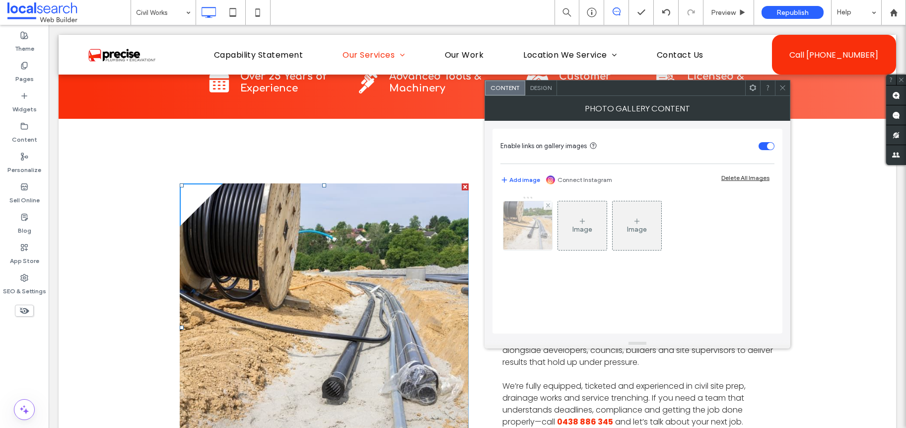
click at [536, 217] on div at bounding box center [527, 225] width 49 height 49
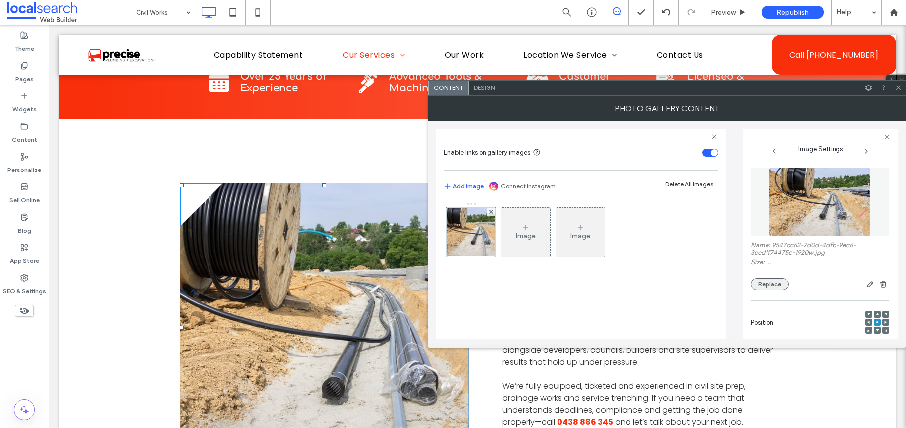
click at [771, 288] on button "Replace" at bounding box center [770, 284] width 38 height 12
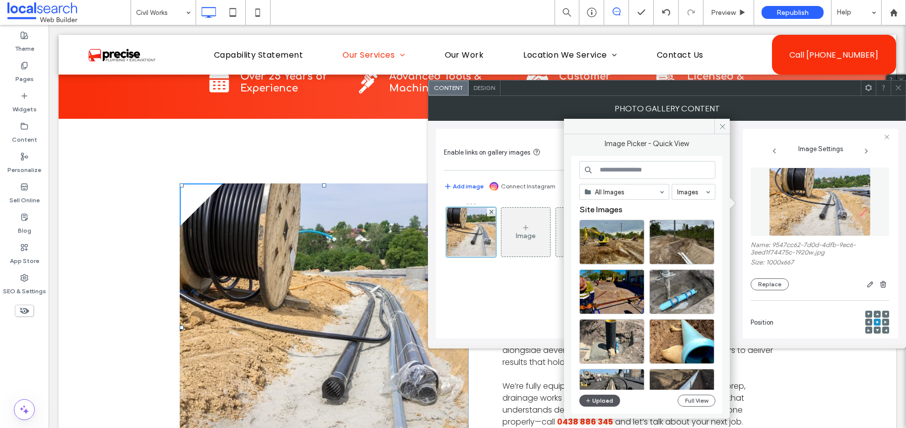
click at [609, 397] on button "Upload" at bounding box center [599, 400] width 41 height 12
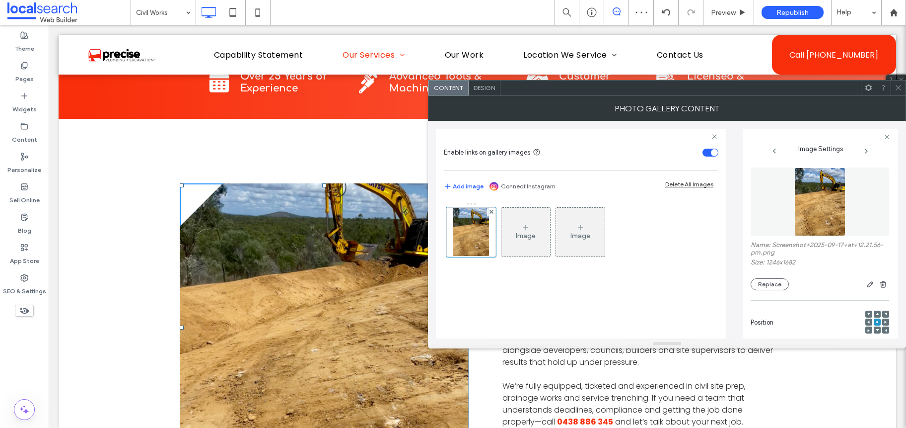
click at [901, 85] on icon at bounding box center [898, 87] width 7 height 7
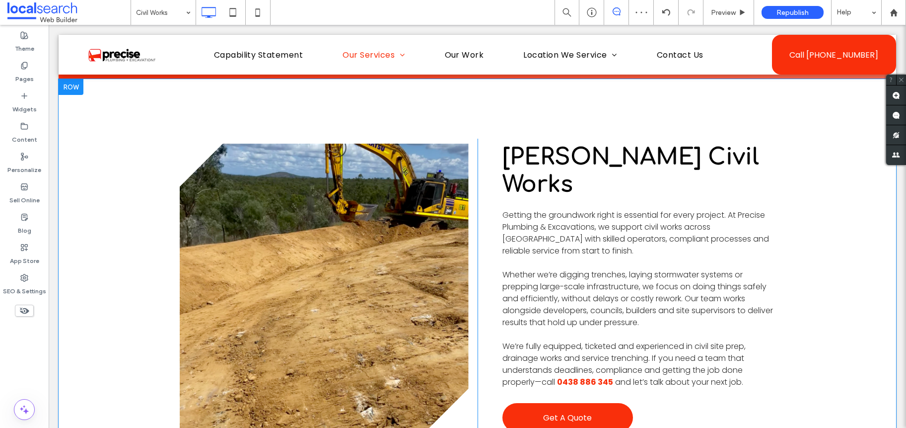
scroll to position [386, 0]
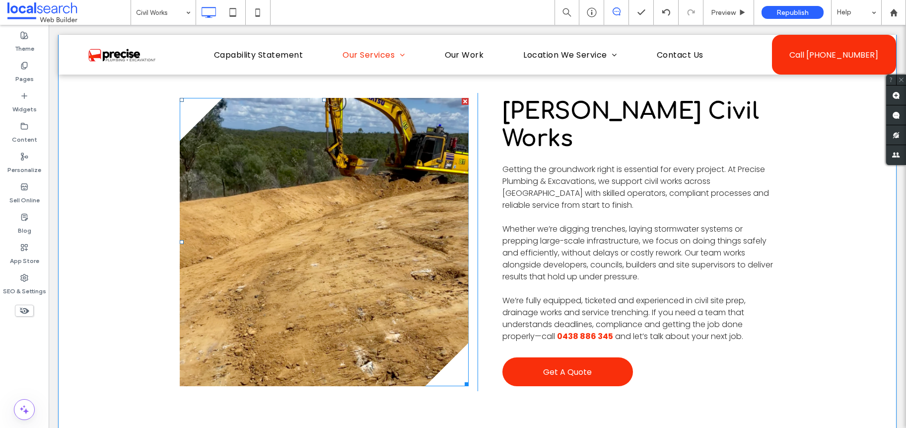
click at [419, 184] on link at bounding box center [324, 242] width 289 height 288
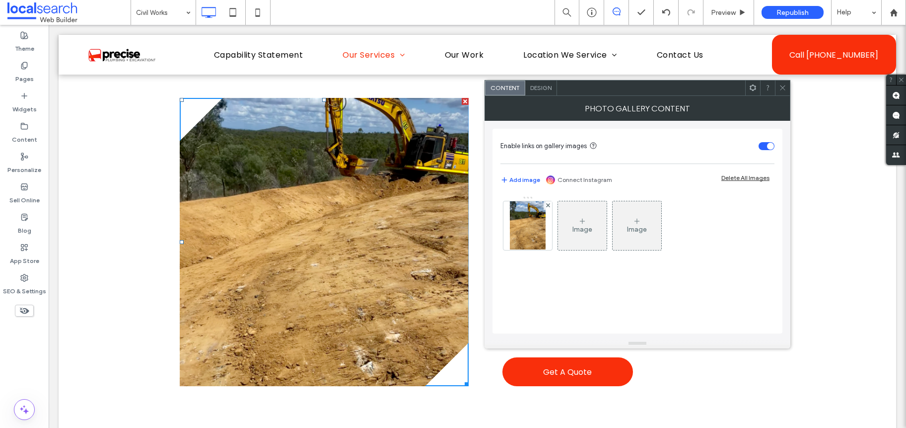
click at [554, 215] on div "Image Image" at bounding box center [636, 228] width 273 height 65
click at [541, 216] on img at bounding box center [528, 225] width 36 height 49
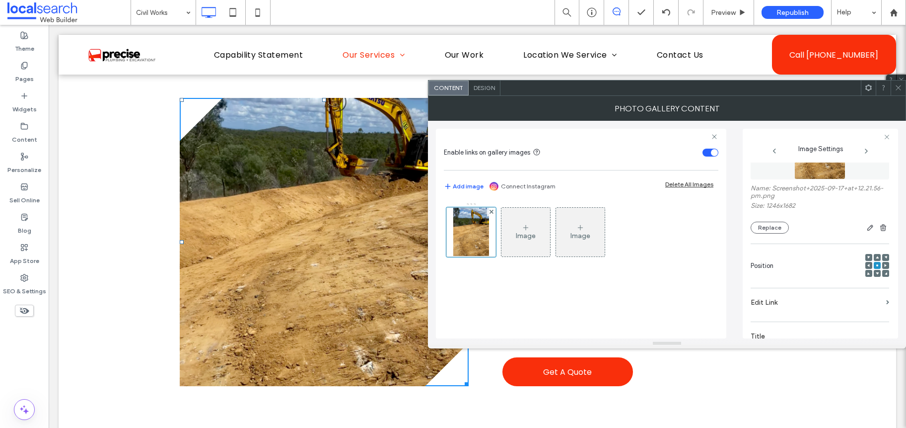
scroll to position [91, 0]
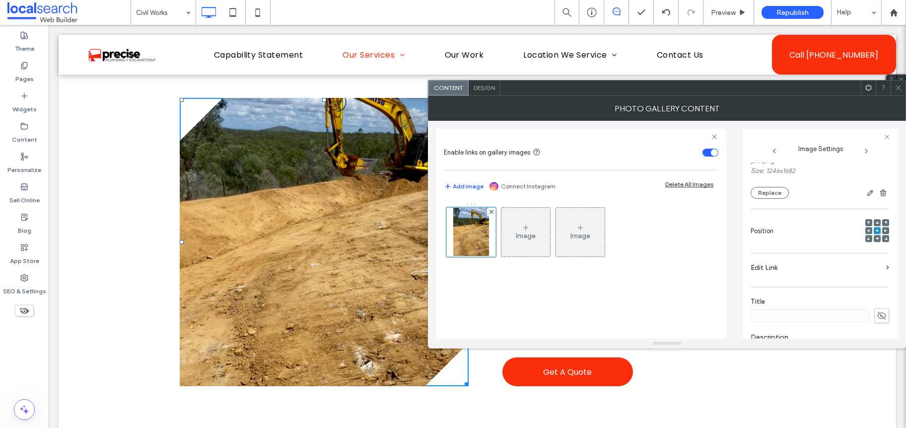
click at [876, 219] on span at bounding box center [877, 222] width 3 height 7
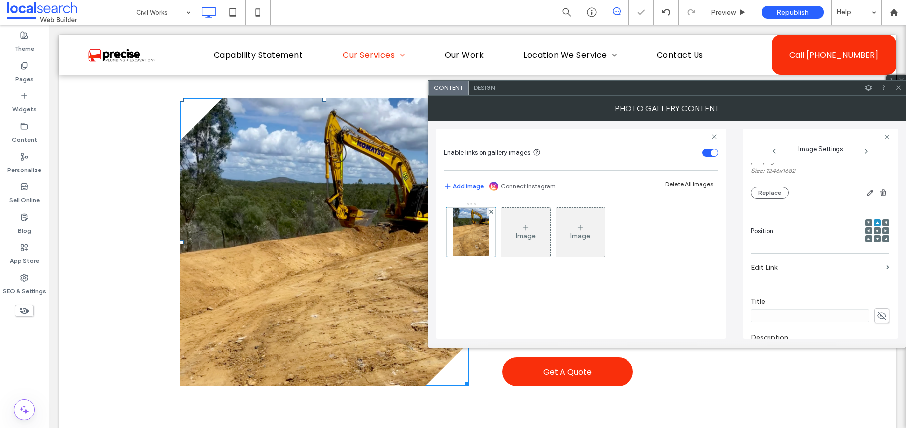
click at [901, 88] on icon at bounding box center [898, 87] width 7 height 7
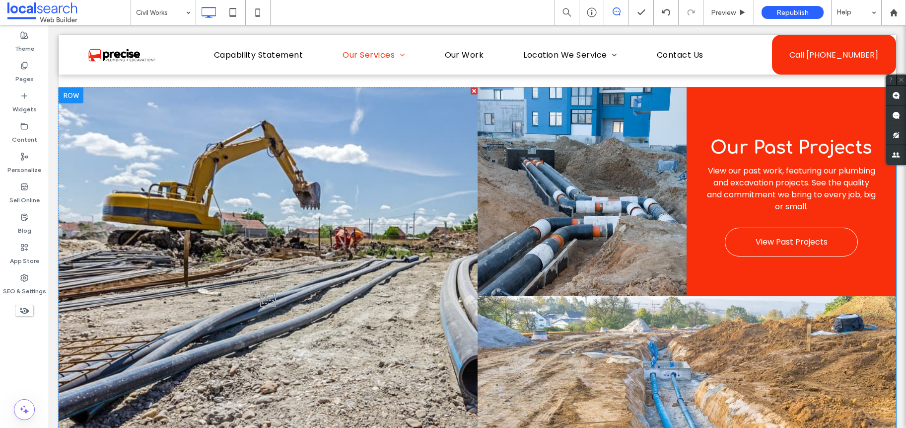
scroll to position [835, 0]
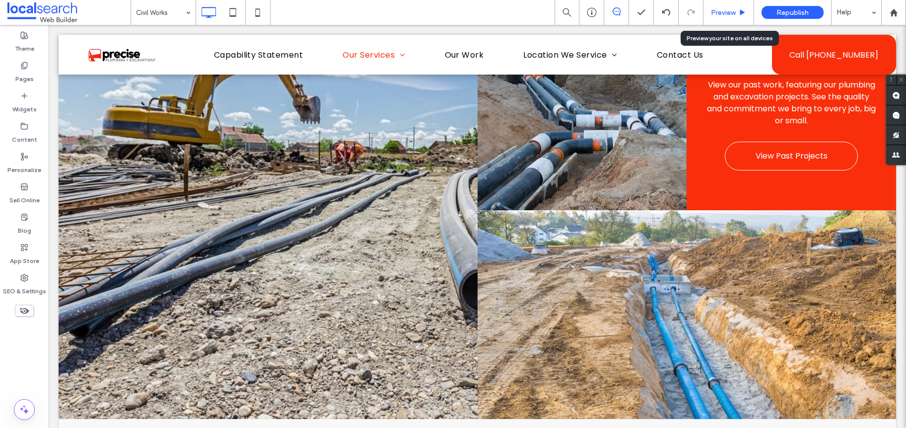
click at [751, 18] on div "Preview" at bounding box center [729, 12] width 51 height 25
click at [723, 7] on div "Preview" at bounding box center [729, 12] width 51 height 25
click at [718, 9] on span "Preview" at bounding box center [723, 12] width 25 height 8
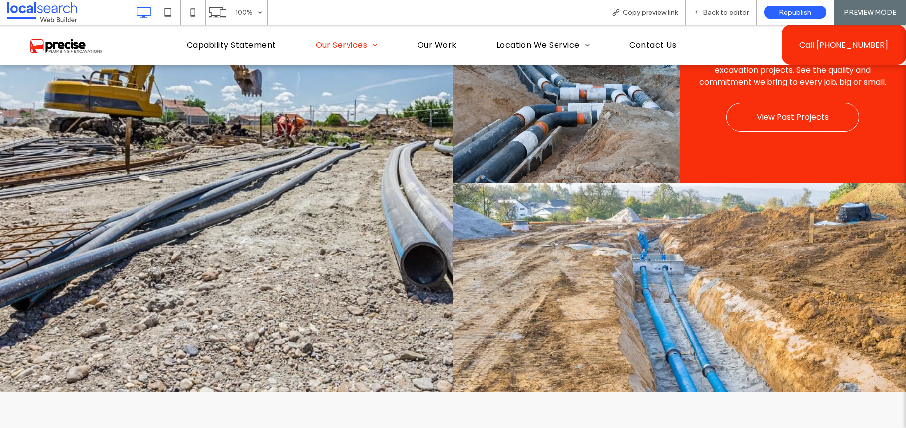
scroll to position [1152, 0]
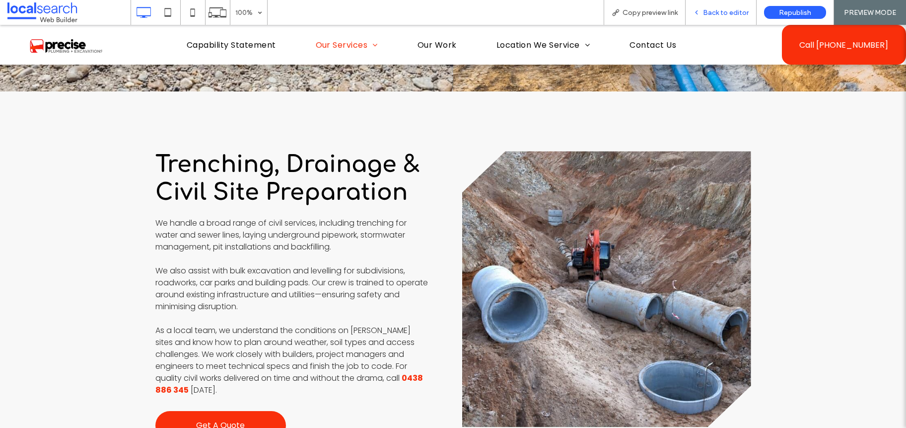
click at [736, 11] on span "Back to editor" at bounding box center [726, 12] width 46 height 8
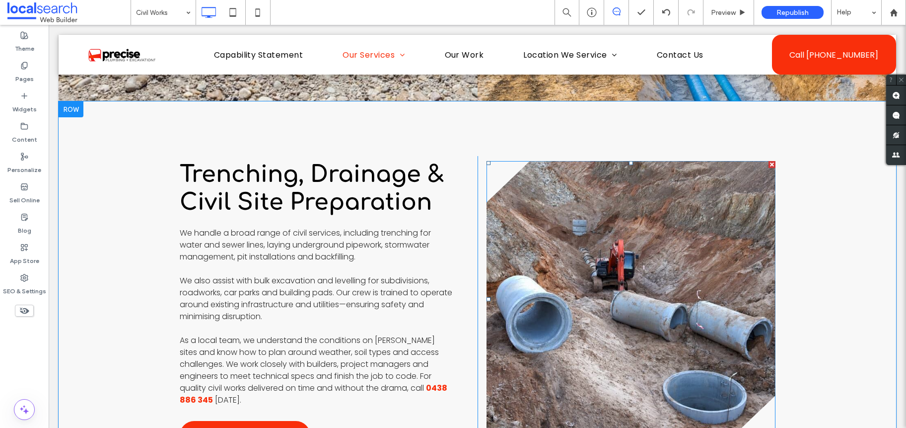
click at [653, 239] on link at bounding box center [631, 299] width 289 height 276
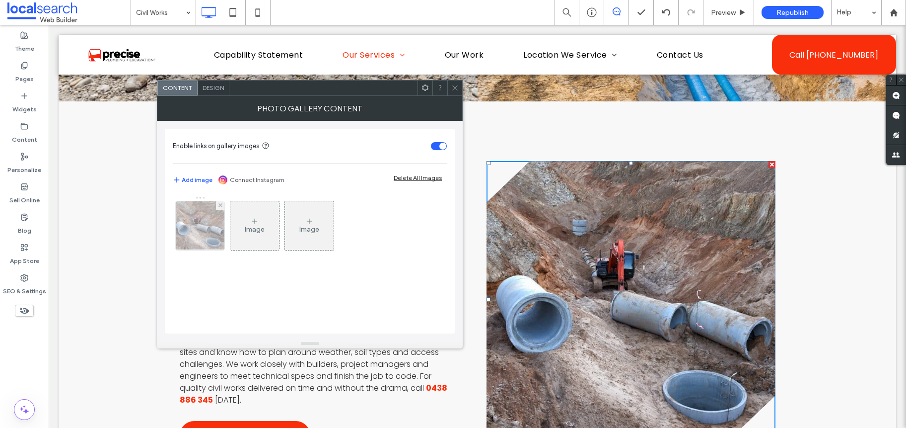
click at [198, 215] on div at bounding box center [200, 225] width 49 height 49
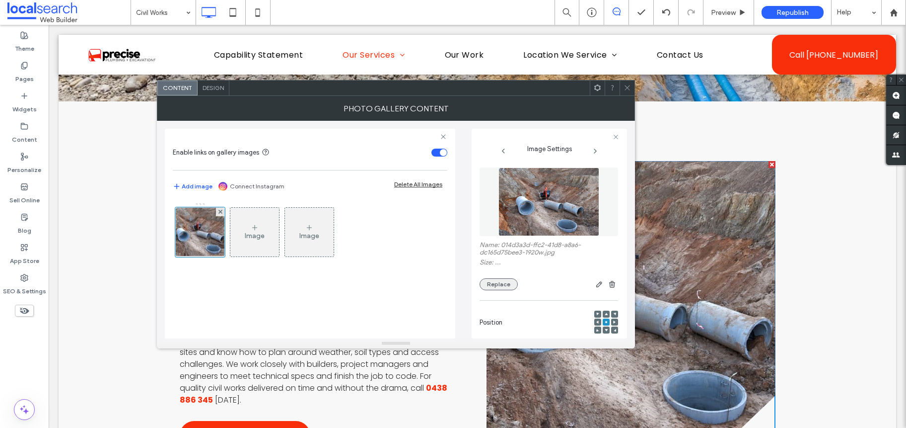
click at [492, 283] on button "Replace" at bounding box center [499, 284] width 38 height 12
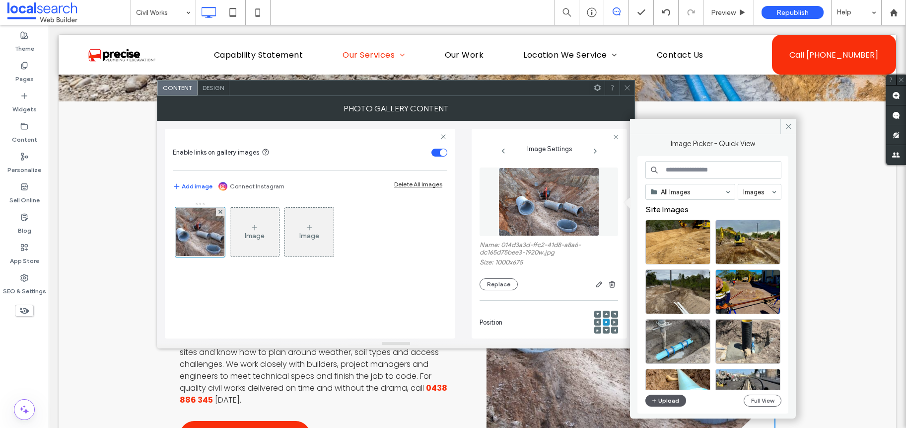
click at [661, 400] on button "Upload" at bounding box center [665, 400] width 41 height 12
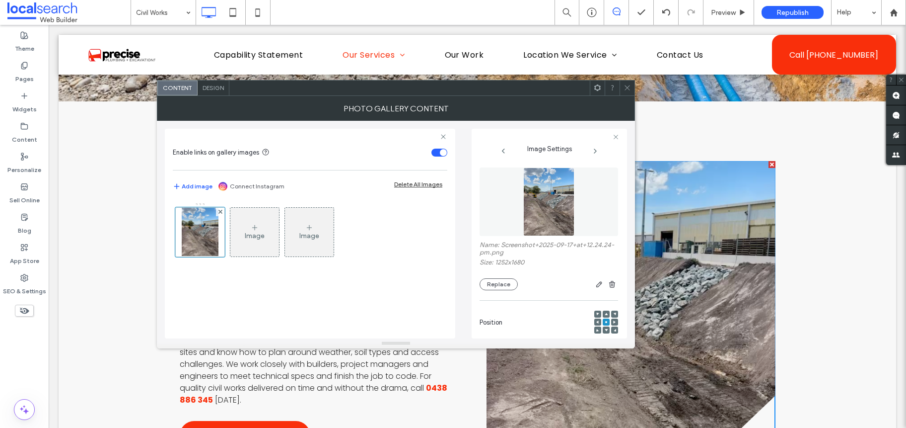
click at [627, 85] on icon at bounding box center [627, 87] width 7 height 7
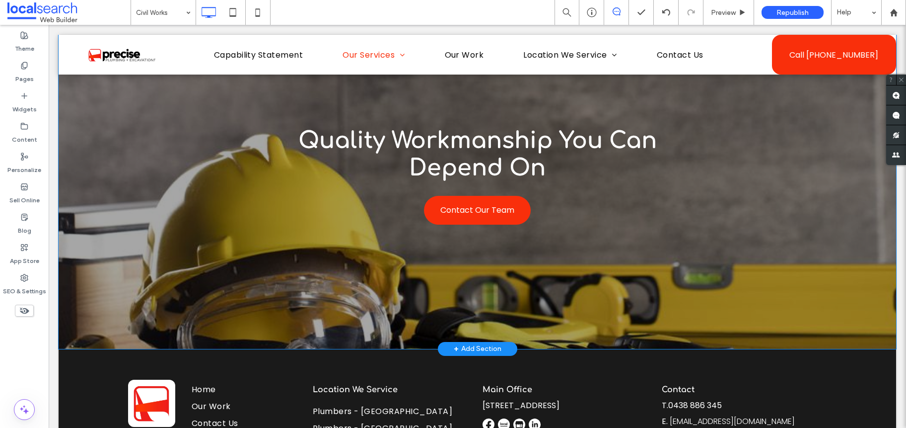
scroll to position [1701, 0]
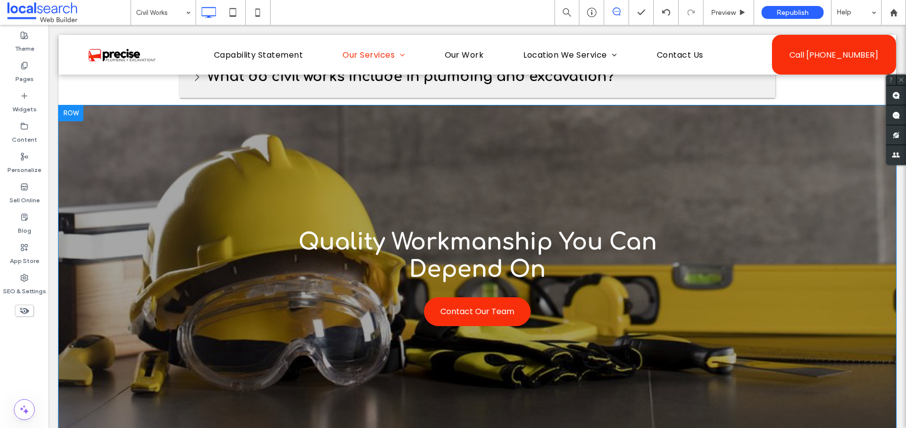
click at [162, 161] on div "Quality Workmanship You Can Depend On Contact Our Team Click To Paste Row + Add…" at bounding box center [478, 277] width 838 height 345
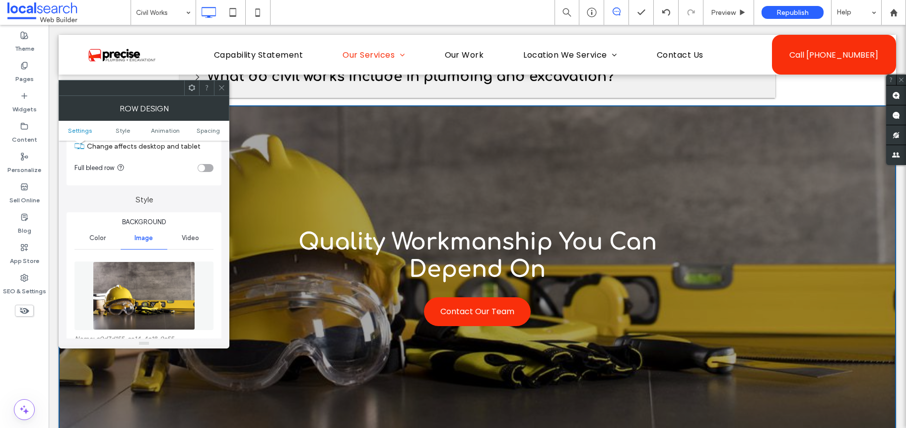
scroll to position [83, 0]
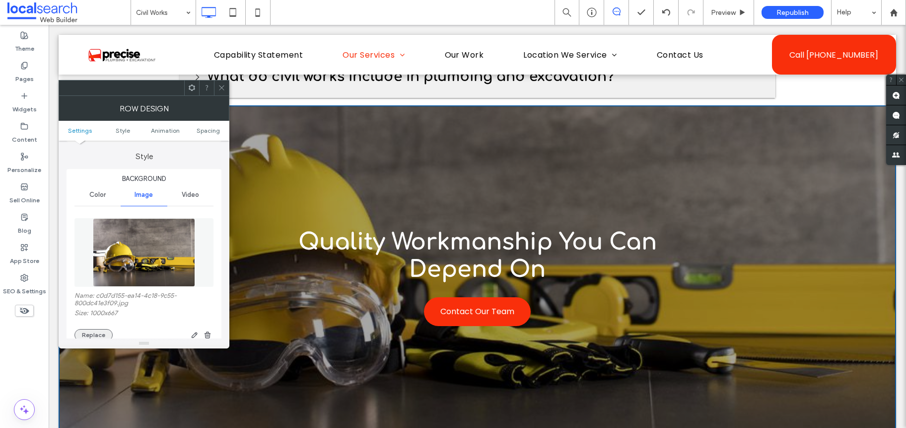
click at [91, 333] on button "Replace" at bounding box center [93, 335] width 38 height 12
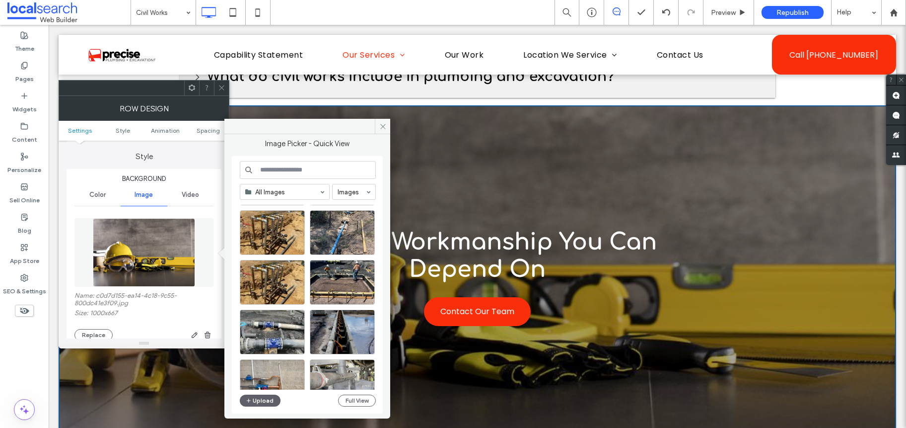
scroll to position [309, 0]
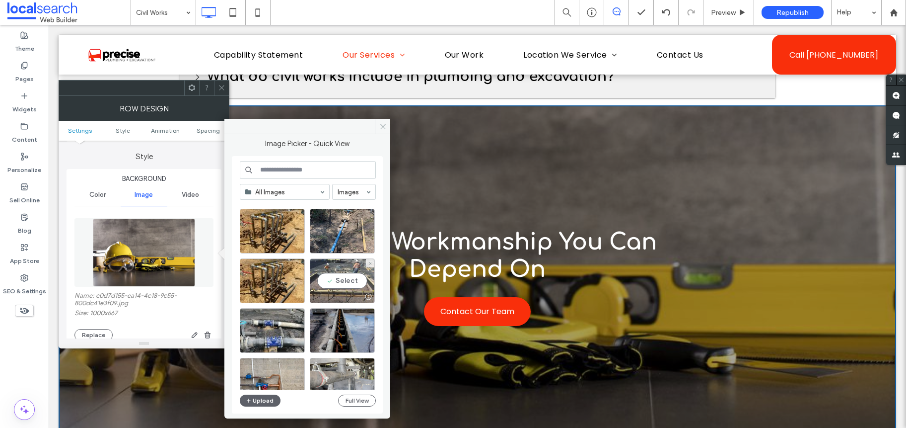
click at [323, 283] on div "Select" at bounding box center [342, 280] width 65 height 45
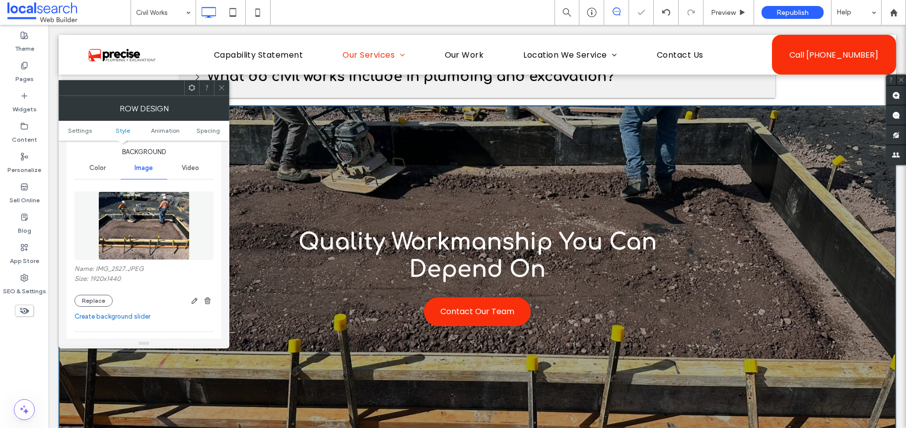
scroll to position [244, 0]
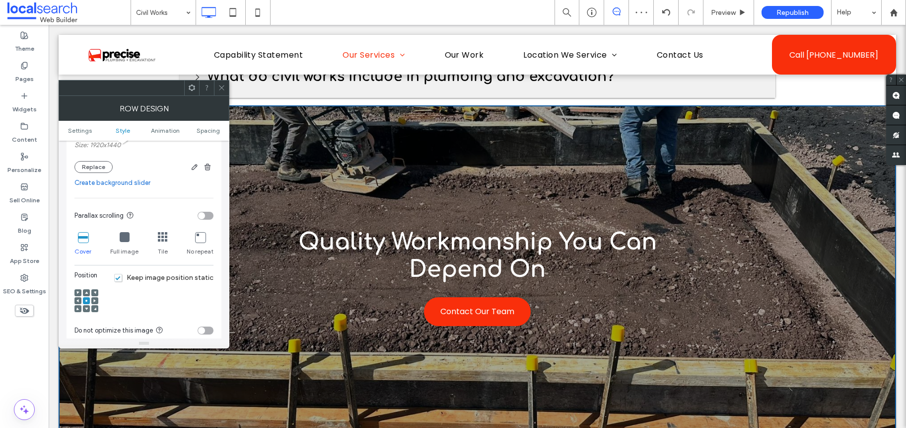
click at [85, 291] on icon at bounding box center [86, 292] width 3 height 3
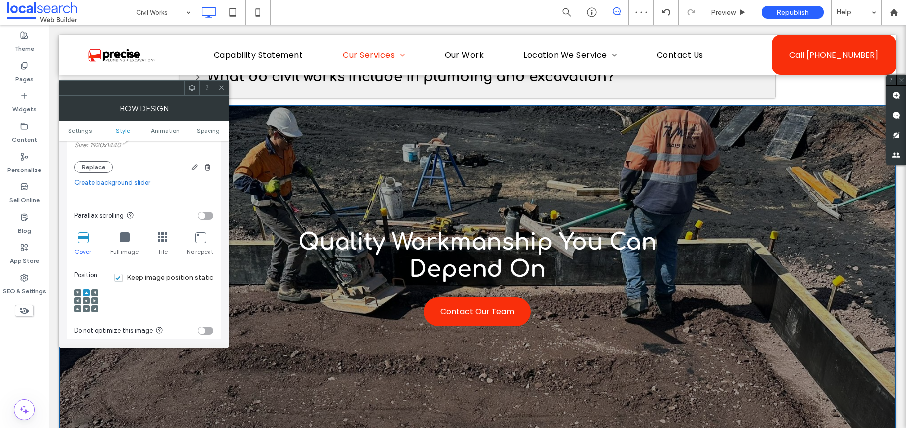
click at [219, 86] on icon at bounding box center [221, 87] width 7 height 7
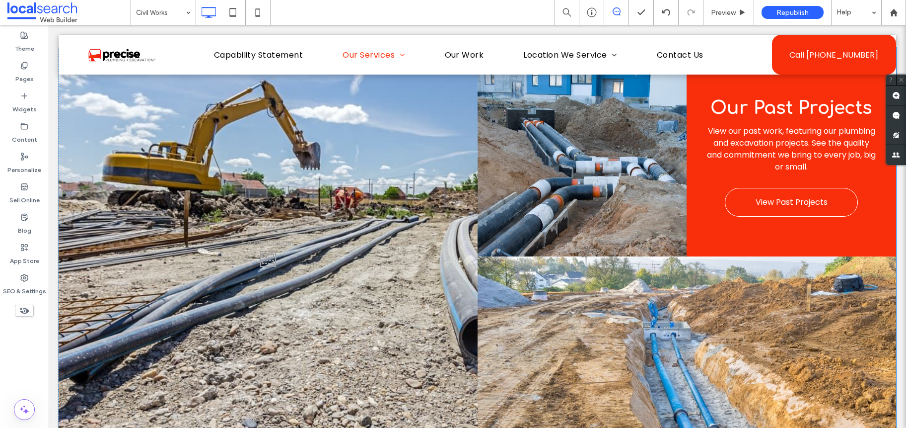
scroll to position [781, 0]
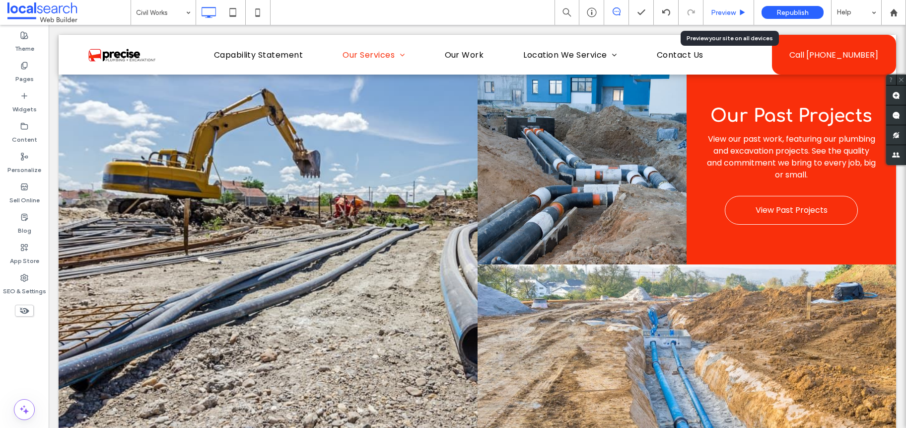
click at [738, 13] on div "Preview" at bounding box center [729, 12] width 50 height 8
click at [729, 14] on span "Preview" at bounding box center [723, 12] width 25 height 8
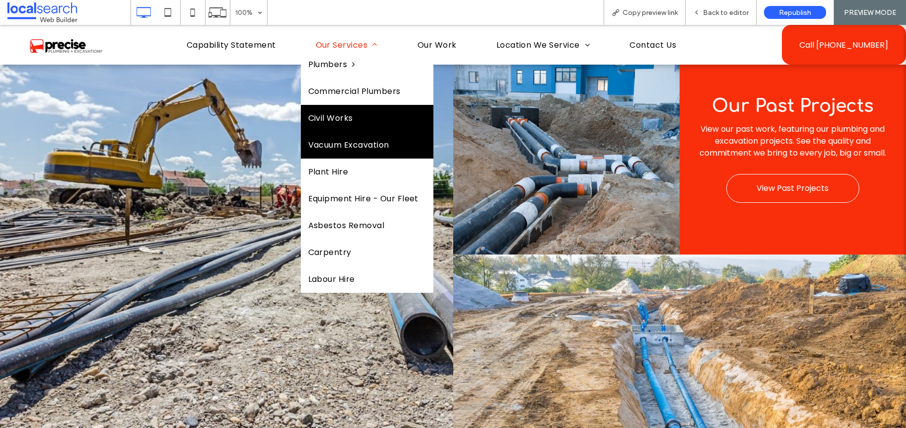
click at [356, 149] on span "Vacuum Excavation" at bounding box center [348, 145] width 81 height 12
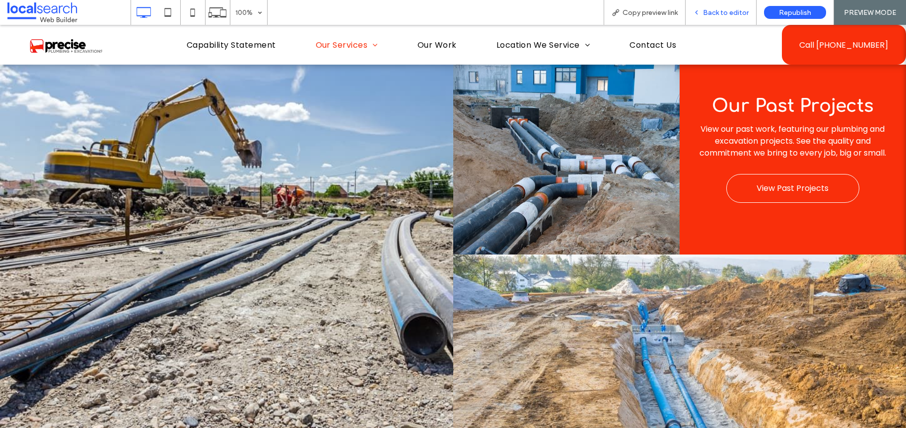
click at [701, 16] on div "Back to editor" at bounding box center [721, 12] width 71 height 25
click at [711, 10] on span "Back to editor" at bounding box center [726, 12] width 46 height 8
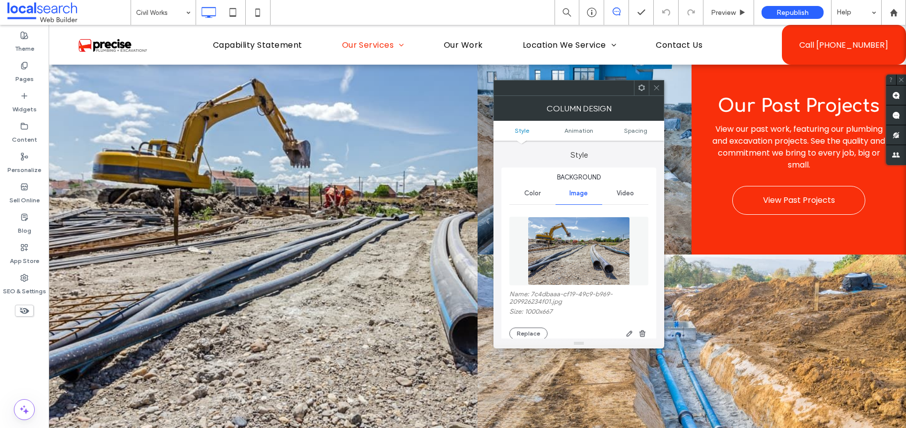
scroll to position [89, 0]
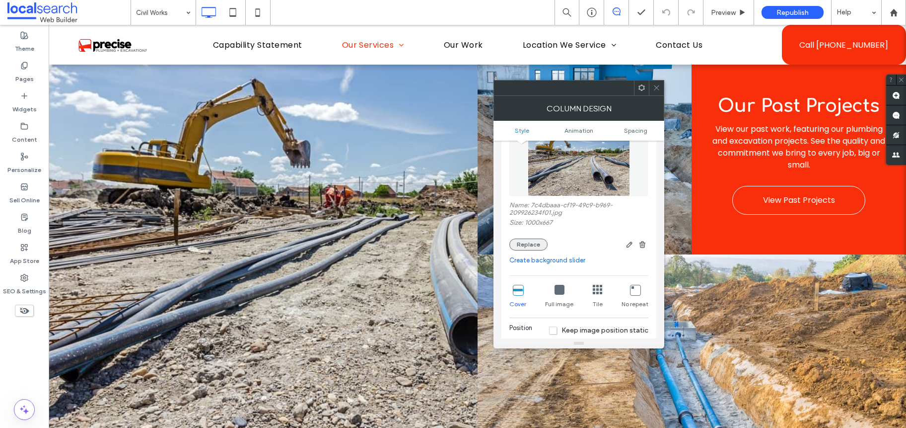
click at [535, 244] on button "Replace" at bounding box center [528, 244] width 38 height 12
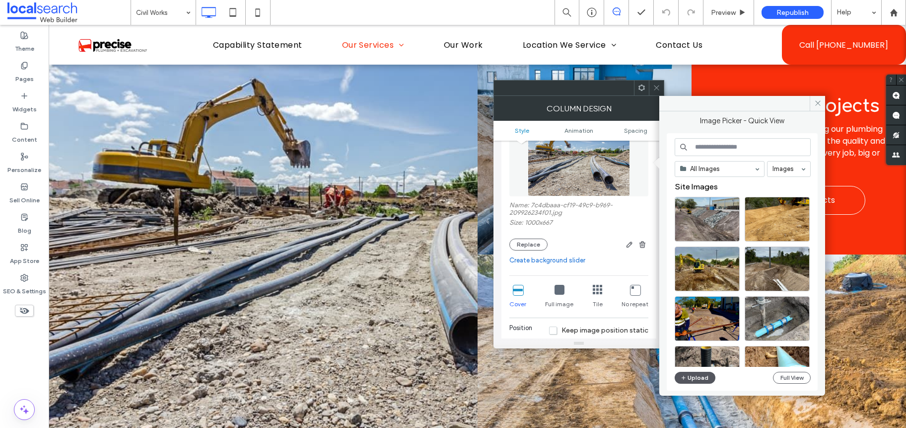
click at [689, 379] on button "Upload" at bounding box center [695, 377] width 41 height 12
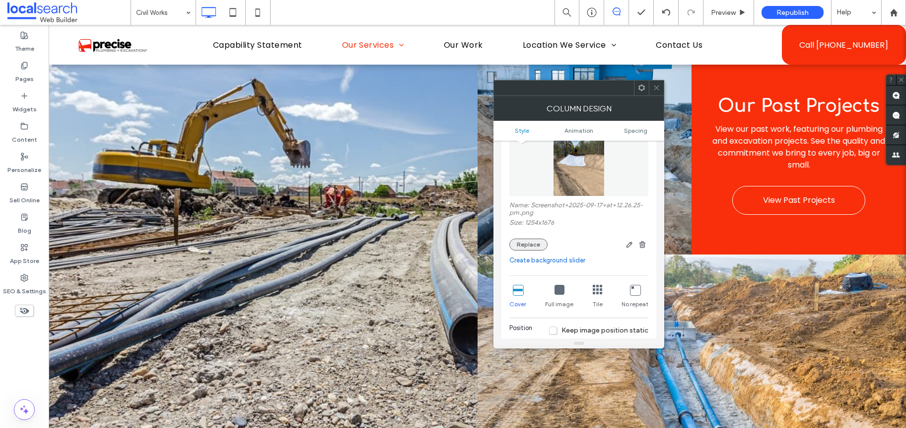
click at [526, 247] on button "Replace" at bounding box center [528, 244] width 38 height 12
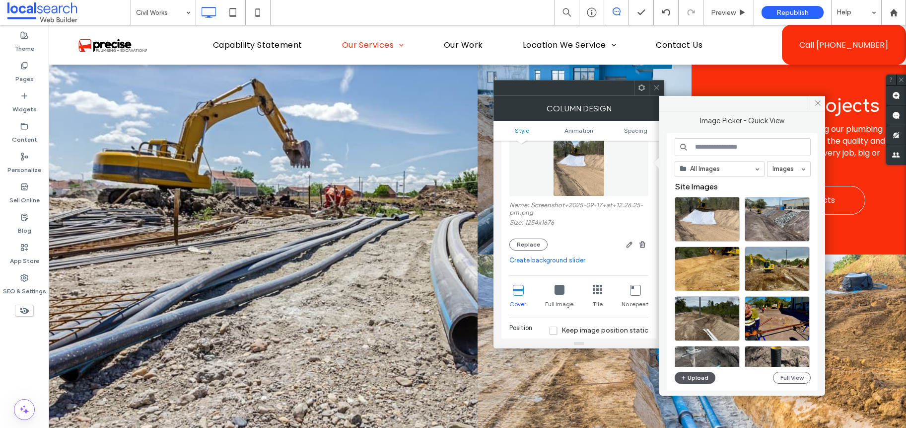
click at [693, 376] on button "Upload" at bounding box center [695, 377] width 41 height 12
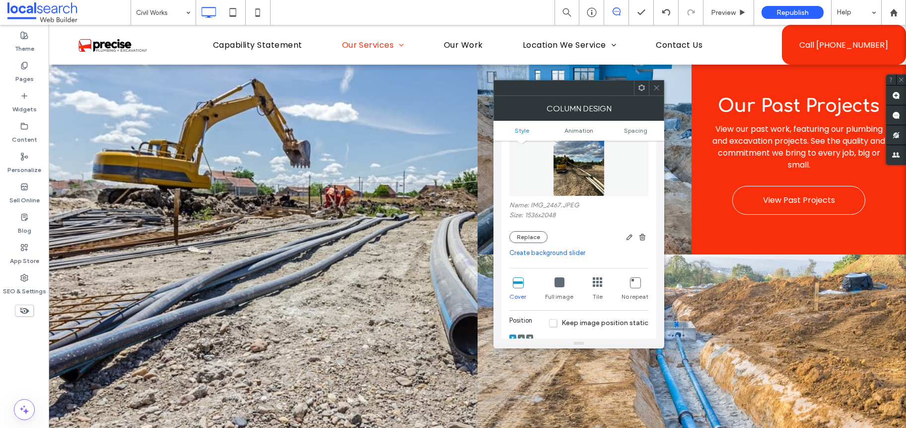
click at [660, 90] on icon at bounding box center [656, 87] width 7 height 7
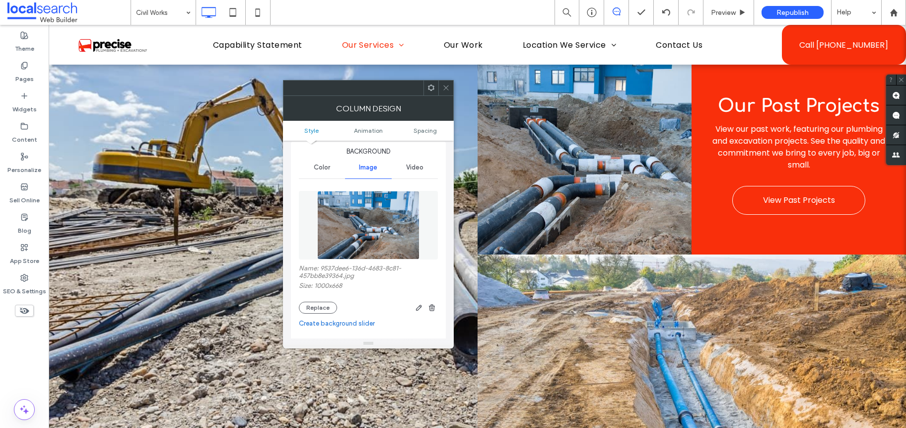
scroll to position [81, 0]
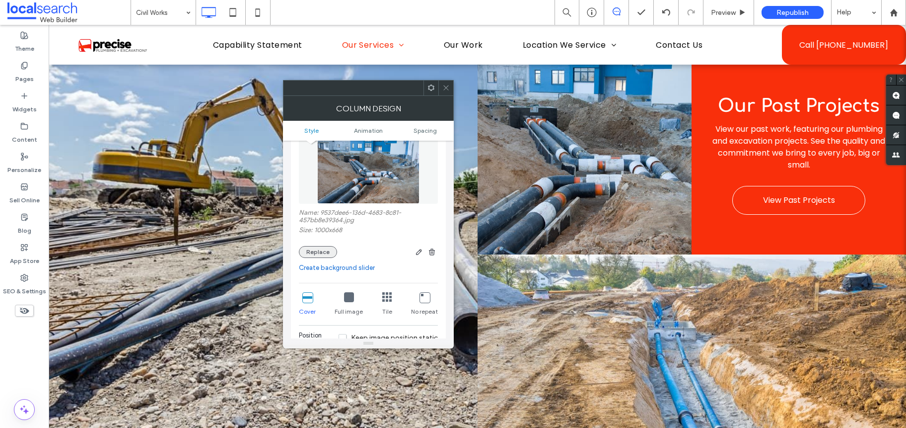
click at [329, 251] on button "Replace" at bounding box center [318, 252] width 38 height 12
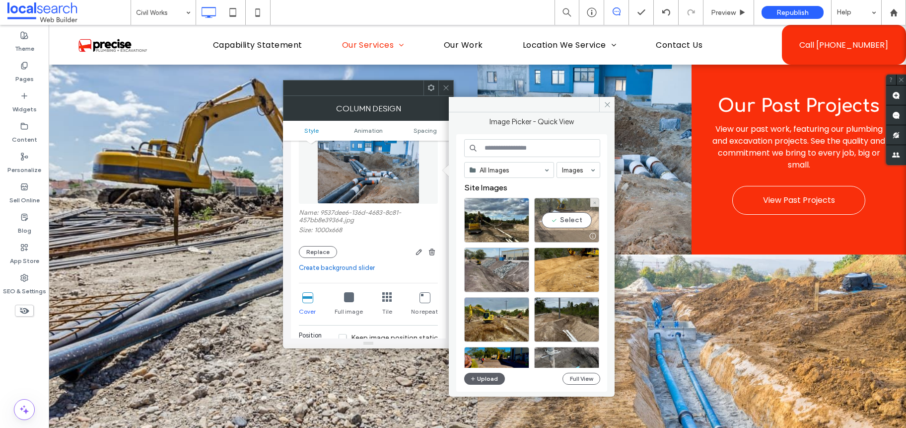
click at [564, 221] on div "Select" at bounding box center [566, 220] width 65 height 45
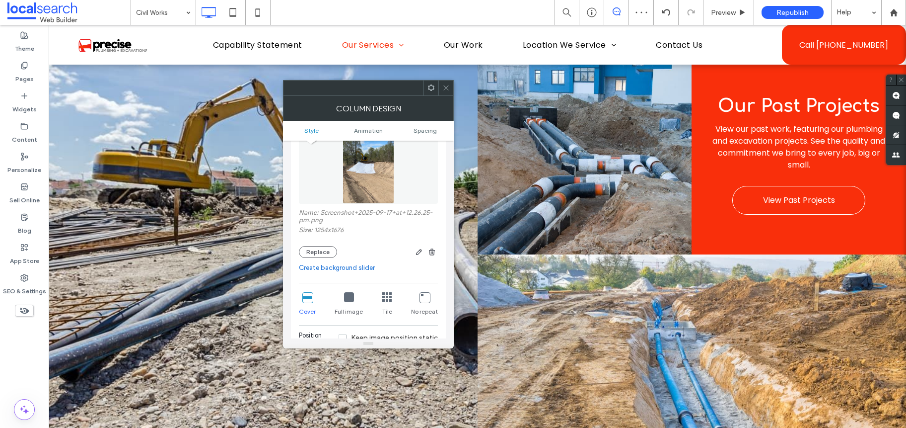
click at [447, 90] on icon at bounding box center [445, 87] width 7 height 7
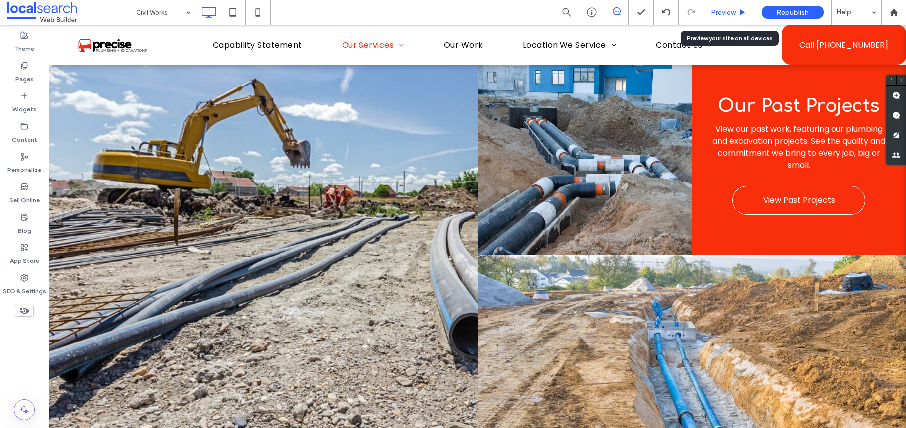
click at [725, 7] on div "Preview" at bounding box center [729, 12] width 51 height 25
click at [727, 8] on span "Preview" at bounding box center [723, 12] width 25 height 8
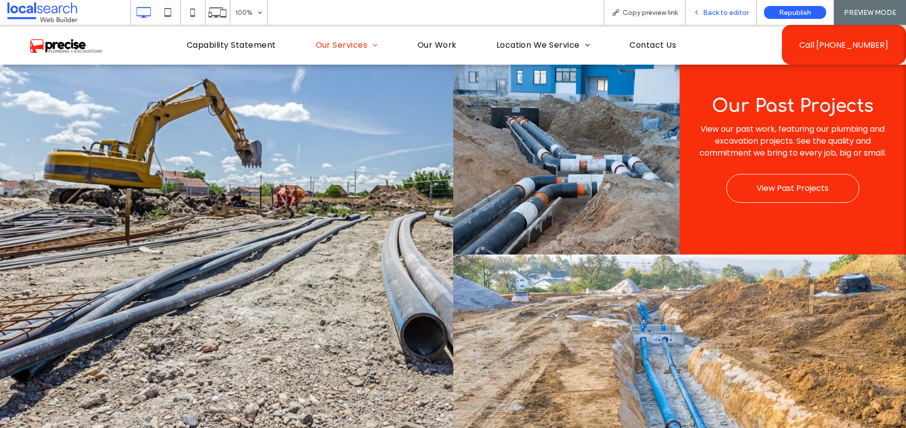
click at [741, 17] on div "Back to editor" at bounding box center [721, 12] width 71 height 25
click at [733, 10] on span "Back to editor" at bounding box center [726, 12] width 46 height 8
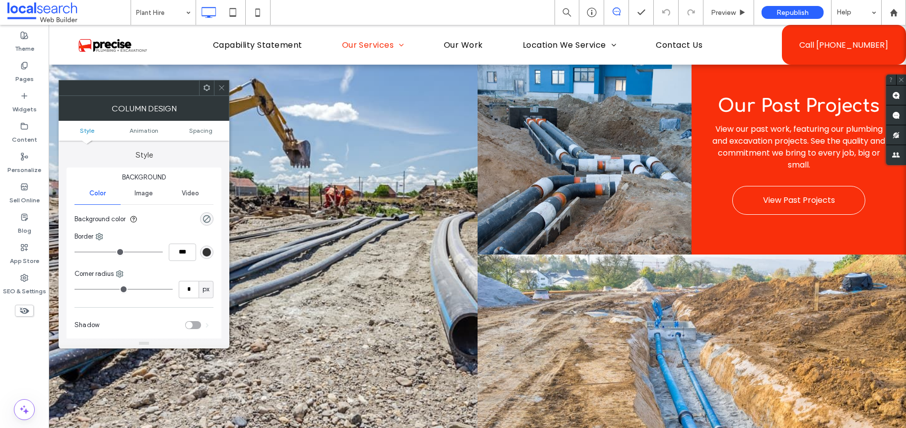
click at [141, 197] on div "Image" at bounding box center [144, 193] width 46 height 22
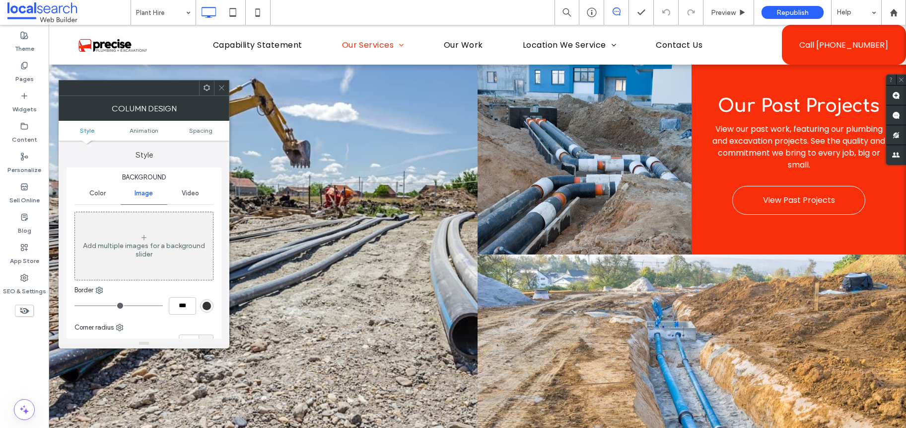
click at [220, 90] on icon at bounding box center [221, 87] width 7 height 7
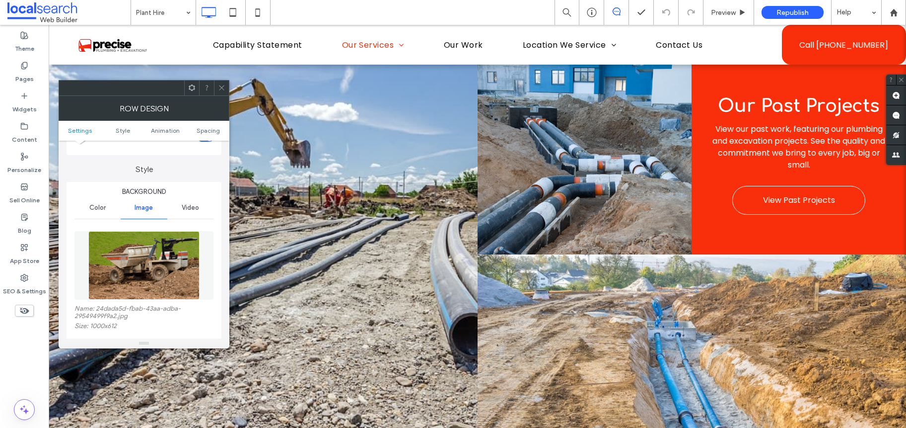
scroll to position [161, 0]
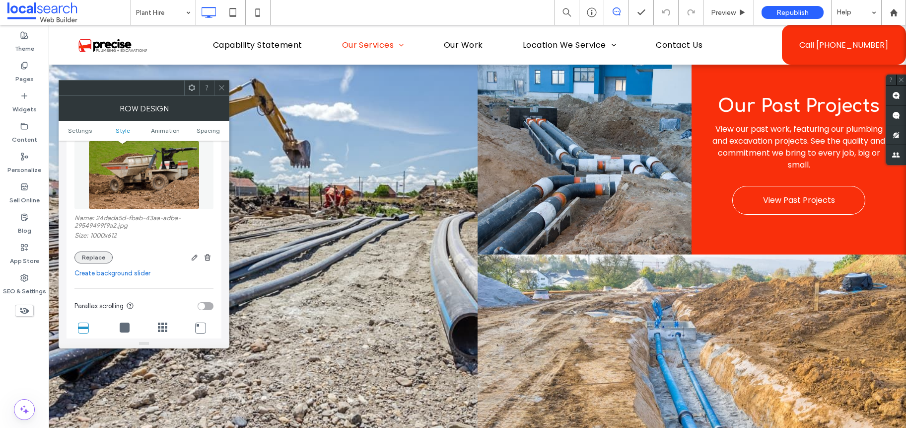
click at [98, 251] on button "Replace" at bounding box center [93, 257] width 38 height 12
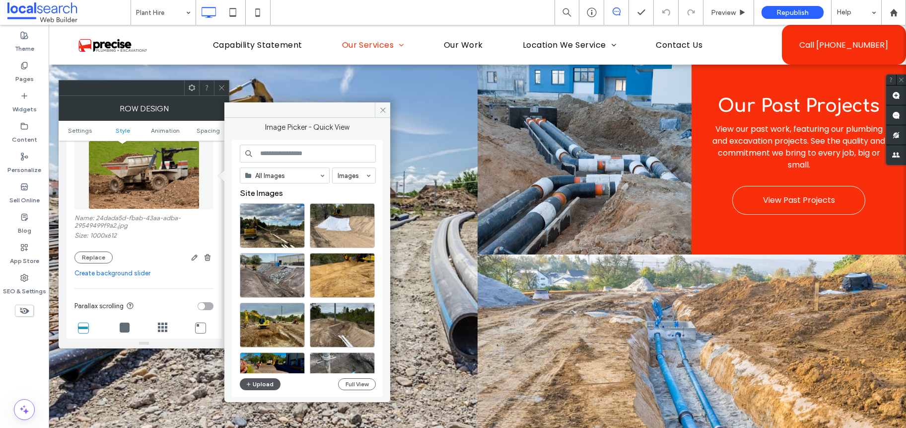
click at [270, 386] on button "Upload" at bounding box center [260, 384] width 41 height 12
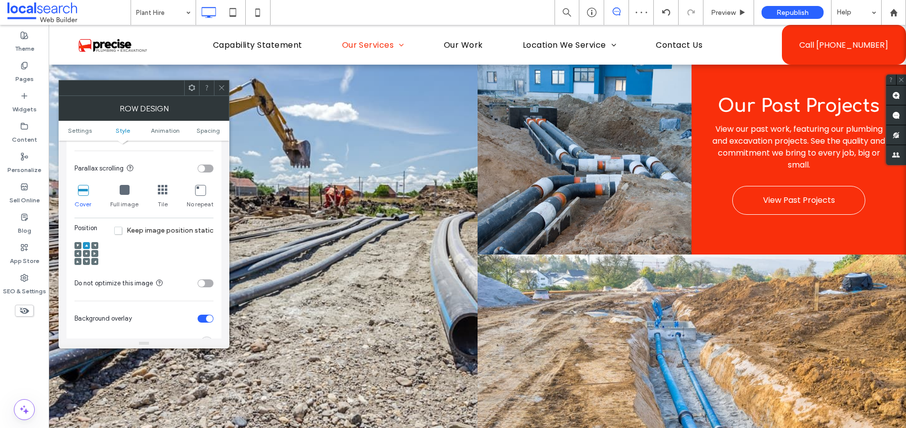
scroll to position [304, 0]
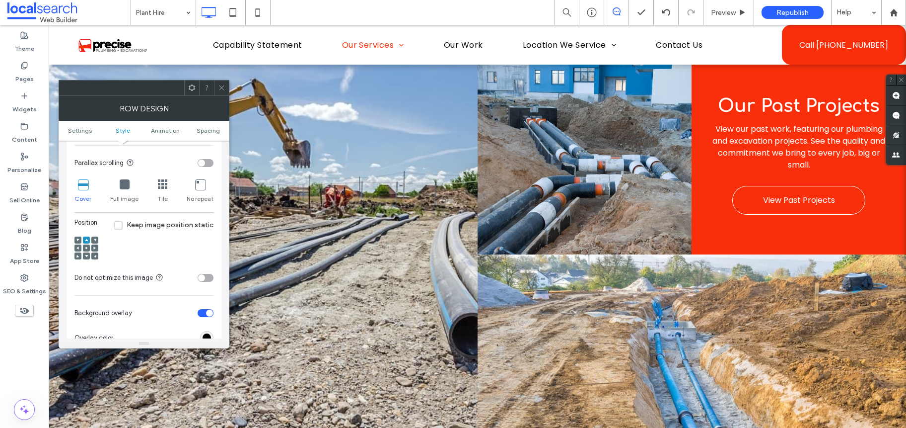
click at [86, 249] on span at bounding box center [86, 247] width 3 height 7
click at [220, 88] on use at bounding box center [221, 87] width 5 height 5
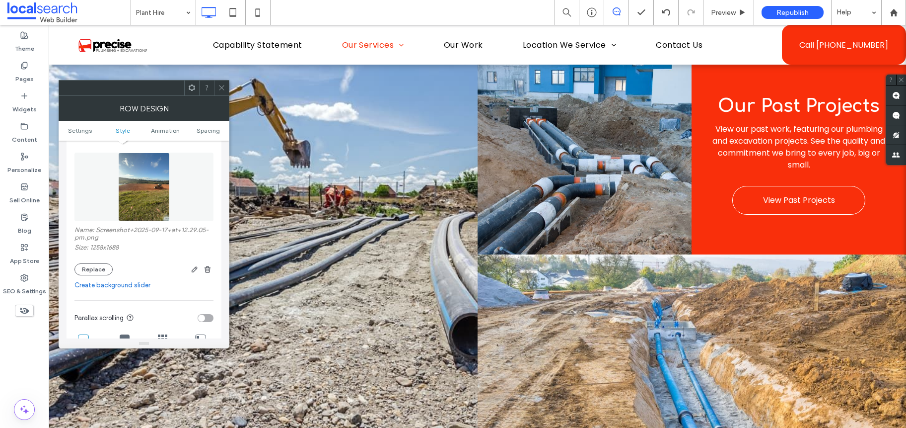
scroll to position [148, 0]
click at [99, 267] on button "Replace" at bounding box center [93, 270] width 38 height 12
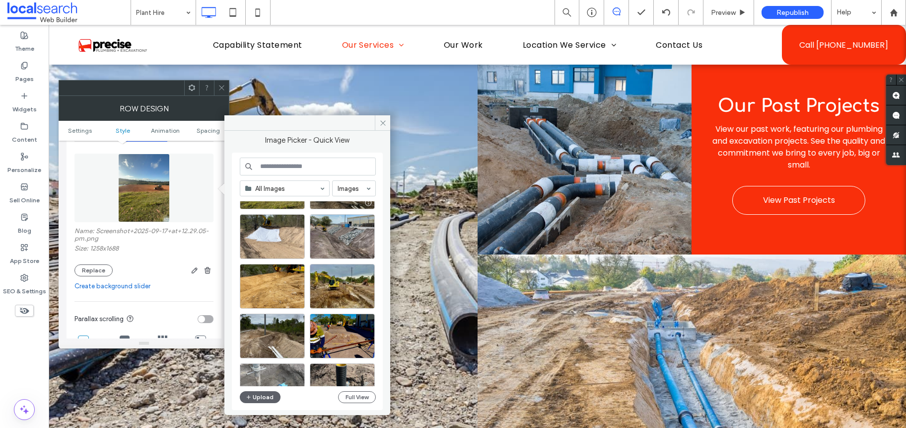
scroll to position [93, 0]
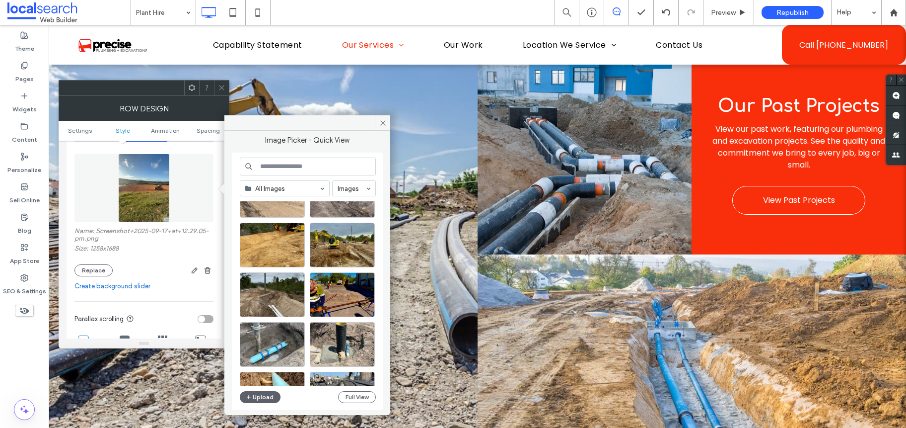
click at [262, 389] on div "All Images Images Site Images Upload Full View" at bounding box center [308, 281] width 136 height 248
click at [262, 393] on button "Upload" at bounding box center [260, 397] width 41 height 12
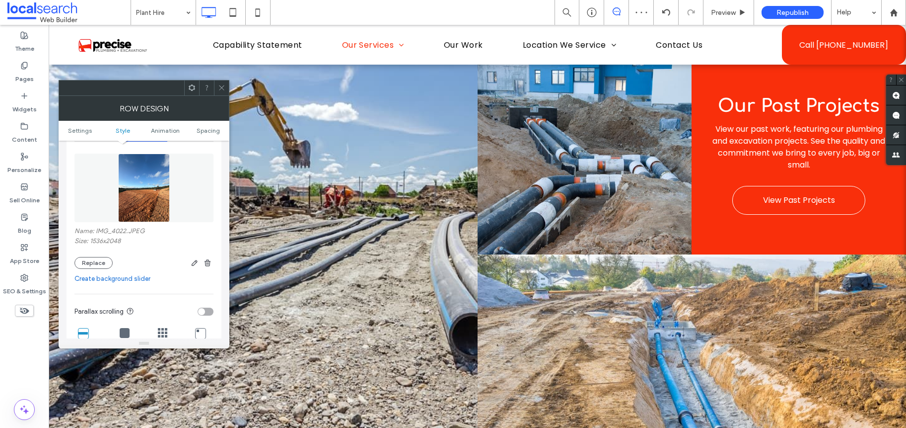
click at [223, 87] on icon at bounding box center [221, 87] width 7 height 7
